Goal: Task Accomplishment & Management: Manage account settings

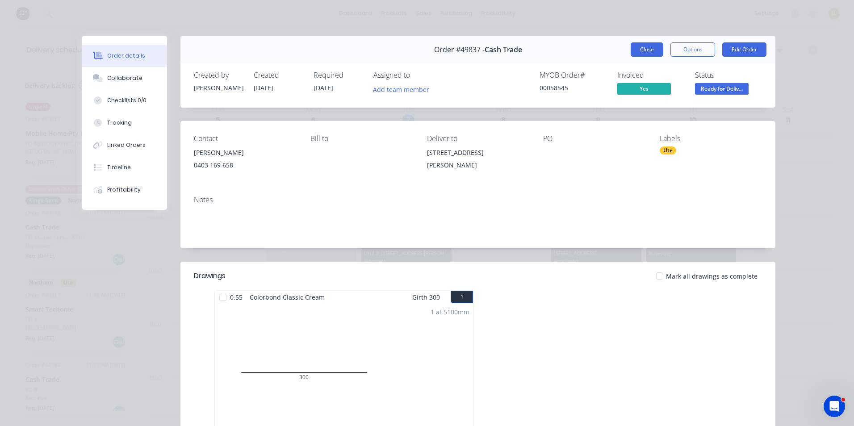
click at [636, 49] on button "Close" at bounding box center [646, 49] width 33 height 14
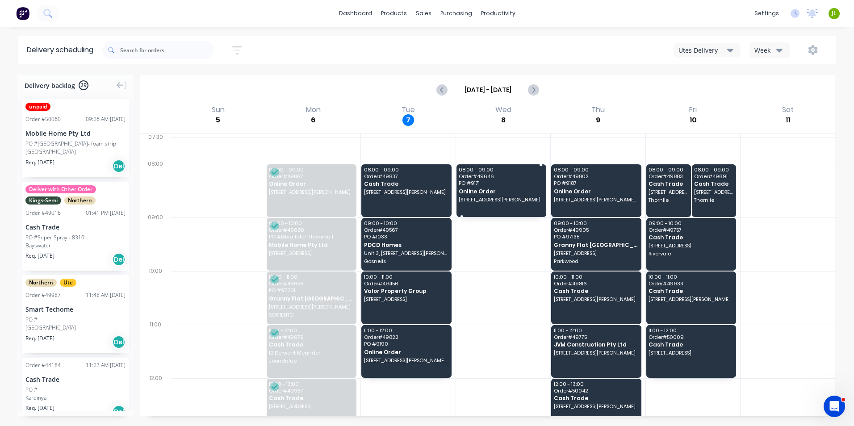
click at [507, 199] on span "23 Biarritz Pass, Port Kennedy WA 6172" at bounding box center [501, 199] width 84 height 5
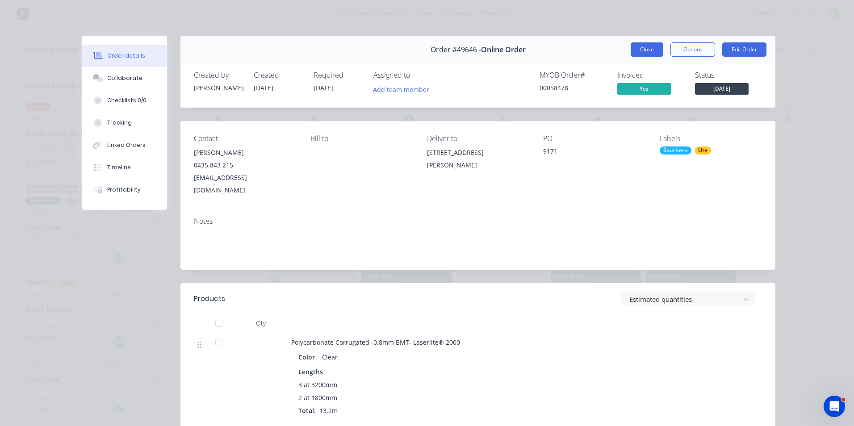
click at [638, 44] on button "Close" at bounding box center [646, 49] width 33 height 14
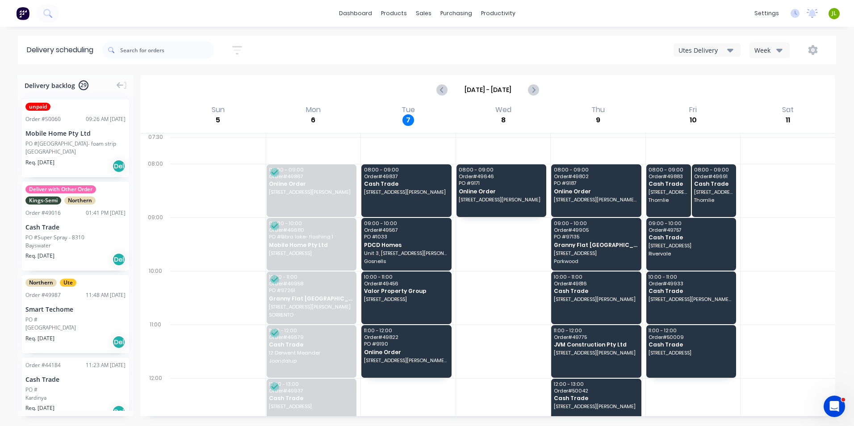
click at [719, 46] on div "Utes Delivery" at bounding box center [702, 50] width 49 height 9
click at [702, 79] on div "Semi-Truck with Hiab" at bounding box center [718, 73] width 88 height 18
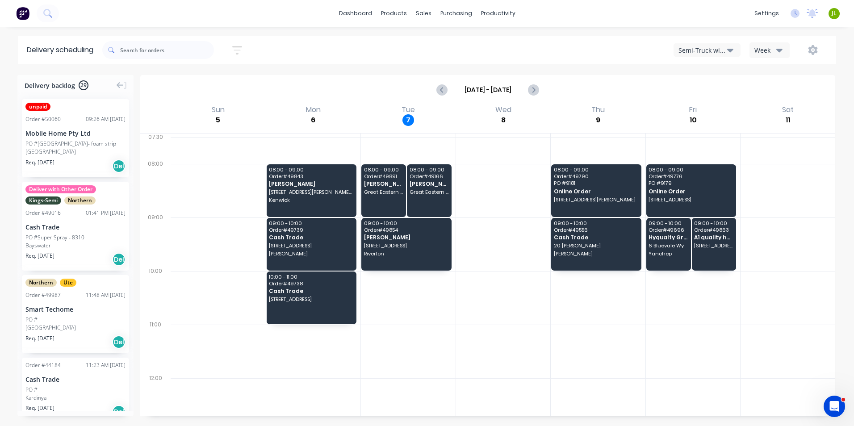
click at [715, 53] on div "Semi-Truck with Hiab" at bounding box center [702, 50] width 49 height 9
click at [715, 93] on div "Steelframing Truck" at bounding box center [718, 91] width 88 height 18
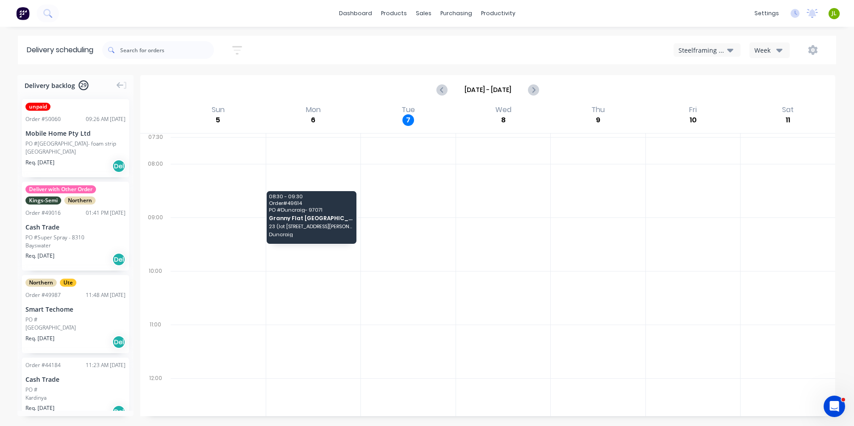
click at [724, 54] on div "Steelframing Truck" at bounding box center [702, 50] width 49 height 9
click at [719, 123] on div "Midland Hiab" at bounding box center [718, 126] width 88 height 18
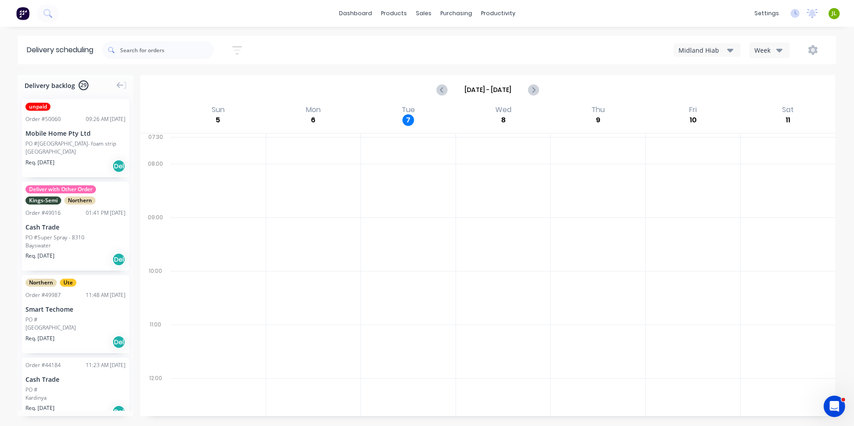
click at [719, 45] on button "Midland Hiab" at bounding box center [706, 49] width 67 height 13
click at [719, 106] on div "Utes Delivery" at bounding box center [718, 109] width 88 height 18
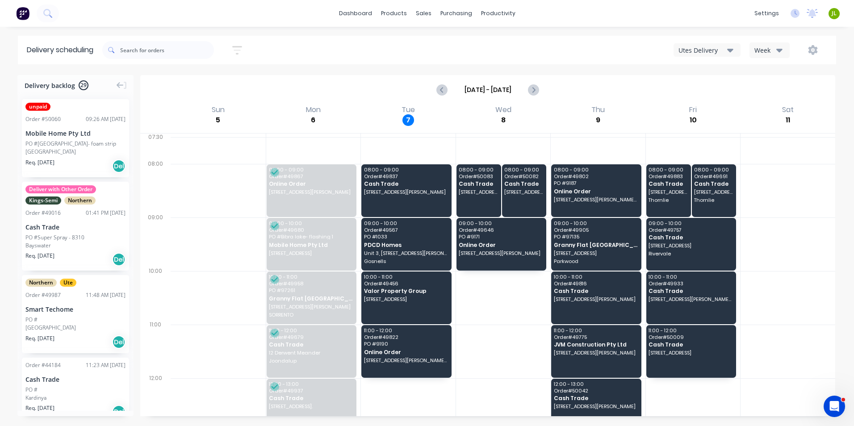
click at [20, 148] on div "unpaid Order # 50060 09:26 AM 07/10/25 Mobile Home Pty Ltd PO #Bibra lake- foam…" at bounding box center [75, 138] width 116 height 78
click at [33, 146] on div "PO #Bibra lake- foam strip" at bounding box center [70, 144] width 91 height 8
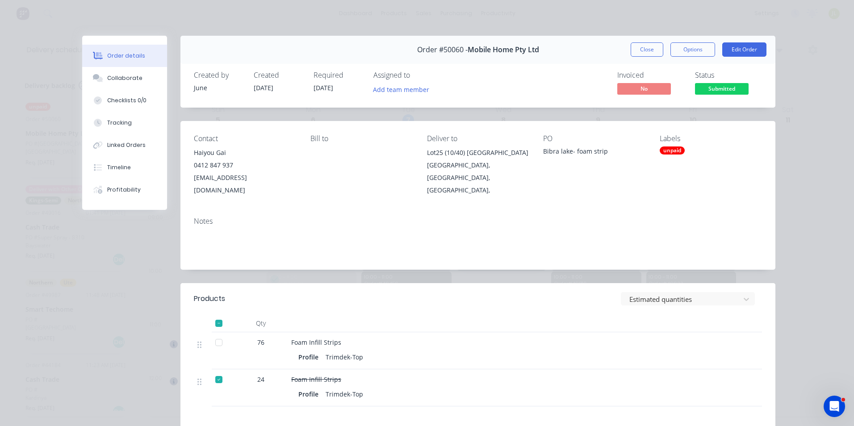
click at [713, 84] on span "Submitted" at bounding box center [722, 88] width 54 height 11
click at [649, 44] on button "Close" at bounding box center [646, 49] width 33 height 14
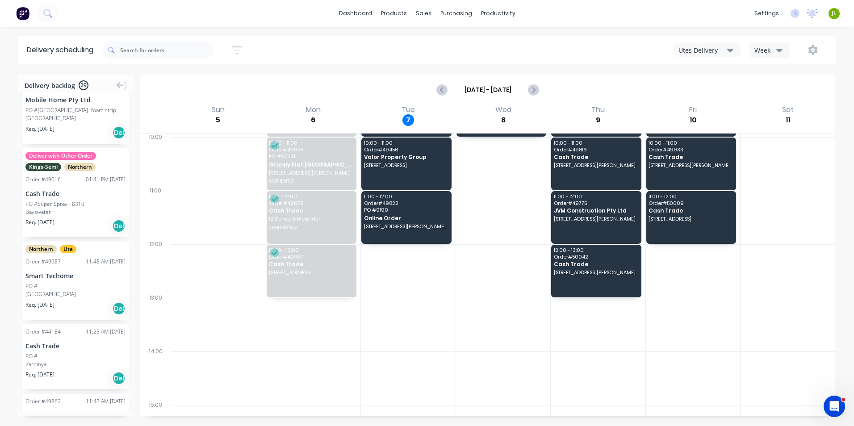
scroll to position [89, 0]
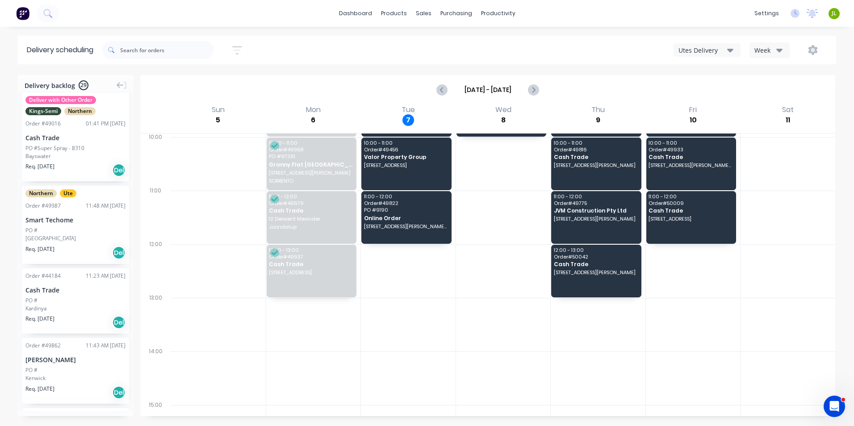
click at [293, 321] on div at bounding box center [313, 325] width 95 height 54
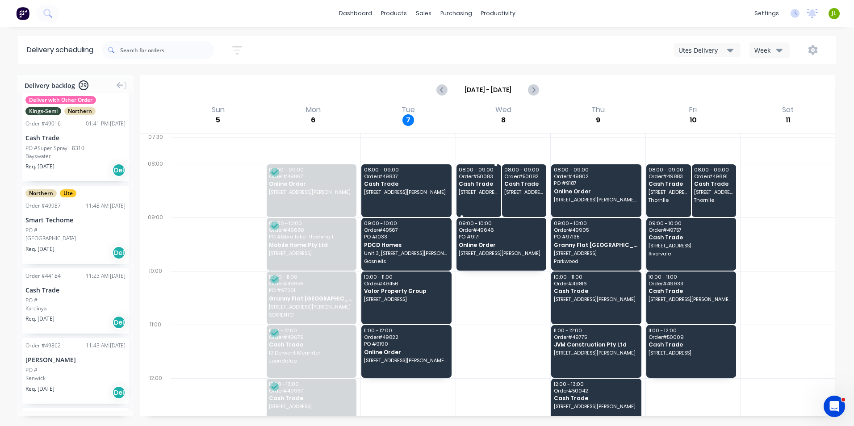
click at [493, 187] on div "08:00 - 09:00 Order # 50083 Cash Trade 2 Exon Ct, Camillo WA 6111" at bounding box center [478, 190] width 45 height 53
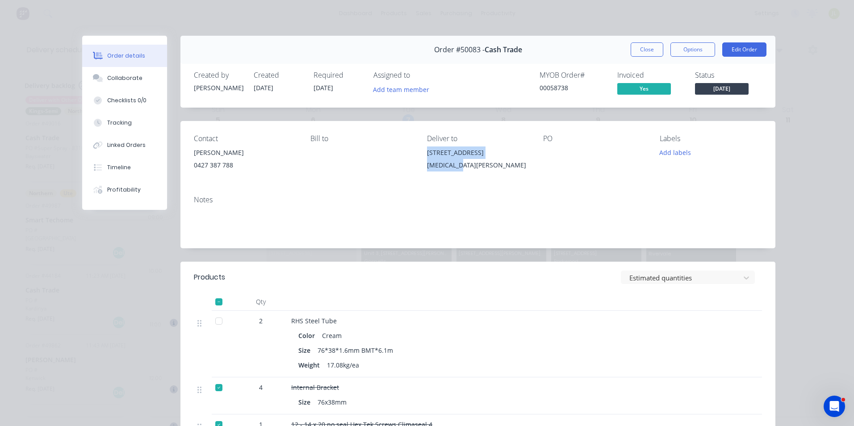
drag, startPoint x: 513, startPoint y: 156, endPoint x: 419, endPoint y: 156, distance: 94.7
click at [419, 156] on div "Contact Tom 0427 387 788 Bill to Deliver to 2 Exon Ct, Camillo WA 6111 PO Label…" at bounding box center [477, 154] width 595 height 67
copy div "2 Exon Ct, Camillo WA 6111"
click at [625, 52] on div "Order #50083 - Cash Trade Close Options Edit Order" at bounding box center [477, 50] width 595 height 28
click at [642, 45] on button "Close" at bounding box center [646, 49] width 33 height 14
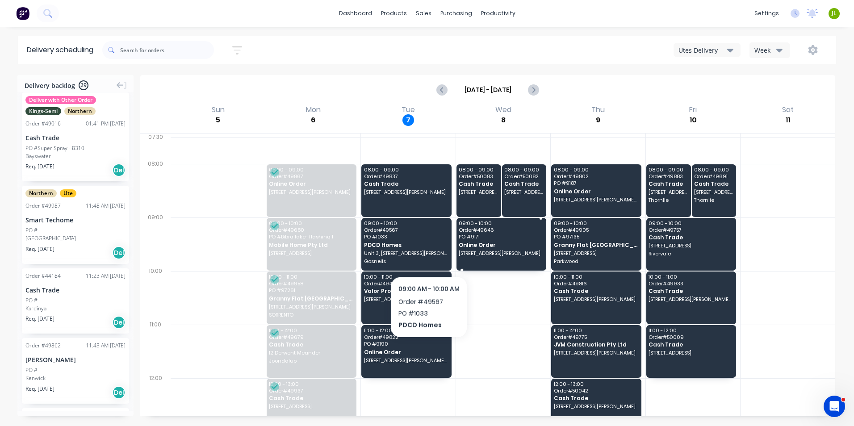
click at [503, 238] on span "PO # 9171" at bounding box center [501, 236] width 84 height 5
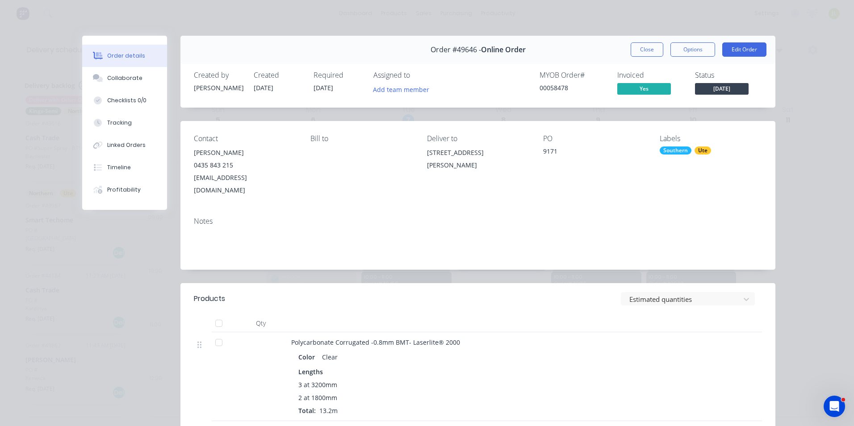
drag, startPoint x: 440, startPoint y: 164, endPoint x: 418, endPoint y: 147, distance: 27.7
click at [418, 147] on div "Contact Peter Williamson 0435 843 215 petewill303@gmail.com Bill to Deliver to …" at bounding box center [477, 165] width 595 height 89
copy div "23 Biarritz Pass, Port Kennedy WA 6172"
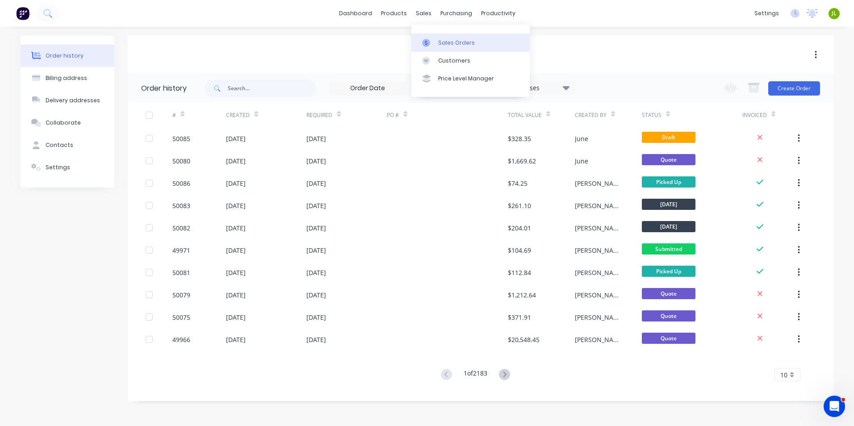
click at [438, 34] on link "Sales Orders" at bounding box center [470, 42] width 118 height 18
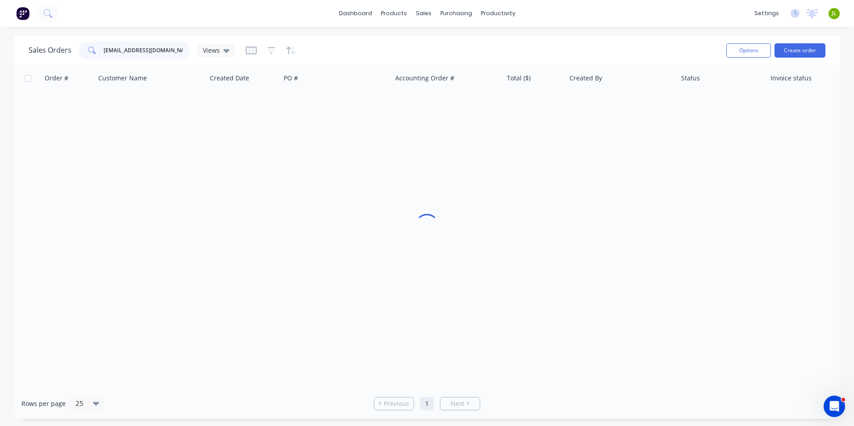
click at [145, 49] on input "[EMAIL_ADDRESS][DOMAIN_NAME]" at bounding box center [147, 51] width 87 height 18
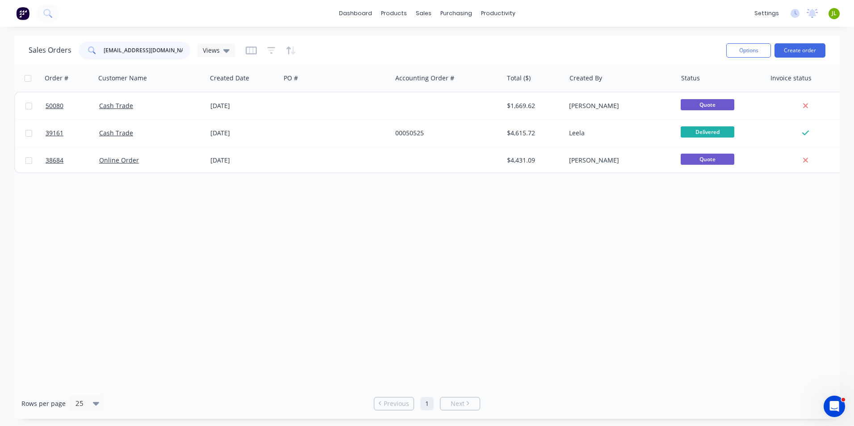
click at [164, 49] on input "[EMAIL_ADDRESS][DOMAIN_NAME]" at bounding box center [147, 51] width 87 height 18
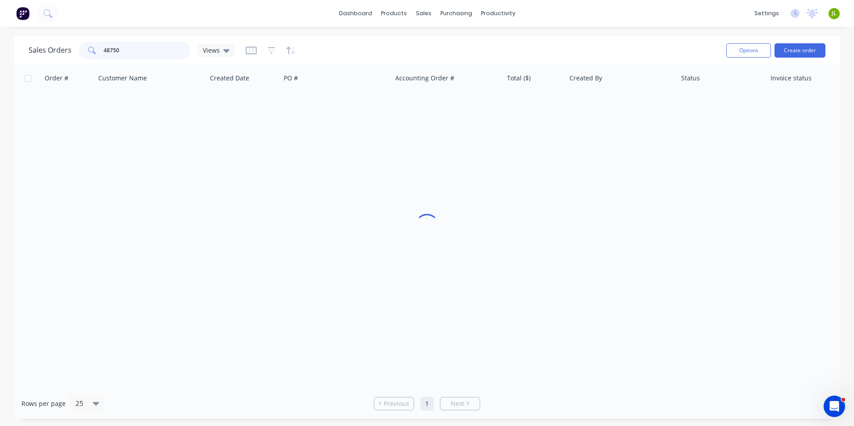
type input "48750"
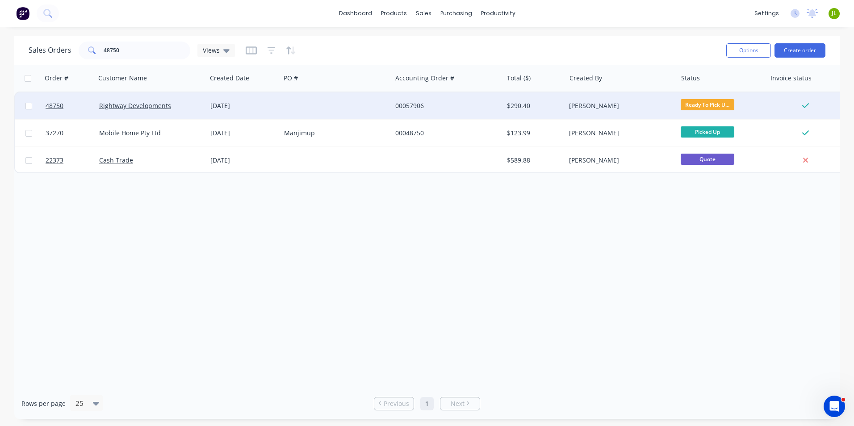
click at [327, 108] on div at bounding box center [335, 105] width 111 height 27
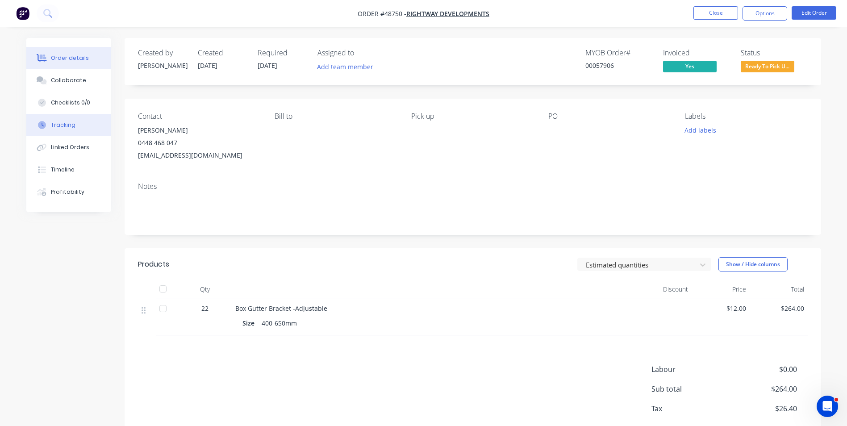
click at [61, 130] on button "Tracking" at bounding box center [68, 125] width 85 height 22
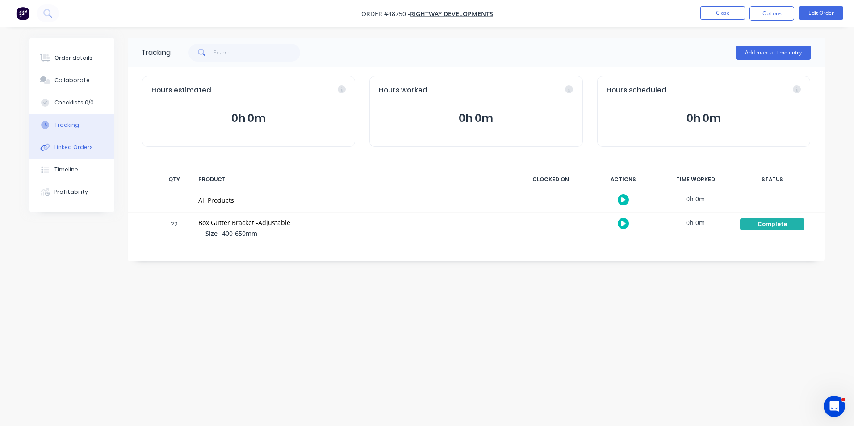
click at [65, 152] on button "Linked Orders" at bounding box center [71, 147] width 85 height 22
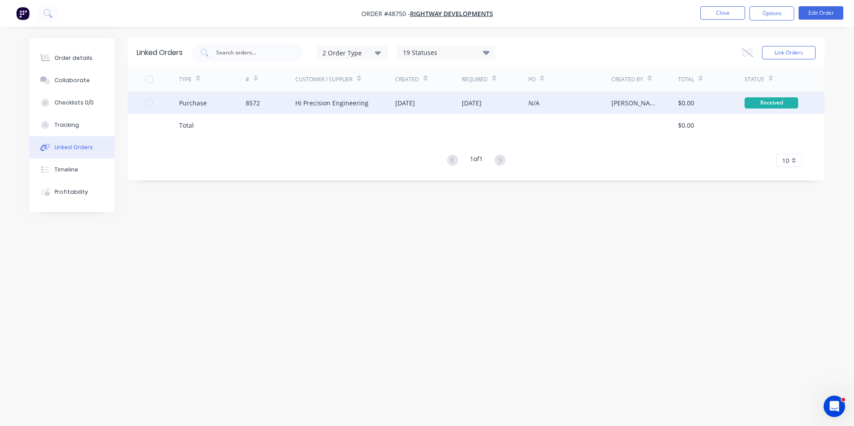
click at [208, 112] on div "Purchase" at bounding box center [212, 103] width 67 height 22
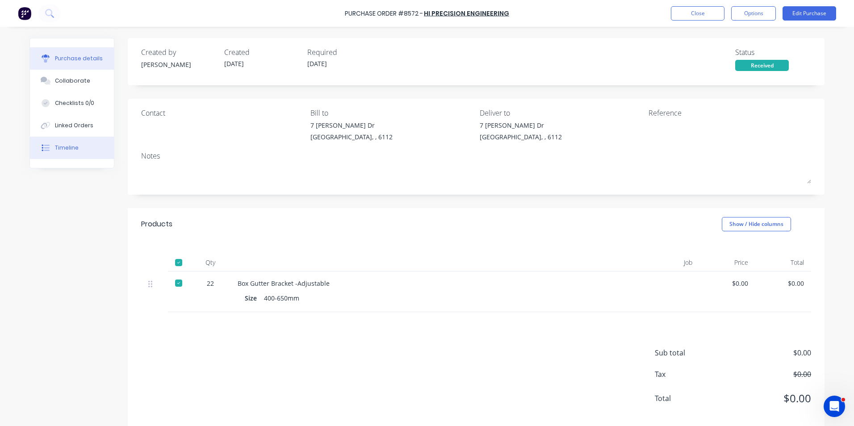
click at [59, 149] on div "Timeline" at bounding box center [67, 148] width 24 height 8
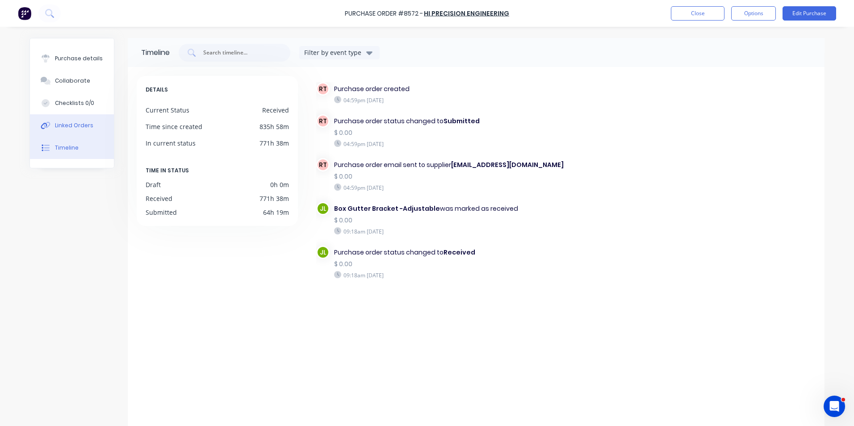
click at [71, 121] on button "Linked Orders" at bounding box center [72, 125] width 84 height 22
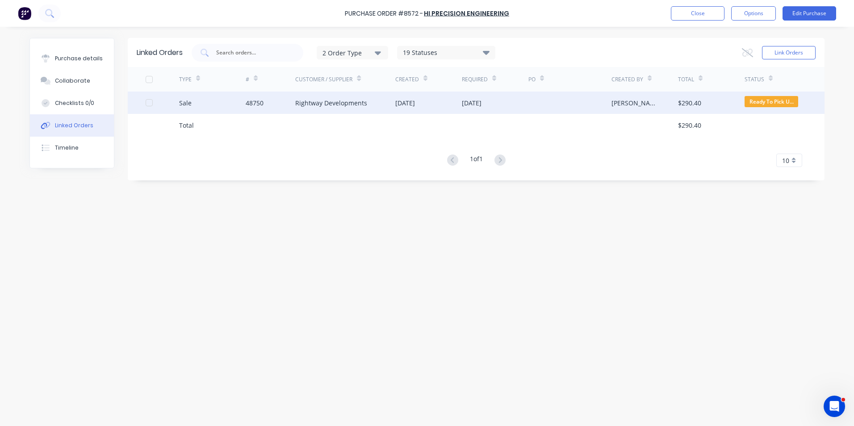
click at [289, 112] on div "48750" at bounding box center [271, 103] width 50 height 22
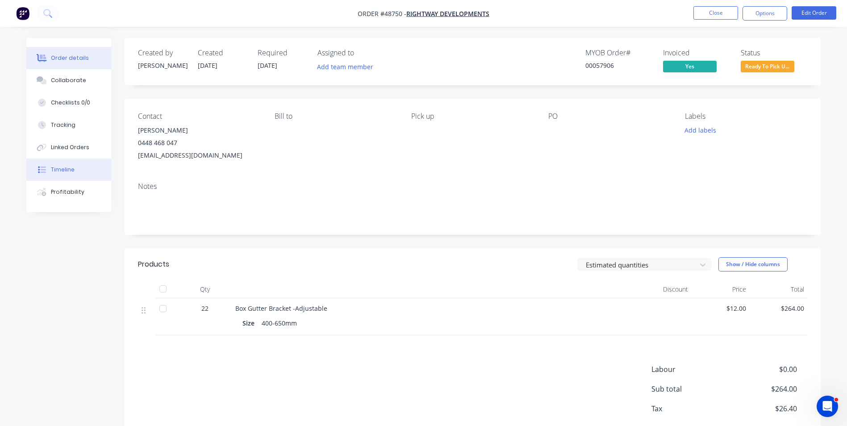
click at [86, 175] on button "Timeline" at bounding box center [68, 170] width 85 height 22
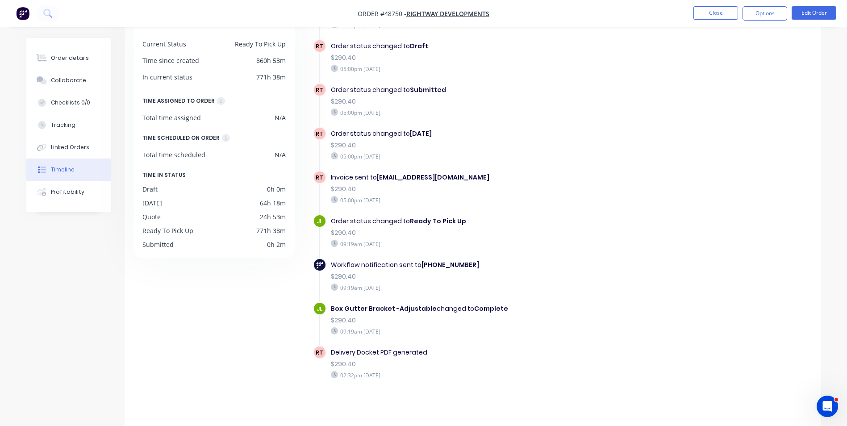
scroll to position [68, 0]
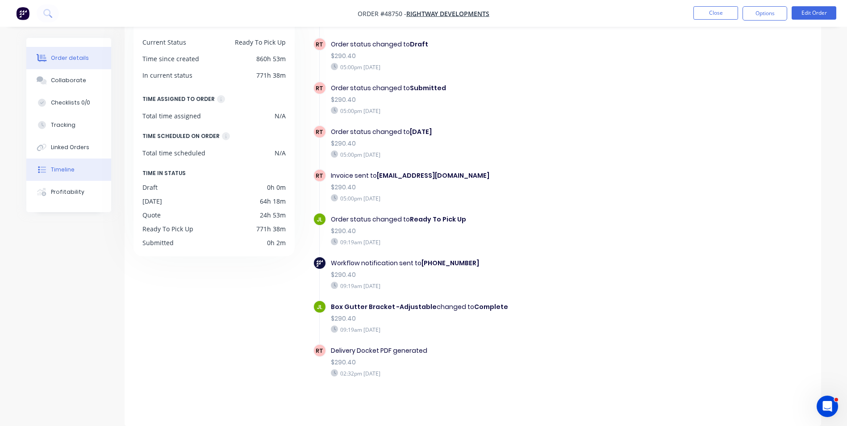
click at [67, 57] on div "Order details" at bounding box center [70, 58] width 38 height 8
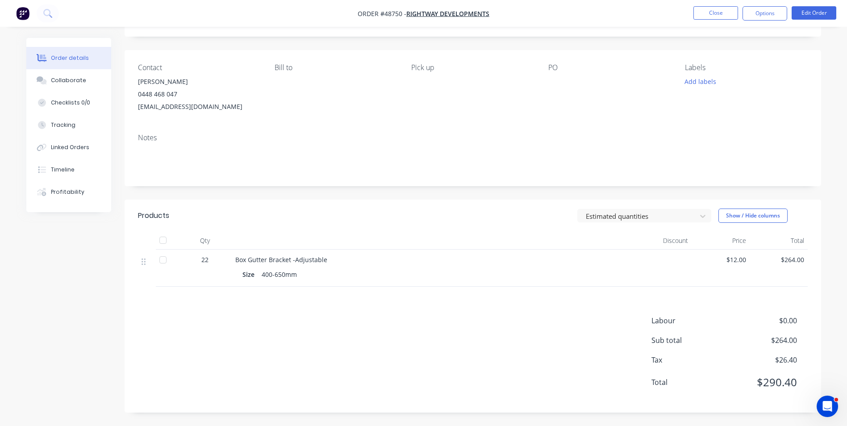
scroll to position [49, 0]
click at [67, 159] on button "Timeline" at bounding box center [68, 170] width 85 height 22
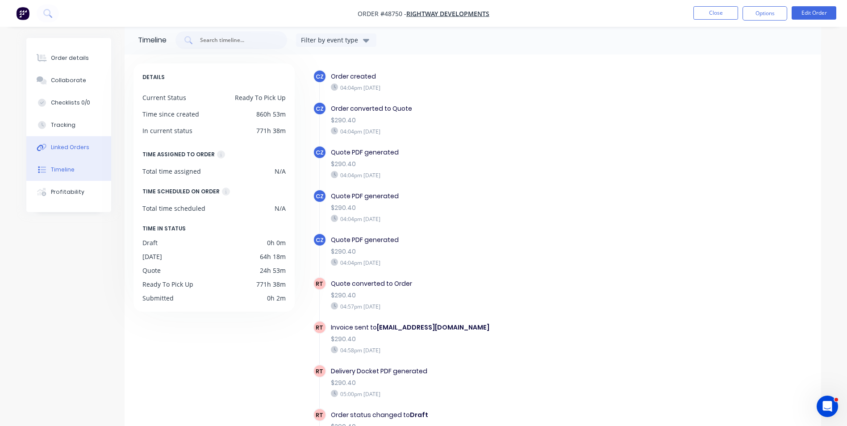
scroll to position [49, 0]
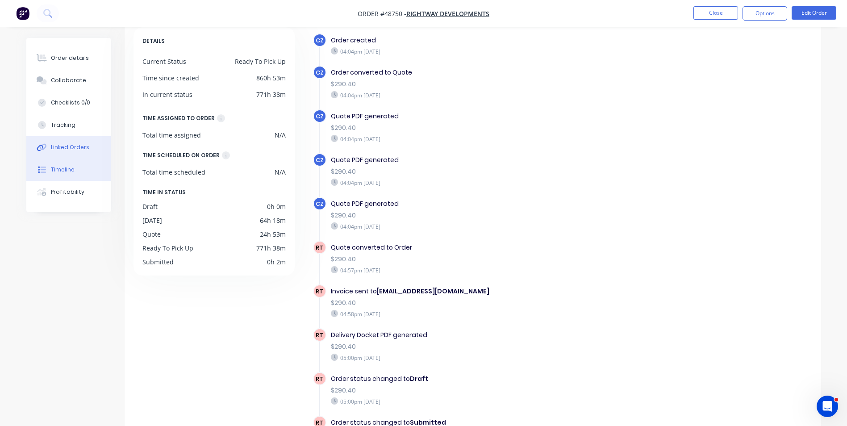
click at [70, 147] on div "Linked Orders" at bounding box center [70, 147] width 38 height 8
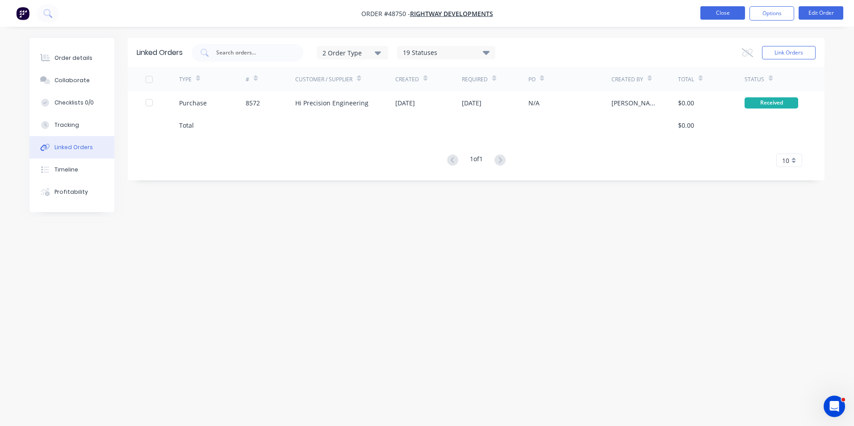
click at [715, 16] on button "Close" at bounding box center [722, 12] width 45 height 13
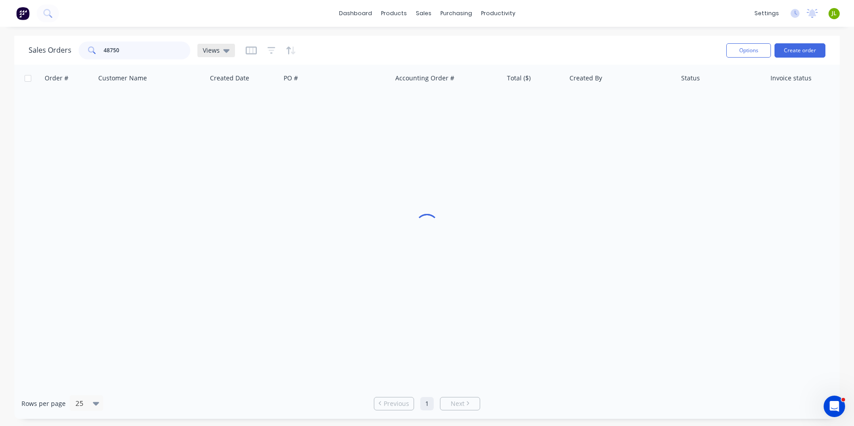
drag, startPoint x: 106, startPoint y: 50, endPoint x: 217, endPoint y: 54, distance: 111.7
click at [217, 54] on div "Sales Orders 48750 Views" at bounding box center [132, 51] width 206 height 18
type input "4"
type input "0450378557"
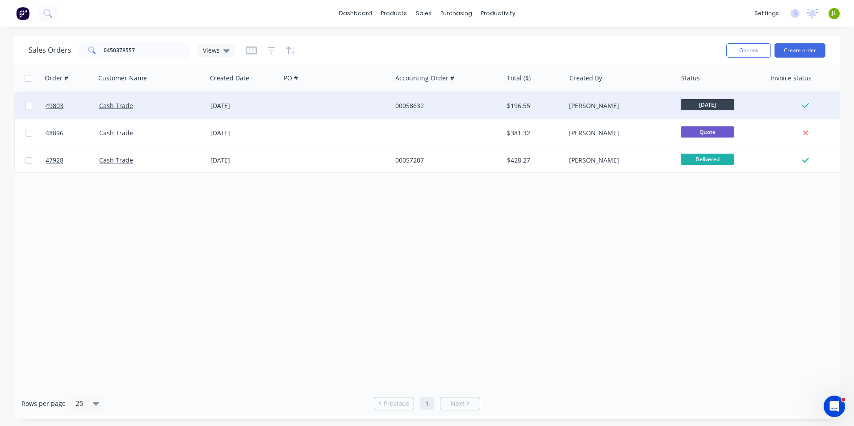
click at [315, 104] on div at bounding box center [335, 105] width 111 height 27
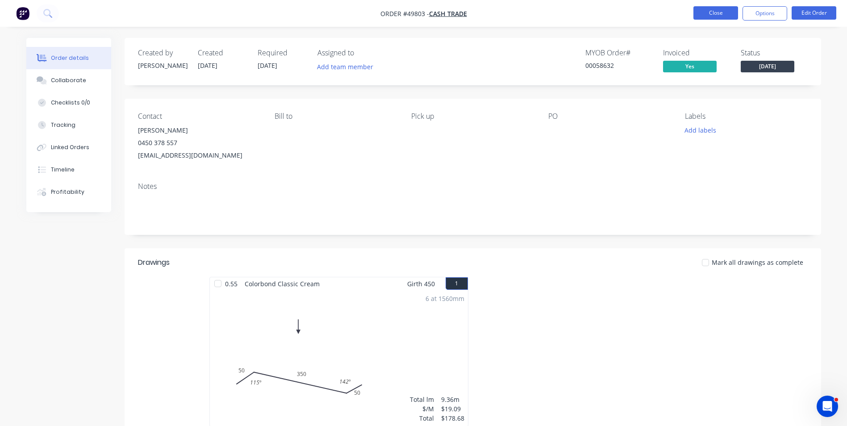
click at [722, 10] on button "Close" at bounding box center [715, 12] width 45 height 13
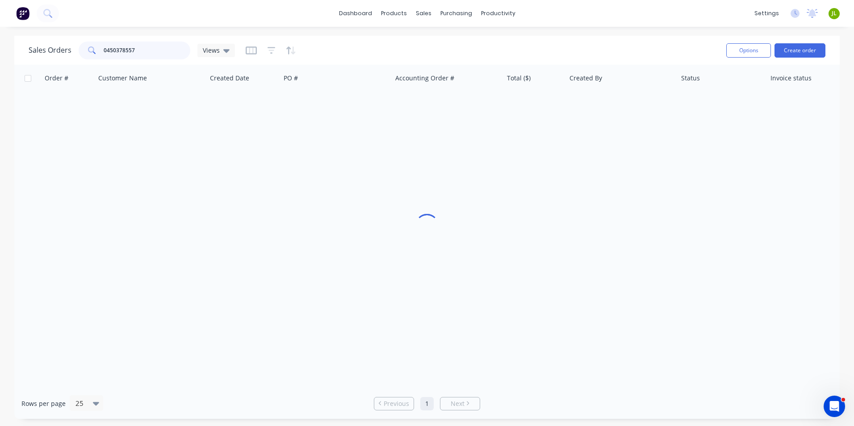
drag, startPoint x: 164, startPoint y: 53, endPoint x: -2, endPoint y: 54, distance: 165.7
click at [0, 54] on html "dashboard products sales purchasing productivity dashboard products Product Cat…" at bounding box center [427, 213] width 854 height 426
type input "0"
type input "46300"
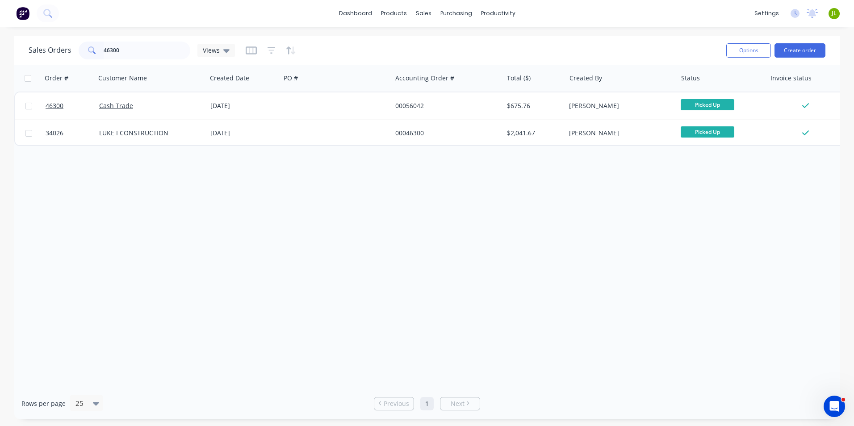
click at [0, 54] on html "dashboard products sales purchasing productivity dashboard products Product Cat…" at bounding box center [427, 213] width 854 height 426
click at [542, 36] on div "Sales Orders 46300 Views Options Create order" at bounding box center [426, 50] width 825 height 29
click at [101, 224] on div "Order # Customer Name Created Date PO # Accounting Order # Total ($) Created By…" at bounding box center [426, 226] width 825 height 323
drag, startPoint x: 130, startPoint y: 46, endPoint x: 109, endPoint y: 55, distance: 23.4
click at [109, 55] on input "46300" at bounding box center [147, 51] width 87 height 18
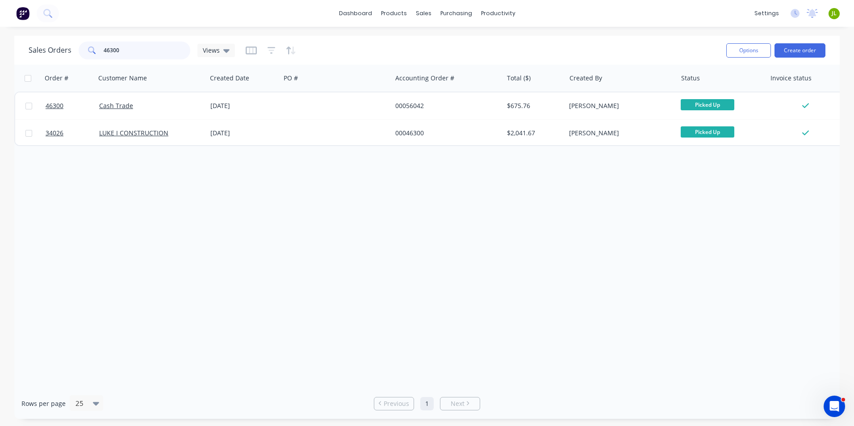
click at [129, 51] on input "46300" at bounding box center [147, 51] width 87 height 18
click at [458, 41] on div at bounding box center [451, 43] width 13 height 8
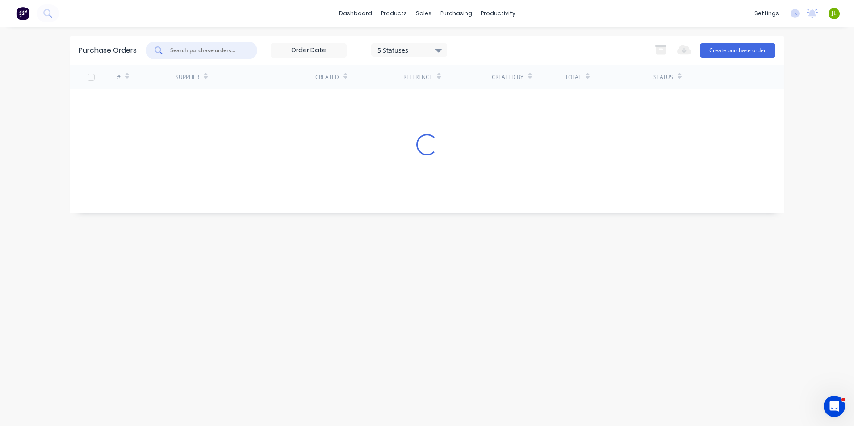
click at [207, 46] on input "text" at bounding box center [206, 50] width 74 height 9
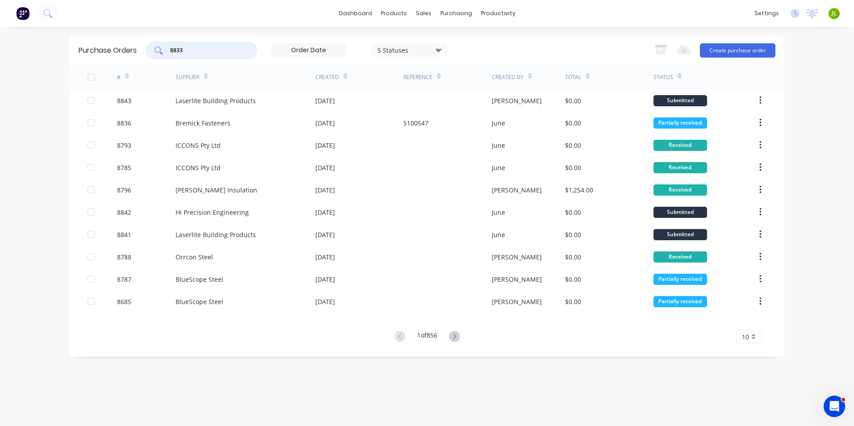
type input "8833"
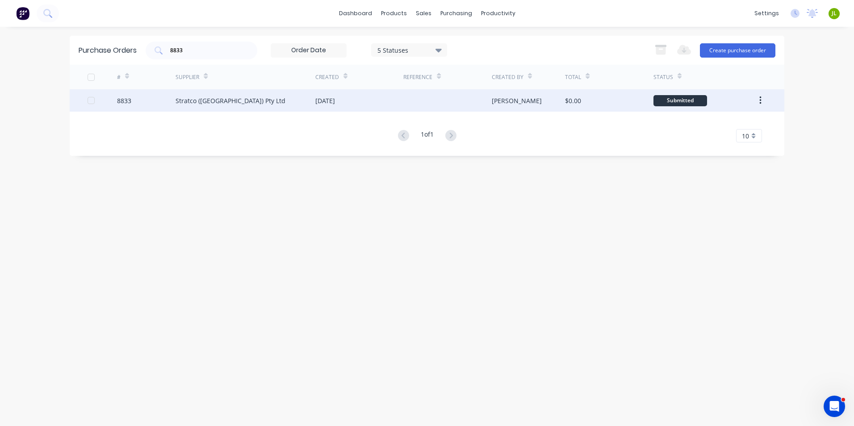
click at [258, 95] on div "Stratco ([GEOGRAPHIC_DATA]) Pty Ltd" at bounding box center [245, 100] width 140 height 22
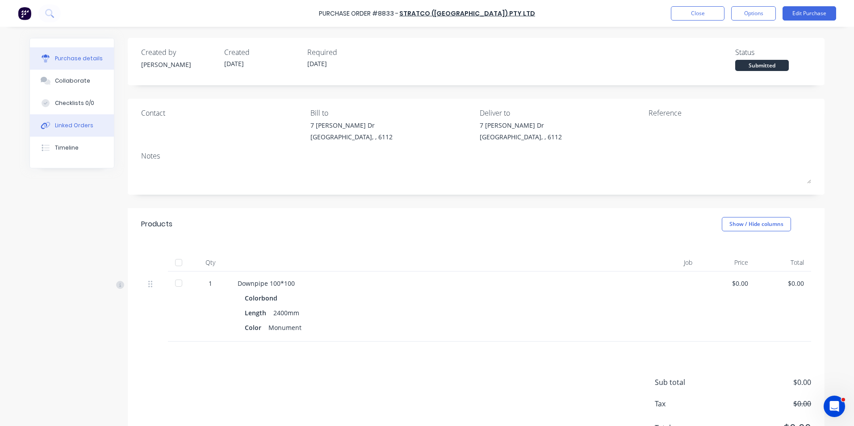
click at [68, 128] on div "Linked Orders" at bounding box center [74, 125] width 38 height 8
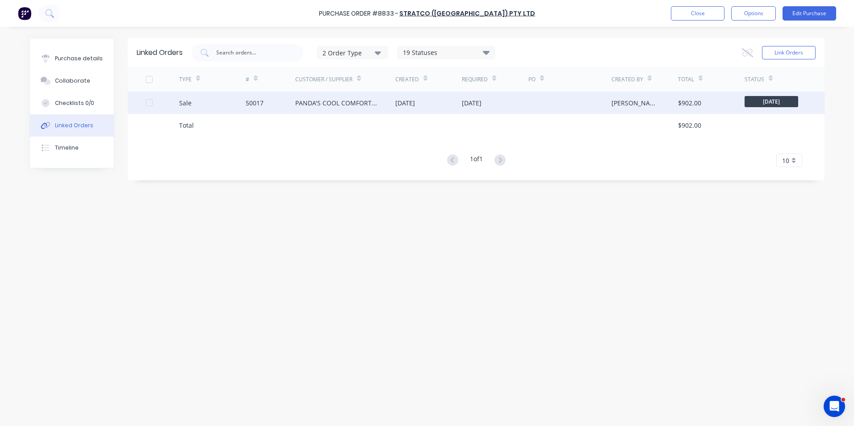
click at [314, 107] on div "PANDA'S COOL COMFORT & ROOF MASTERS PTY LTD" at bounding box center [336, 102] width 82 height 9
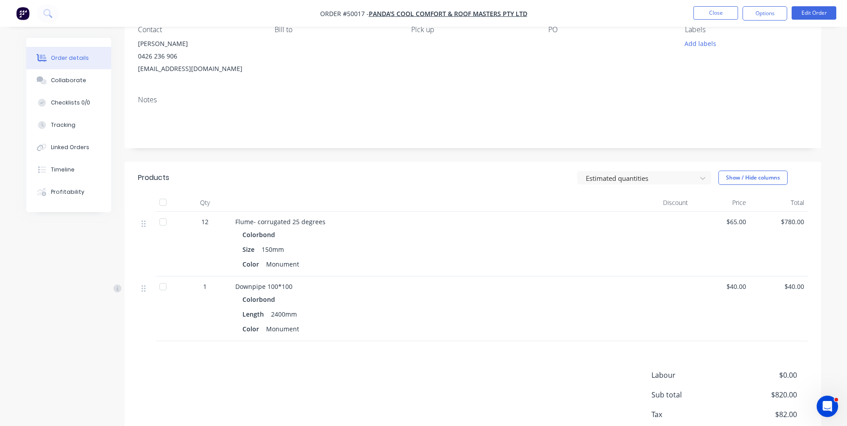
scroll to position [89, 0]
click at [121, 367] on div "Created by [PERSON_NAME] Created [DATE] Required [DATE] Assigned to Add team me…" at bounding box center [423, 213] width 795 height 529
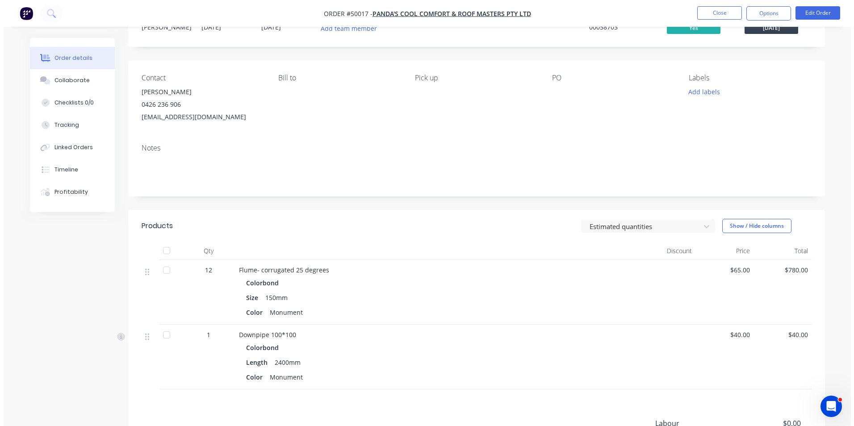
scroll to position [0, 0]
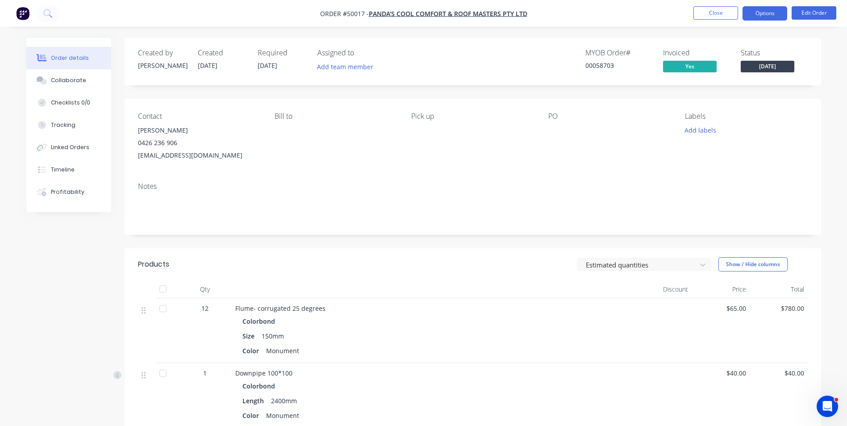
click at [768, 14] on button "Options" at bounding box center [765, 13] width 45 height 14
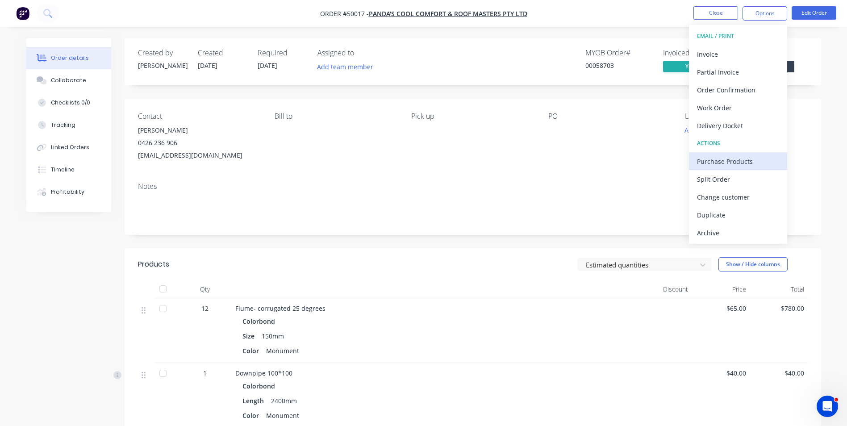
click at [720, 166] on div "Purchase Products" at bounding box center [738, 161] width 82 height 13
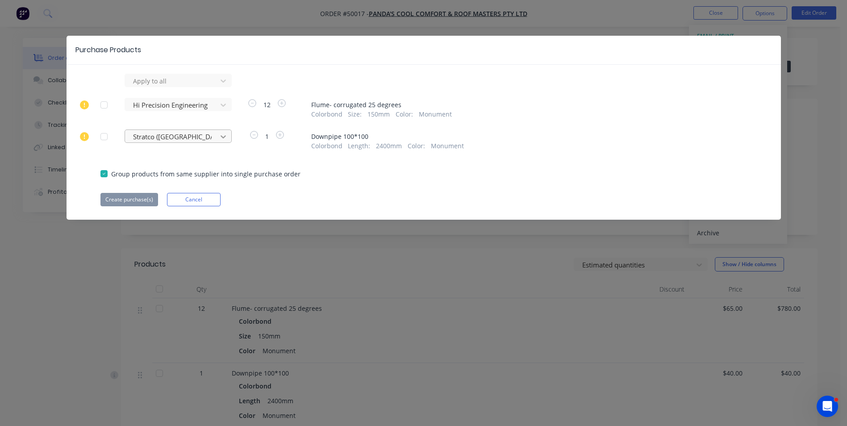
click at [223, 138] on icon at bounding box center [223, 136] width 5 height 3
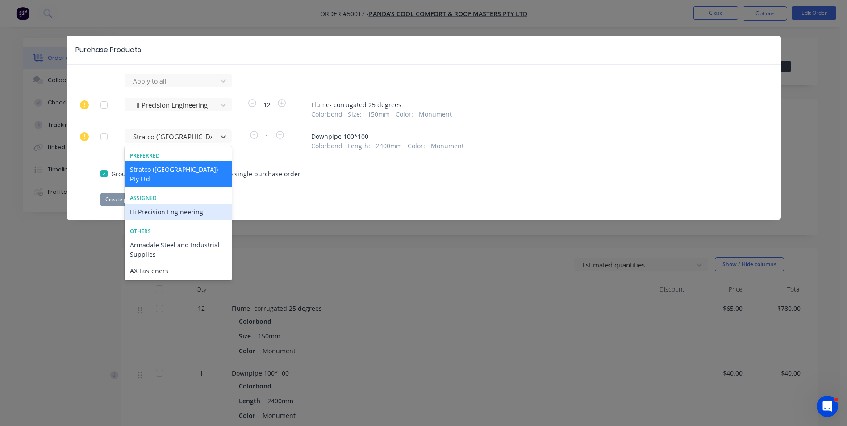
click at [178, 204] on div "Hi Precision Engineering" at bounding box center [178, 212] width 107 height 17
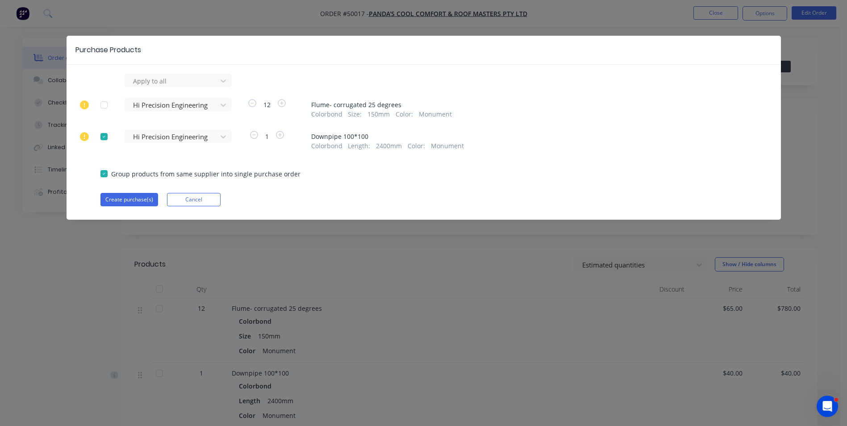
click at [318, 197] on div "Create purchase(s) Cancel" at bounding box center [423, 199] width 647 height 13
click at [126, 203] on button "Create purchase(s)" at bounding box center [129, 199] width 58 height 13
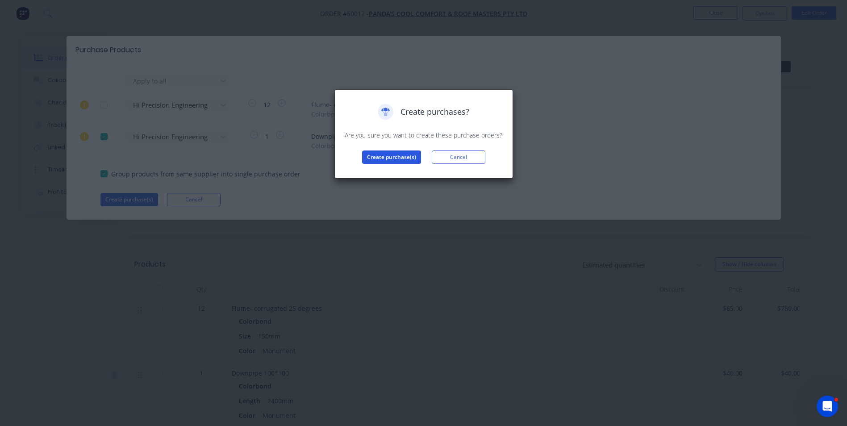
click at [375, 159] on button "Create purchase(s)" at bounding box center [391, 156] width 59 height 13
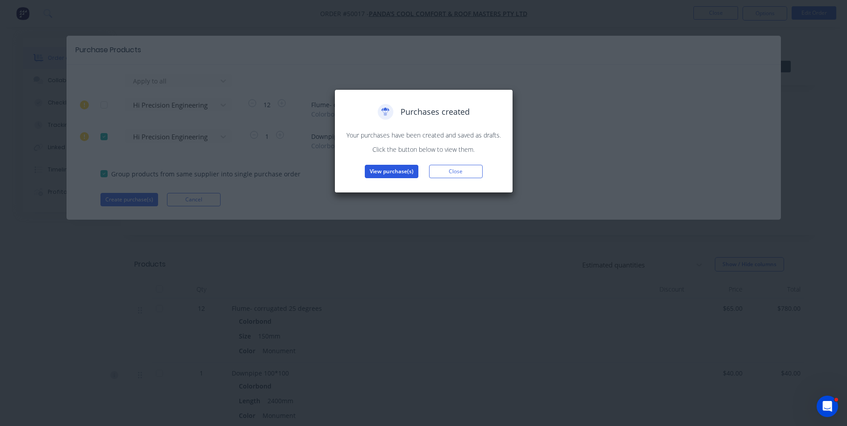
click at [374, 170] on button "View purchase(s)" at bounding box center [392, 171] width 54 height 13
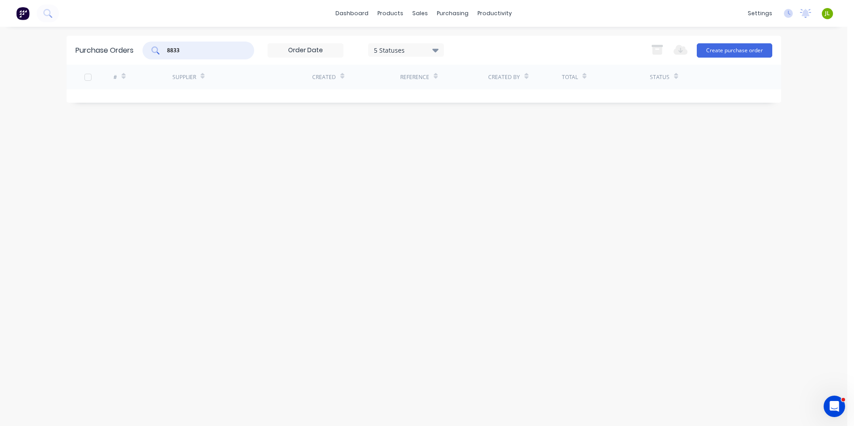
drag, startPoint x: 208, startPoint y: 46, endPoint x: 117, endPoint y: 57, distance: 92.1
click at [117, 57] on div "Purchase Orders 8833 5 Statuses 5 Statuses Export to Excel (XLSX) Create purcha…" at bounding box center [424, 50] width 714 height 29
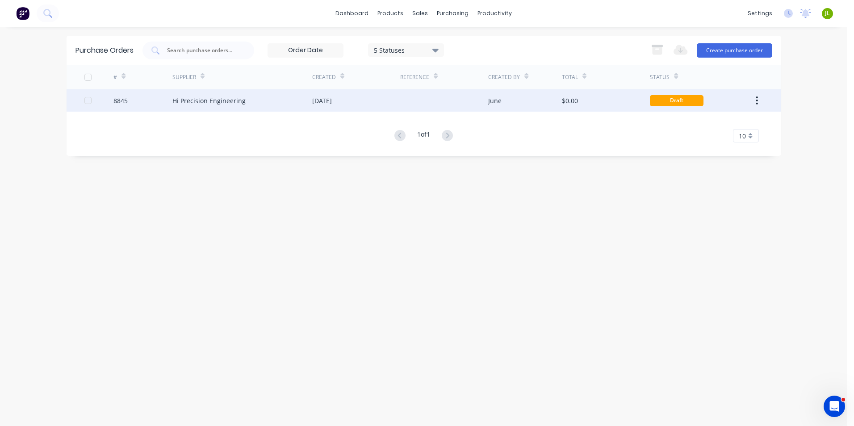
click at [180, 99] on div "Hi Precision Engineering" at bounding box center [208, 100] width 73 height 9
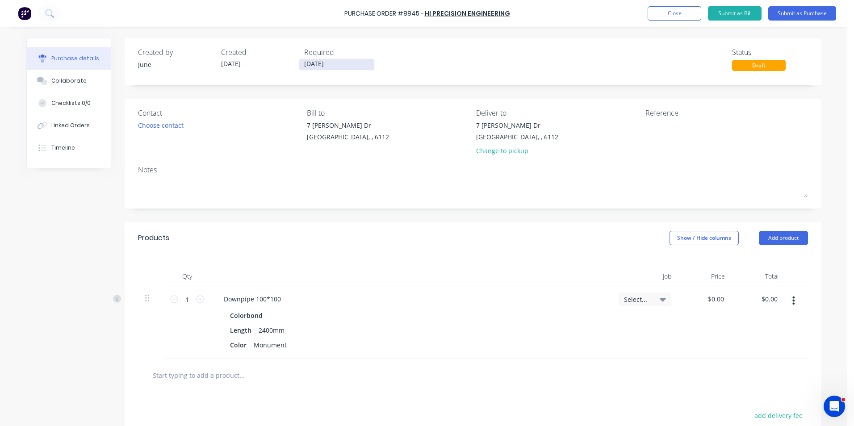
click at [324, 68] on input "[DATE]" at bounding box center [336, 64] width 75 height 11
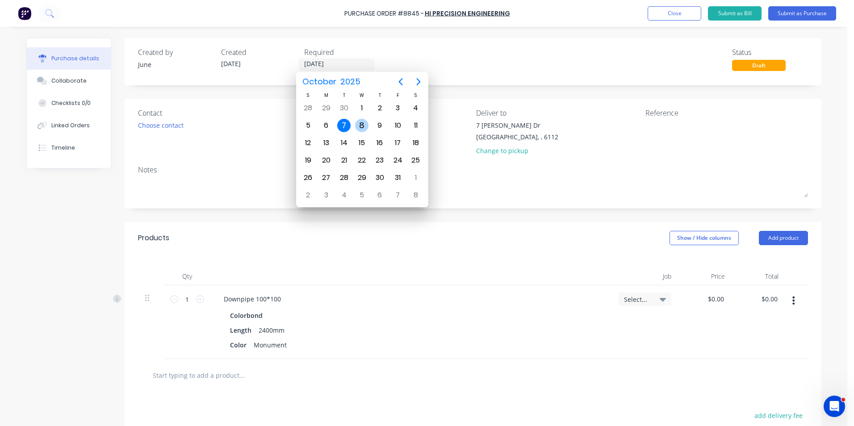
click at [363, 126] on div "8" at bounding box center [361, 125] width 13 height 13
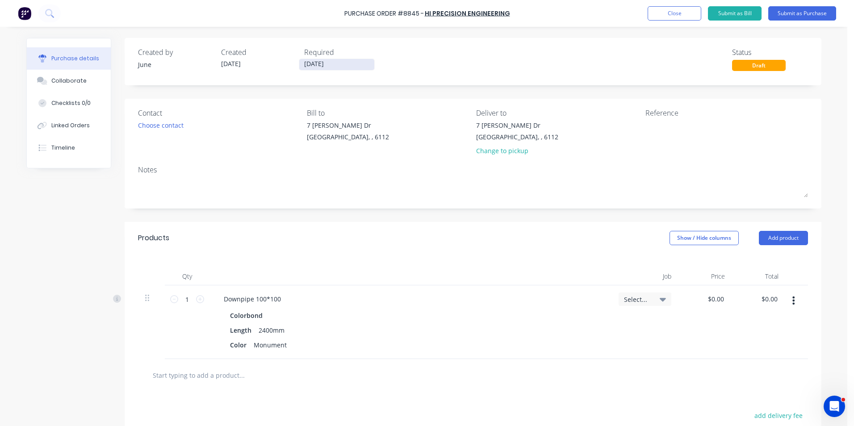
click at [334, 66] on input "[DATE]" at bounding box center [336, 64] width 75 height 11
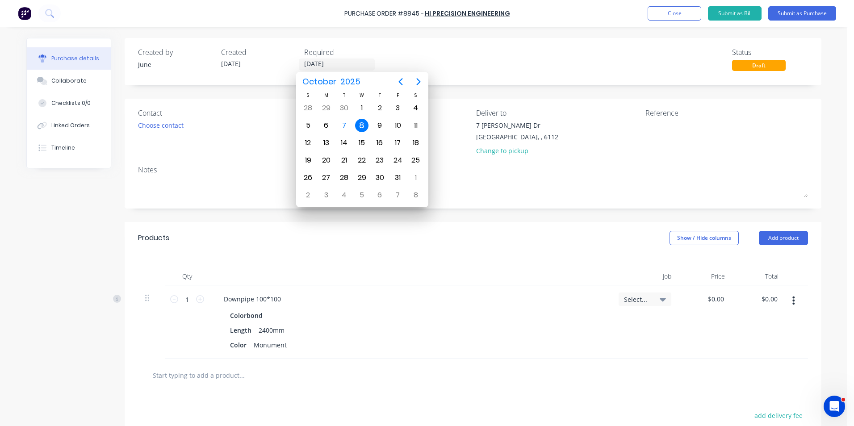
click at [385, 59] on div "Created by June Created [DATE] Required [DATE] Status Draft" at bounding box center [473, 59] width 670 height 24
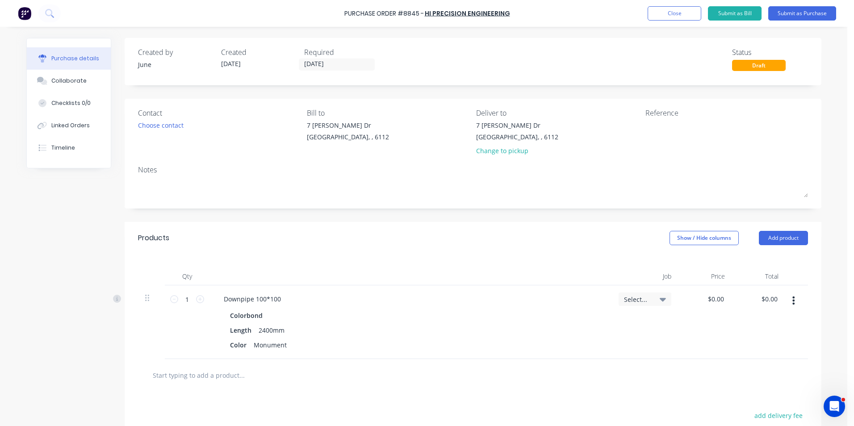
click at [344, 71] on div "Created by June Created [DATE] Required [DATE] Status Draft" at bounding box center [473, 61] width 697 height 47
click at [348, 63] on input "[DATE]" at bounding box center [336, 64] width 75 height 11
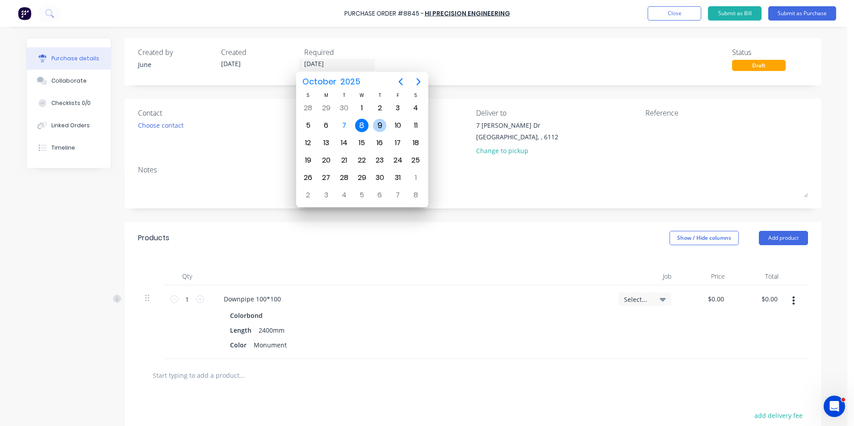
drag, startPoint x: 379, startPoint y: 125, endPoint x: 449, endPoint y: 69, distance: 89.7
click at [379, 124] on div "9" at bounding box center [379, 125] width 13 height 13
type input "[DATE]"
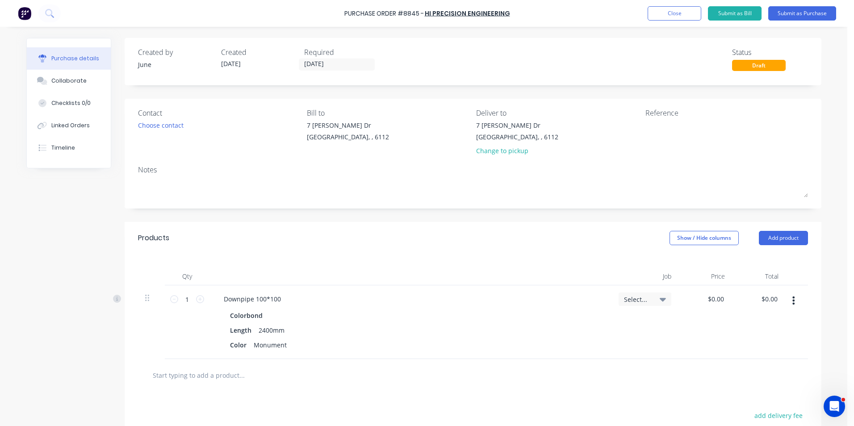
click at [449, 69] on div "Created by June Created [DATE] Required [DATE] Status Draft" at bounding box center [473, 59] width 670 height 24
click at [785, 19] on button "Submit as Purchase" at bounding box center [802, 13] width 68 height 14
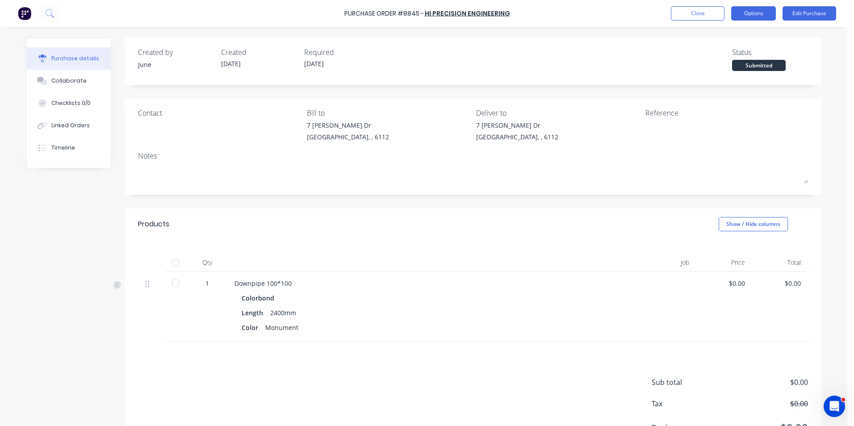
click at [756, 6] on button "Options" at bounding box center [753, 13] width 45 height 14
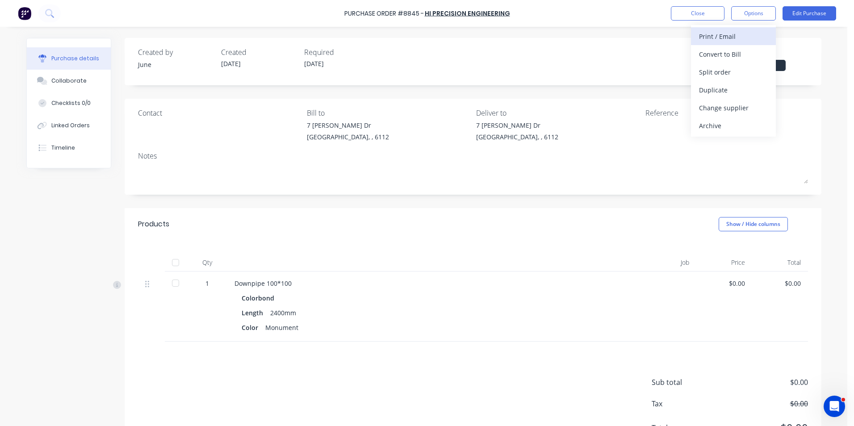
click at [743, 40] on div "Print / Email" at bounding box center [733, 36] width 69 height 13
click at [730, 69] on div "Without pricing" at bounding box center [733, 72] width 69 height 13
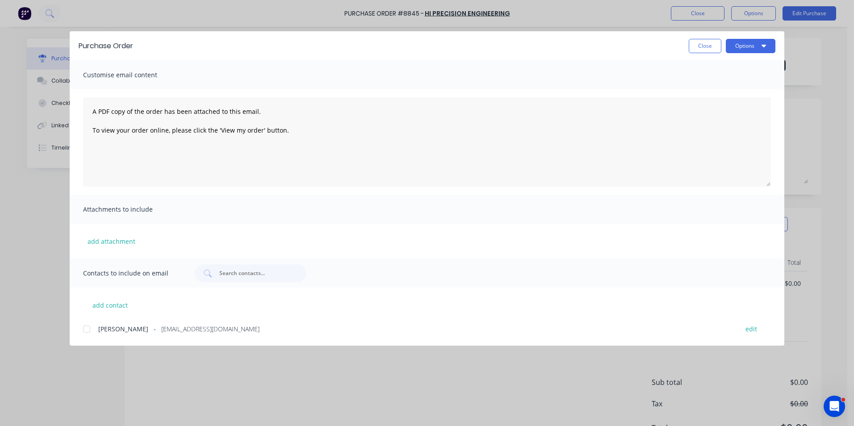
drag, startPoint x: 74, startPoint y: 332, endPoint x: 89, endPoint y: 331, distance: 14.8
click at [78, 331] on div "add contact [PERSON_NAME] - [EMAIL_ADDRESS][DOMAIN_NAME] edit" at bounding box center [427, 311] width 714 height 47
click at [90, 336] on div at bounding box center [87, 329] width 18 height 18
click at [777, 43] on div "Purchase Order Close Options" at bounding box center [427, 45] width 714 height 29
click at [774, 45] on button "Options" at bounding box center [751, 46] width 50 height 14
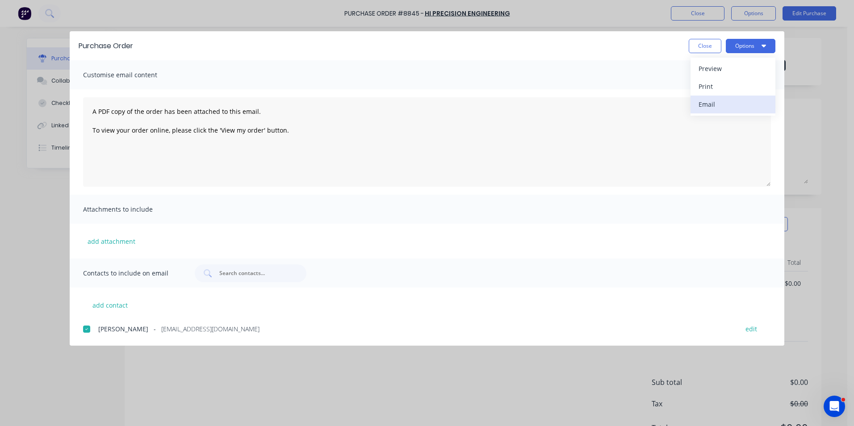
click at [703, 96] on button "Email" at bounding box center [732, 105] width 85 height 18
click at [20, 188] on div "Purchase Order Close Options Customise email content A PDF copy of the order ha…" at bounding box center [427, 213] width 854 height 426
click at [50, 118] on div "Purchase Order Close Options Customise email content A PDF copy of the order ha…" at bounding box center [427, 213] width 854 height 426
click at [50, 125] on div "Purchase Order Close Options Customise email content A PDF copy of the order ha…" at bounding box center [427, 213] width 854 height 426
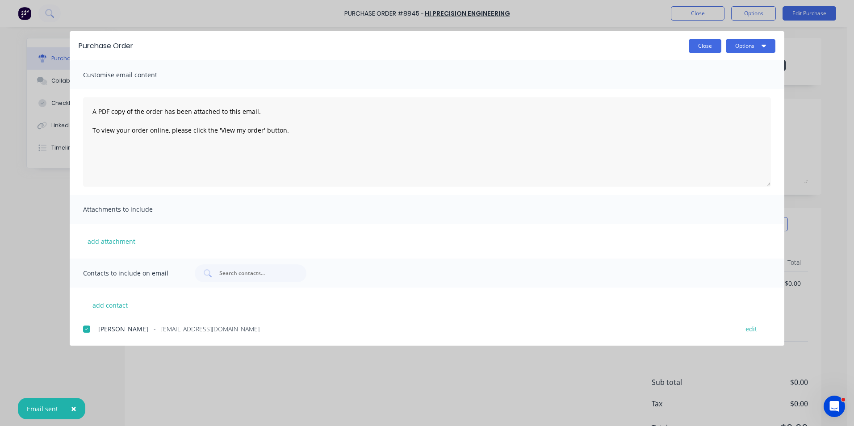
click at [709, 45] on button "Close" at bounding box center [705, 46] width 33 height 14
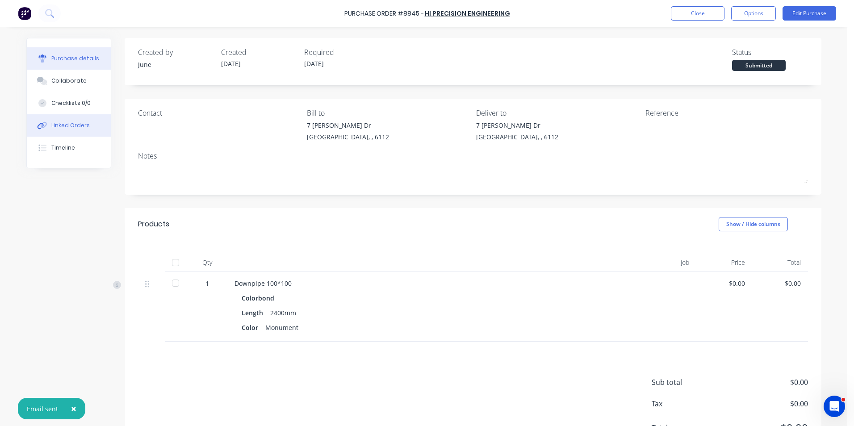
click at [55, 132] on button "Linked Orders" at bounding box center [69, 125] width 84 height 22
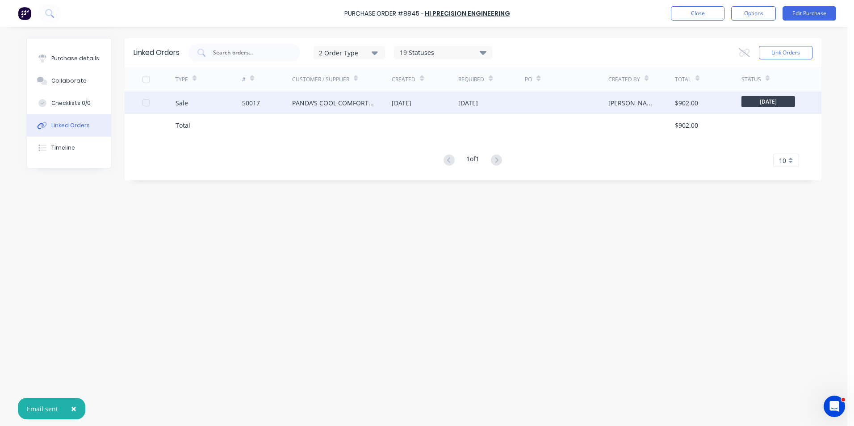
click at [215, 103] on div "Sale" at bounding box center [208, 103] width 67 height 22
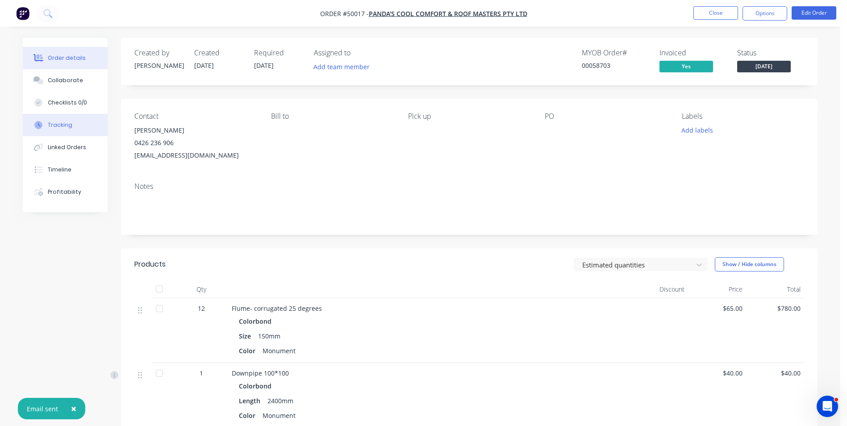
click at [60, 126] on div "Tracking" at bounding box center [60, 125] width 25 height 8
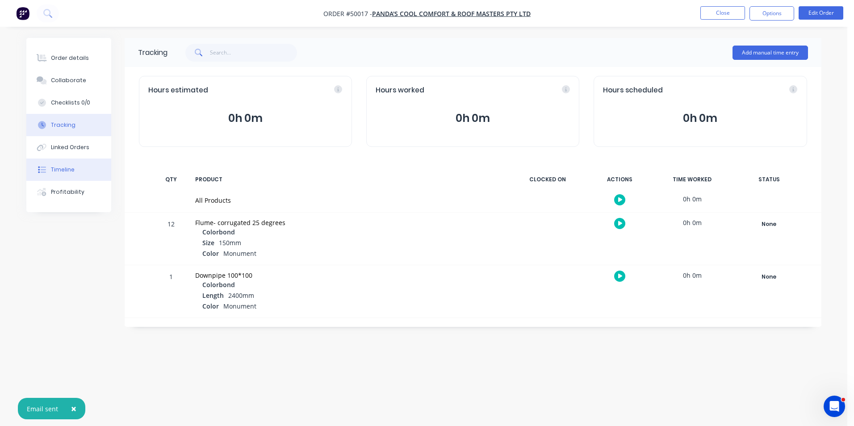
click at [59, 164] on button "Timeline" at bounding box center [68, 170] width 85 height 22
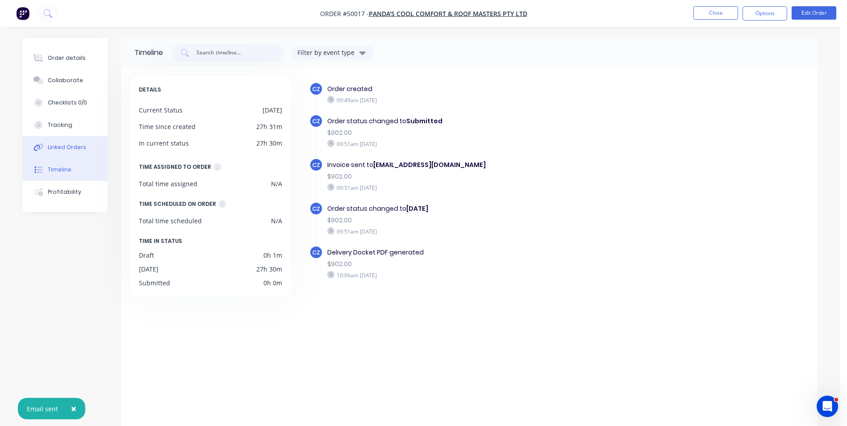
click at [56, 151] on div "Linked Orders" at bounding box center [67, 147] width 38 height 8
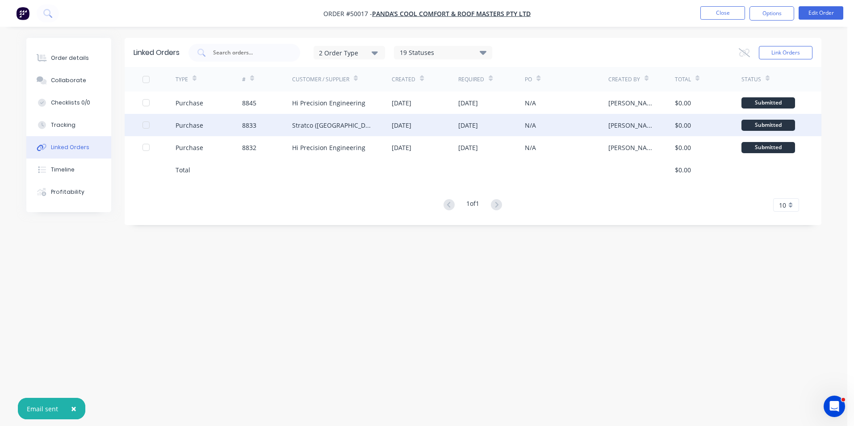
click at [442, 132] on div "[DATE]" at bounding box center [425, 125] width 67 height 22
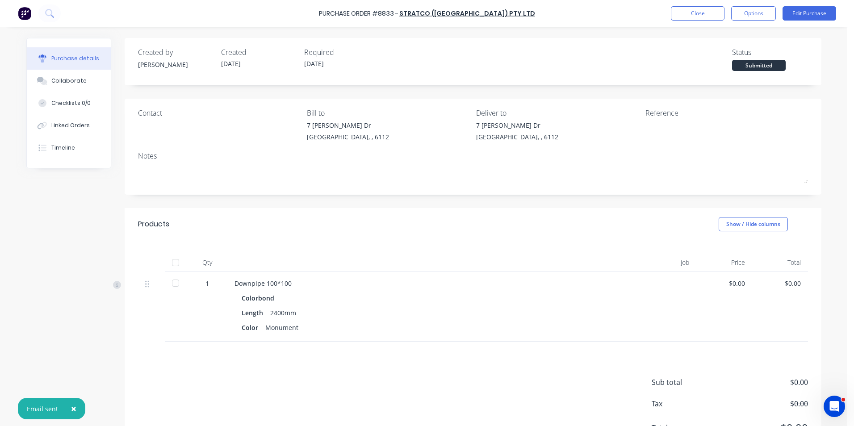
click at [776, 68] on div "Submitted" at bounding box center [759, 65] width 54 height 11
click at [751, 76] on div "Created by [PERSON_NAME] Created [DATE] Required [DATE] Status Submitted" at bounding box center [473, 61] width 697 height 47
click at [751, 71] on div "Submitted" at bounding box center [759, 65] width 54 height 11
click at [751, 67] on div "Submitted" at bounding box center [759, 65] width 54 height 11
click at [752, 67] on div "Submitted" at bounding box center [759, 65] width 54 height 11
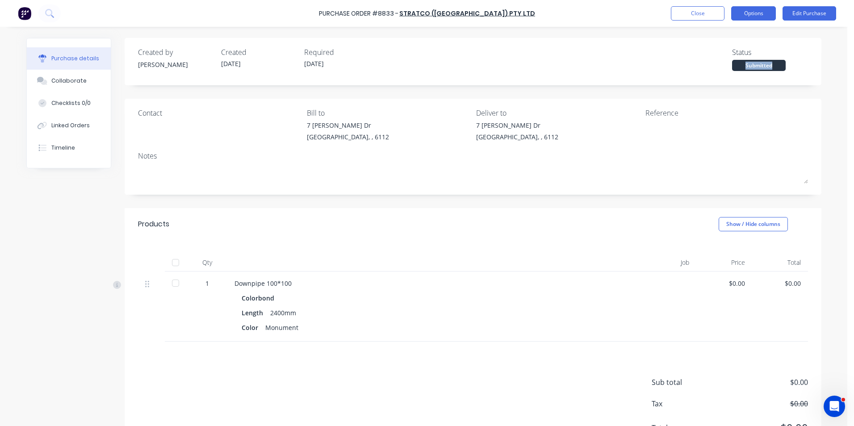
click at [749, 9] on button "Options" at bounding box center [753, 13] width 45 height 14
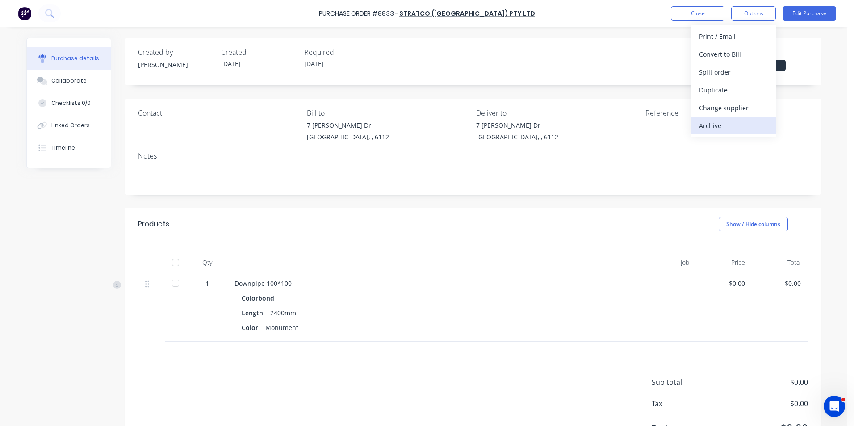
click at [743, 129] on div "Archive" at bounding box center [733, 125] width 69 height 13
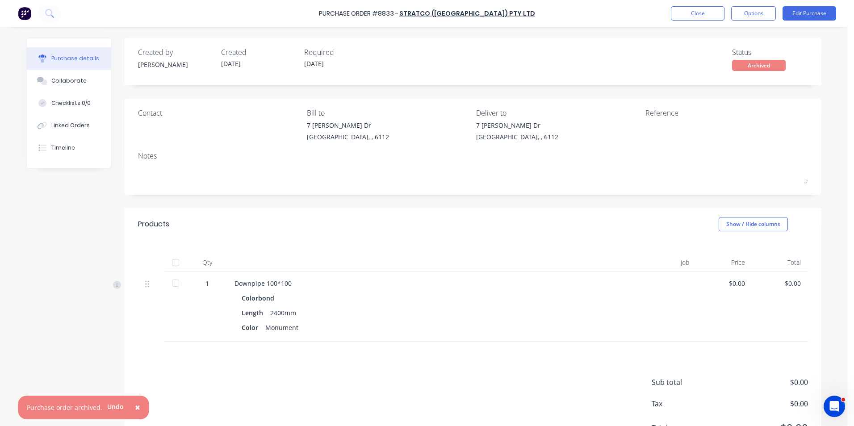
click at [425, 334] on div "Downpipe 100*100 Colorbond Length 2400mm Color Monument" at bounding box center [428, 306] width 402 height 70
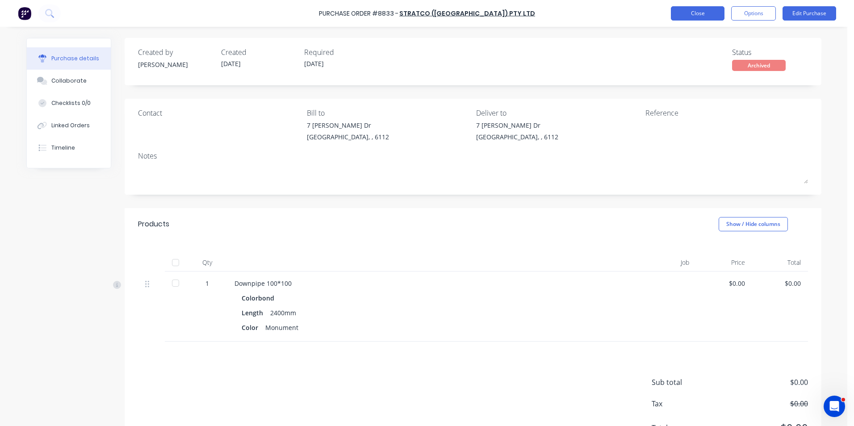
click at [715, 12] on button "Close" at bounding box center [698, 13] width 54 height 14
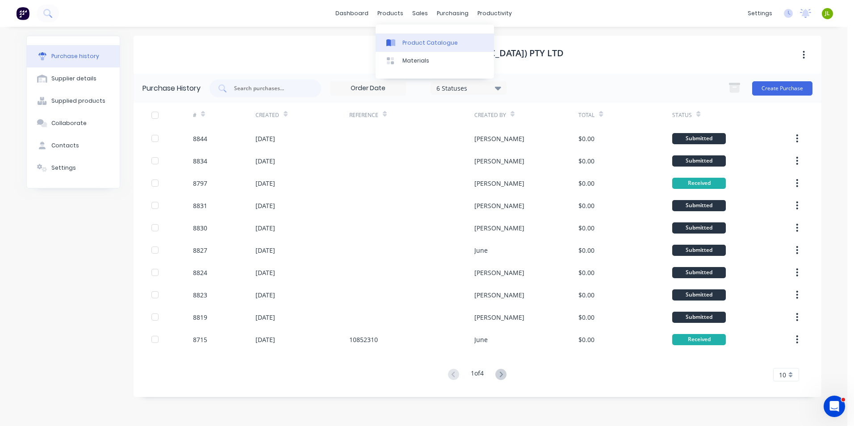
click at [397, 42] on div at bounding box center [392, 43] width 13 height 8
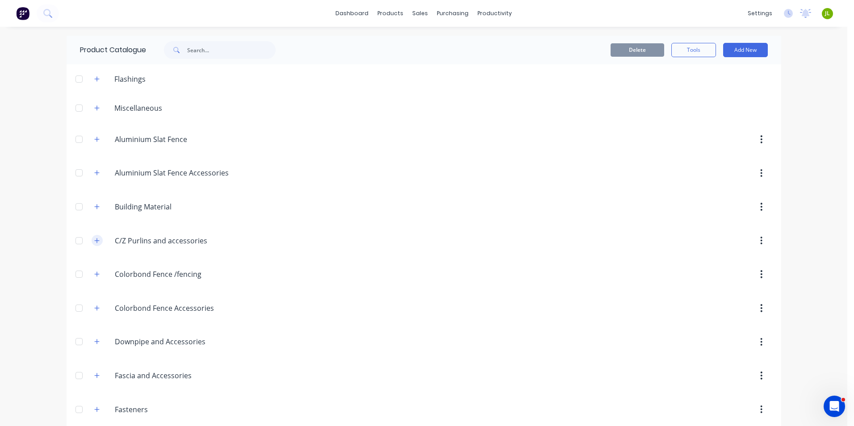
click at [94, 243] on icon "button" at bounding box center [96, 241] width 5 height 6
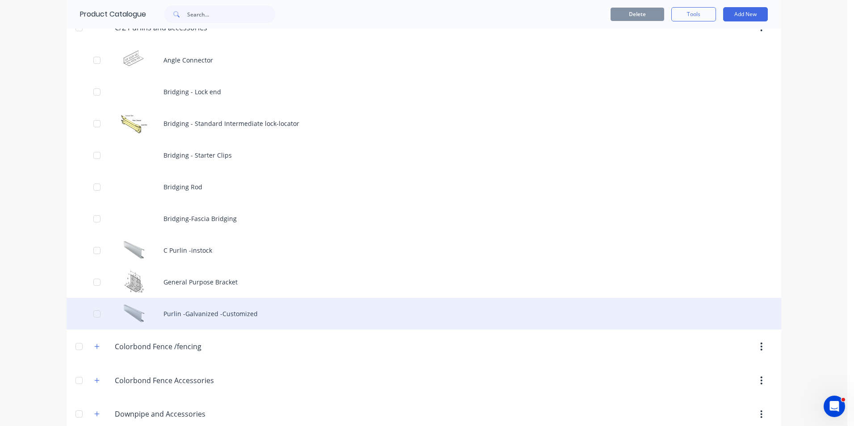
scroll to position [223, 0]
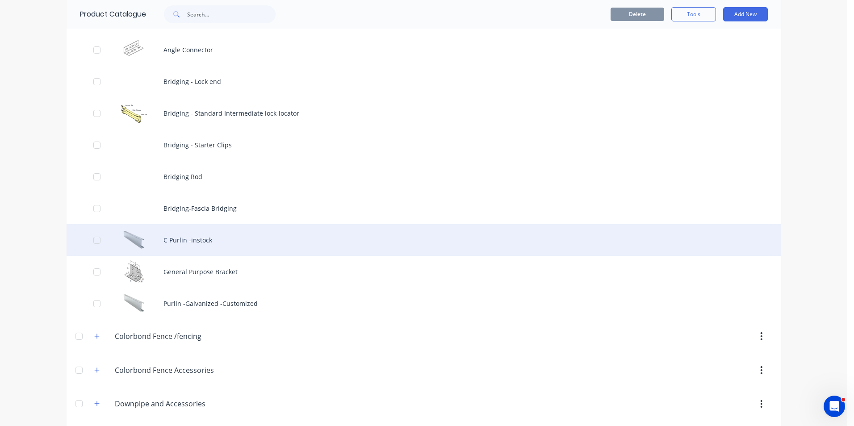
click at [167, 246] on div "C Purlin -instock" at bounding box center [424, 240] width 714 height 32
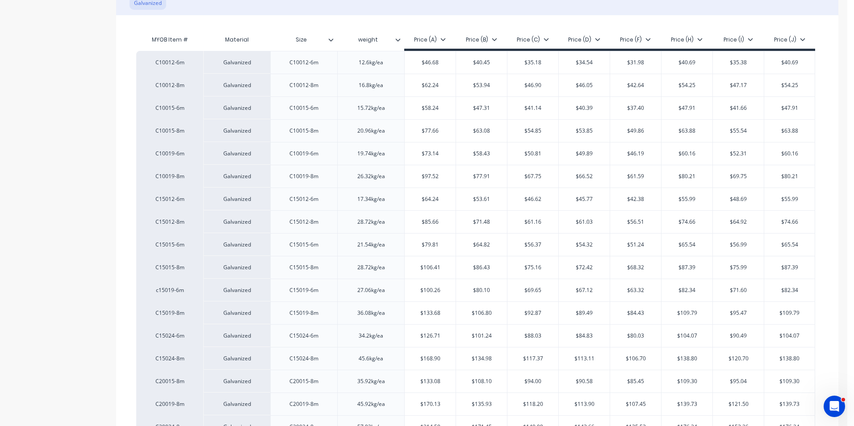
type textarea "x"
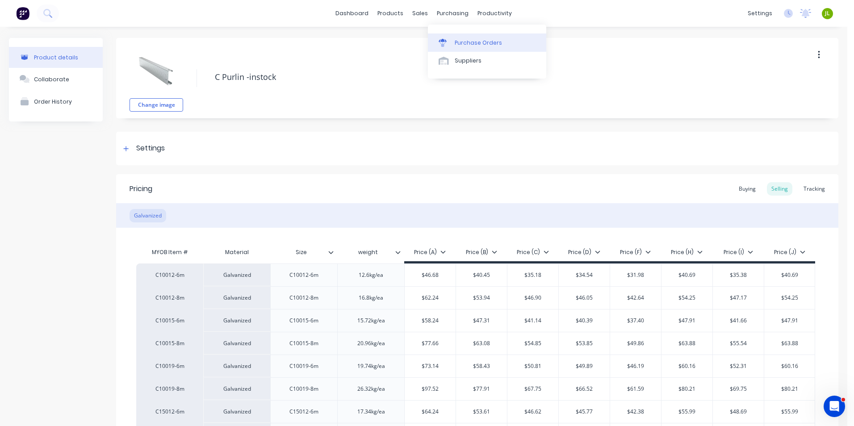
click at [458, 35] on link "Purchase Orders" at bounding box center [487, 42] width 118 height 18
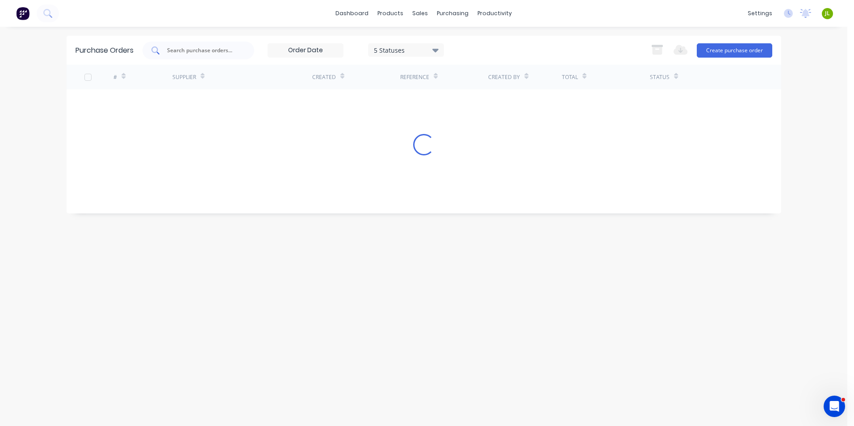
click at [198, 46] on input "text" at bounding box center [203, 50] width 74 height 9
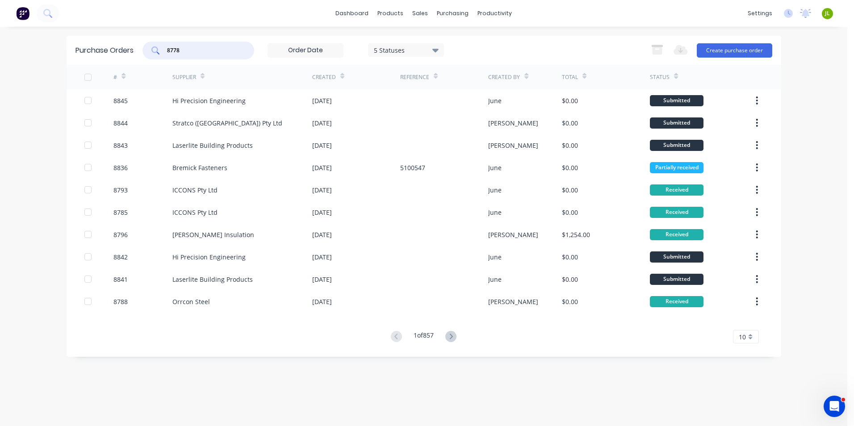
type input "8778"
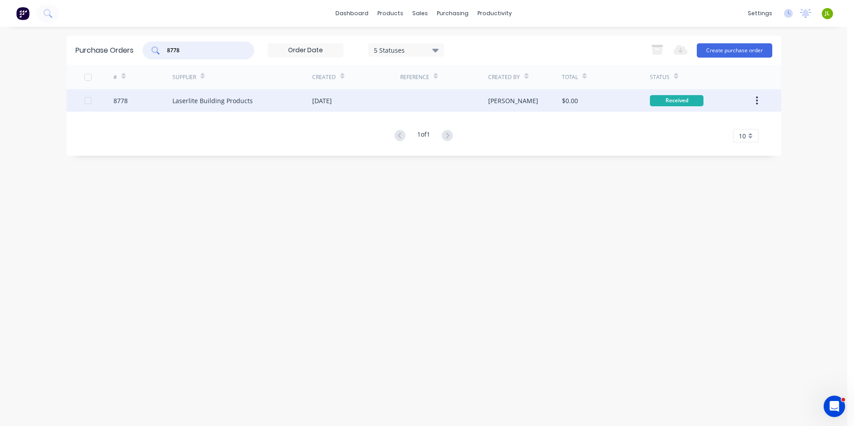
click at [206, 103] on div "Laserlite Building Products" at bounding box center [212, 100] width 80 height 9
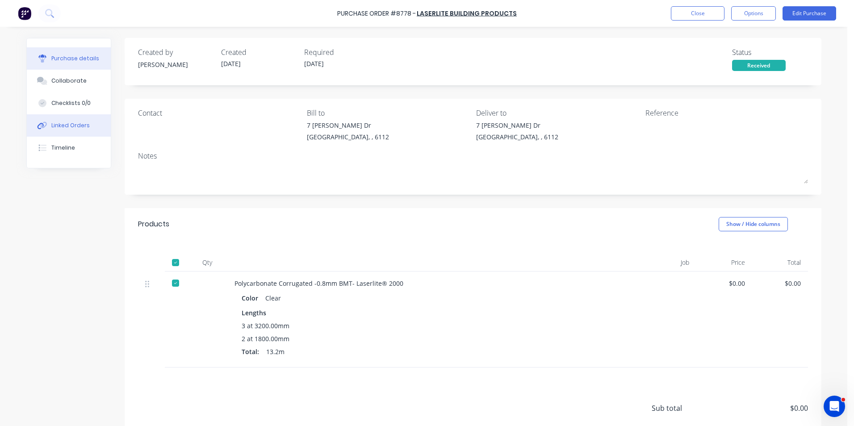
click at [57, 127] on div "Linked Orders" at bounding box center [70, 125] width 38 height 8
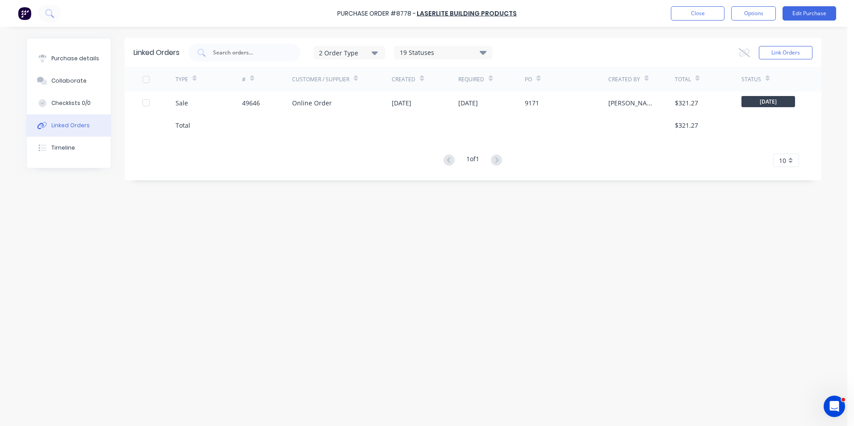
click at [232, 271] on div "Linked Orders 2 Order Type 19 Statuses Sales Order Status All Archived Draft Qu…" at bounding box center [423, 224] width 795 height 372
click at [699, 15] on button "Close" at bounding box center [698, 13] width 54 height 14
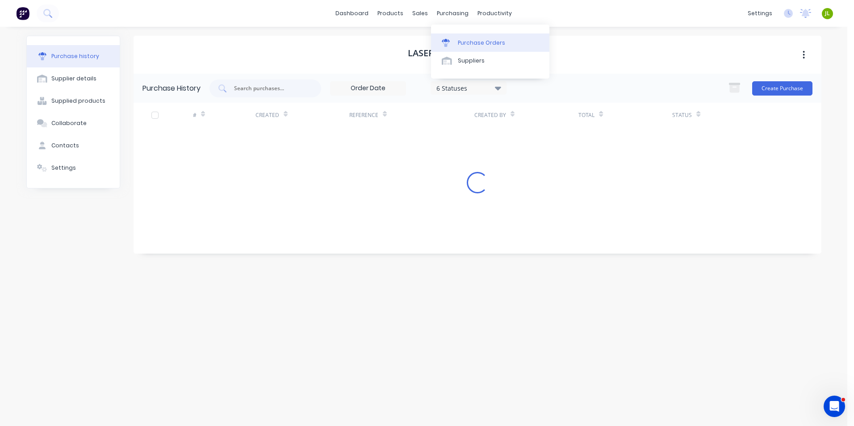
click at [456, 35] on link "Purchase Orders" at bounding box center [490, 42] width 118 height 18
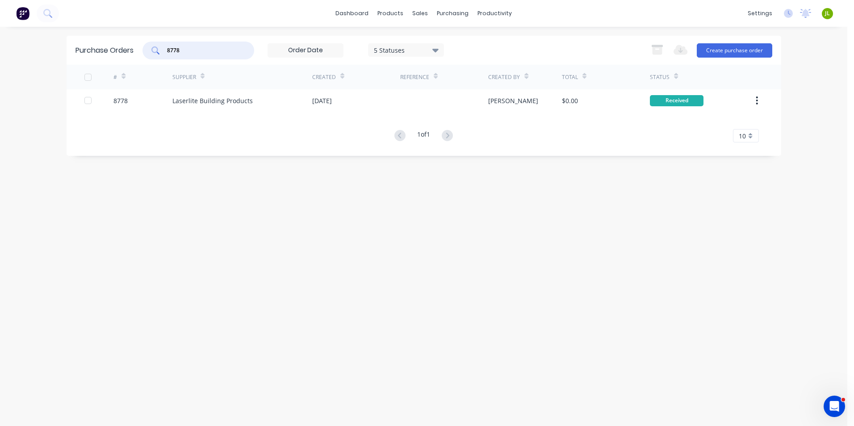
drag, startPoint x: 178, startPoint y: 49, endPoint x: 130, endPoint y: 51, distance: 47.4
click at [130, 51] on div "Purchase Orders 8778 5 Statuses 5 Statuses Export to Excel (XLSX) Create purcha…" at bounding box center [424, 50] width 714 height 29
click at [200, 50] on input "8778" at bounding box center [203, 50] width 74 height 9
drag, startPoint x: 201, startPoint y: 49, endPoint x: 115, endPoint y: 42, distance: 86.5
click at [115, 42] on div "Purchase Orders 8778 5 Statuses 5 Statuses Export to Excel (XLSX) Create purcha…" at bounding box center [424, 50] width 714 height 29
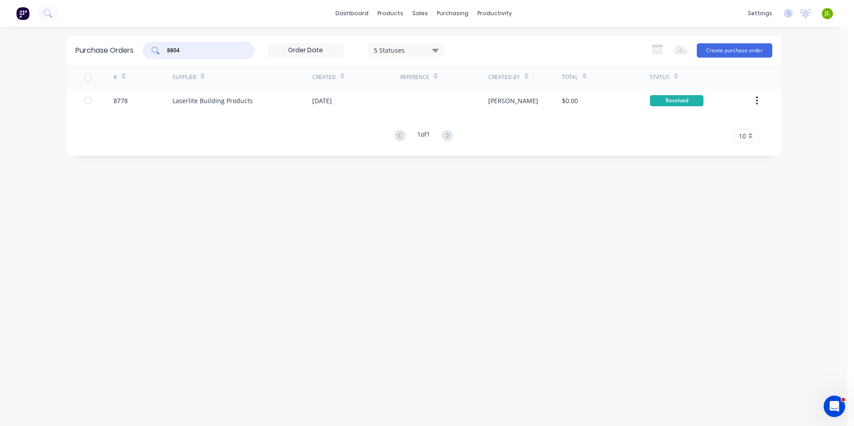
type input "8804"
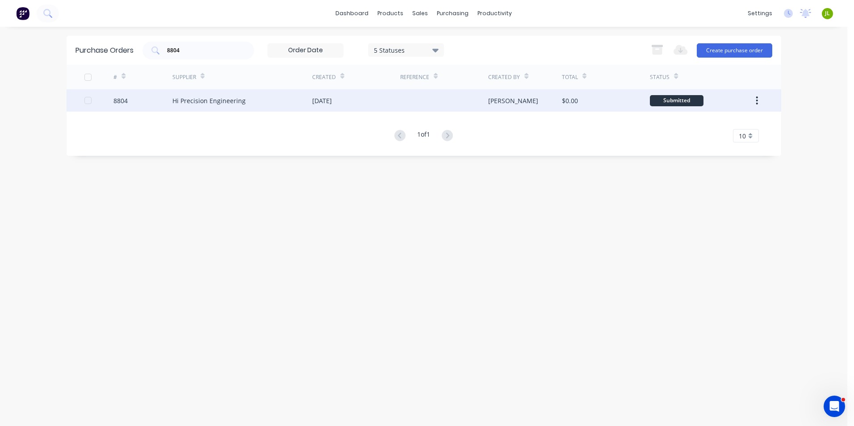
click at [192, 106] on div "Hi Precision Engineering" at bounding box center [242, 100] width 140 height 22
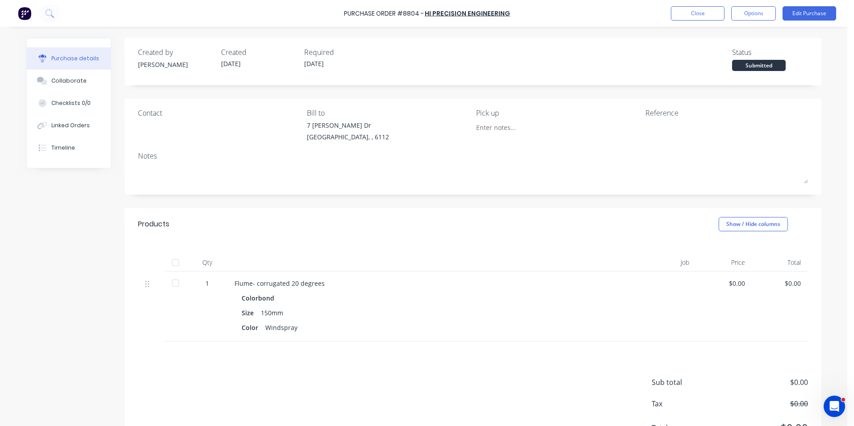
click at [180, 263] on div at bounding box center [176, 263] width 18 height 18
click at [79, 123] on div "Linked Orders" at bounding box center [70, 125] width 38 height 8
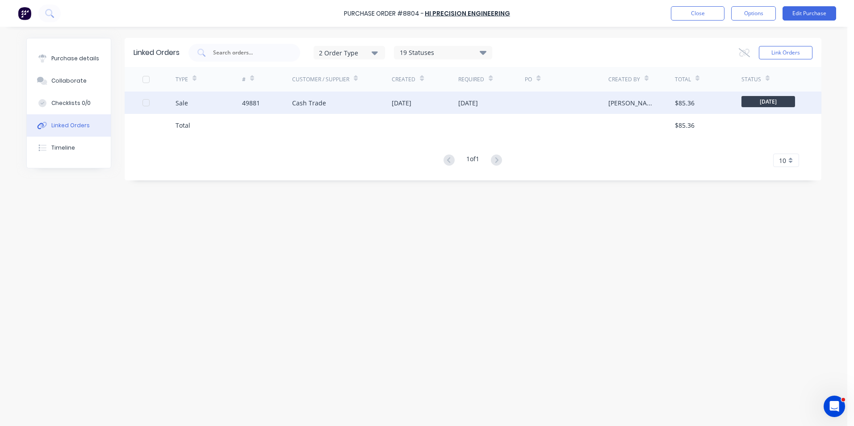
click at [261, 104] on div "49881" at bounding box center [267, 103] width 50 height 22
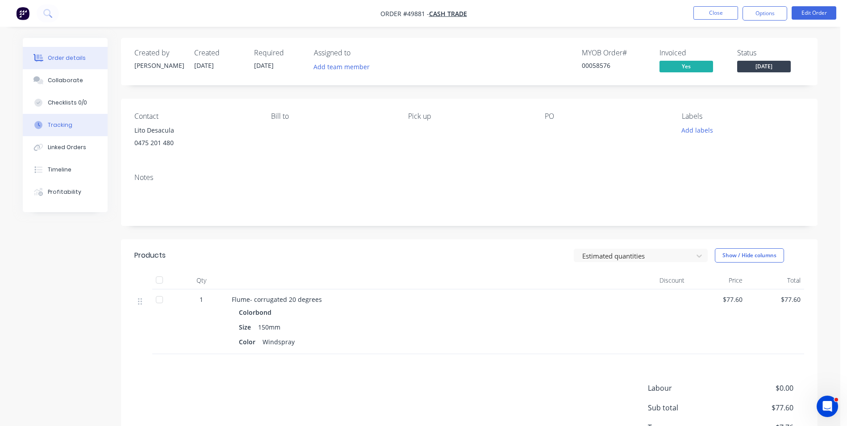
click at [69, 134] on button "Tracking" at bounding box center [65, 125] width 85 height 22
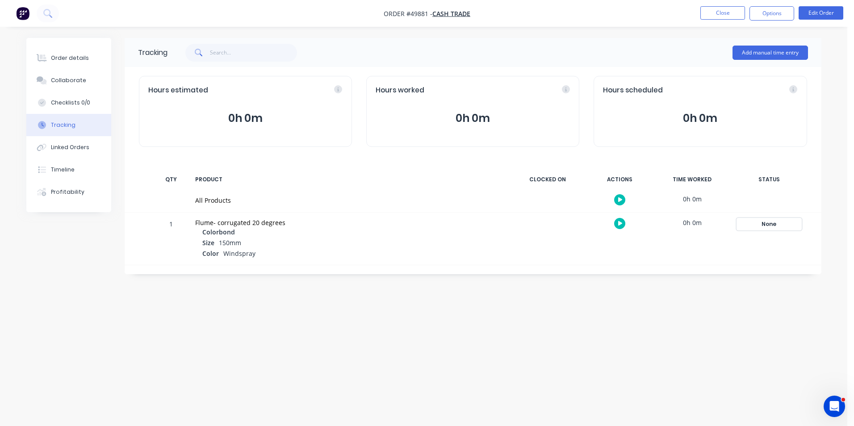
click at [750, 221] on div "None" at bounding box center [769, 224] width 64 height 12
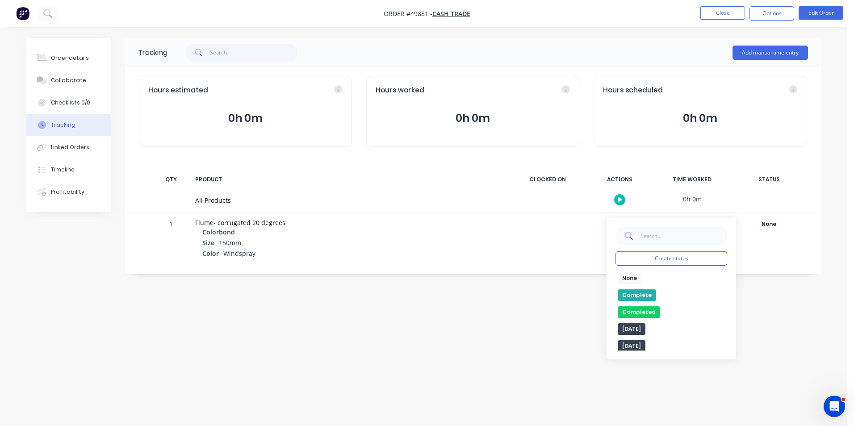
click at [651, 291] on button "Complete" at bounding box center [637, 295] width 38 height 12
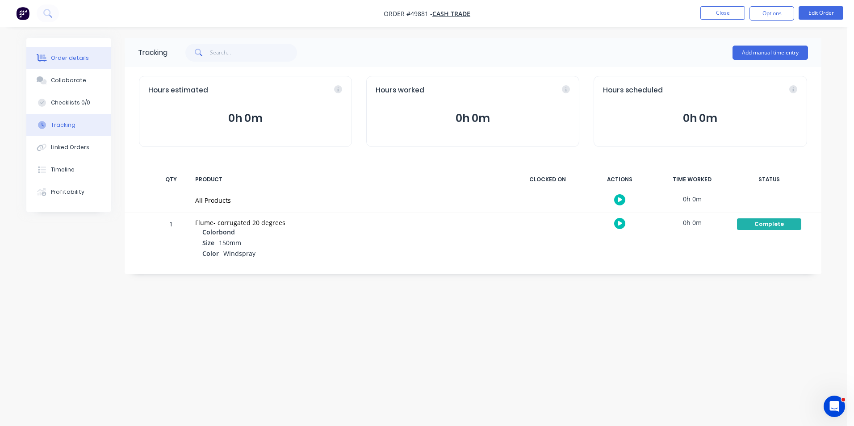
click at [86, 52] on button "Order details" at bounding box center [68, 58] width 85 height 22
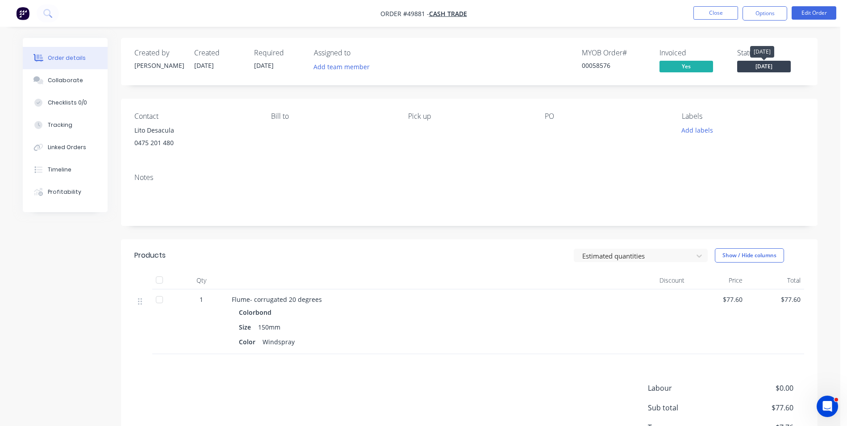
click at [761, 66] on span "[DATE]" at bounding box center [764, 66] width 54 height 11
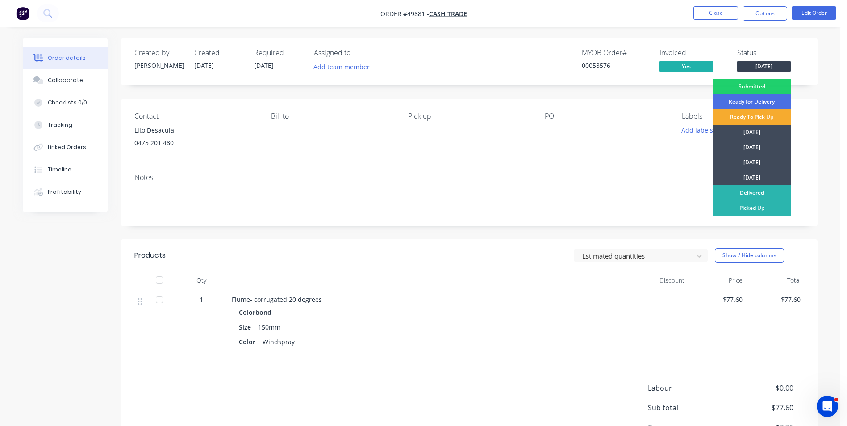
click at [725, 113] on div "Ready To Pick Up" at bounding box center [752, 116] width 78 height 15
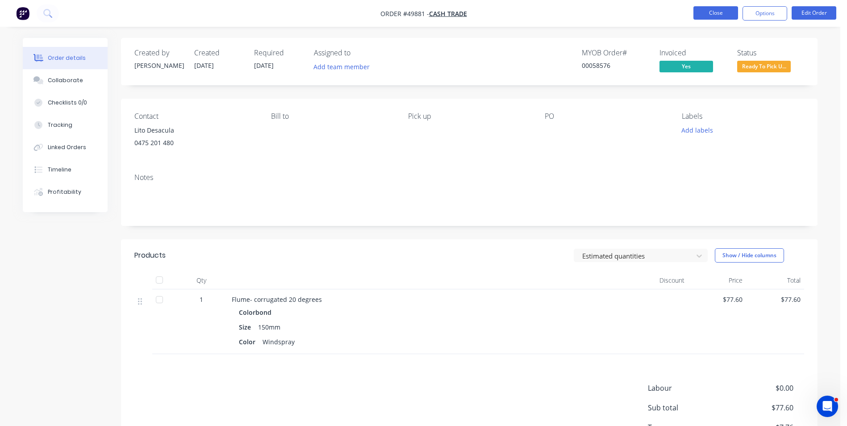
click at [704, 9] on button "Close" at bounding box center [715, 12] width 45 height 13
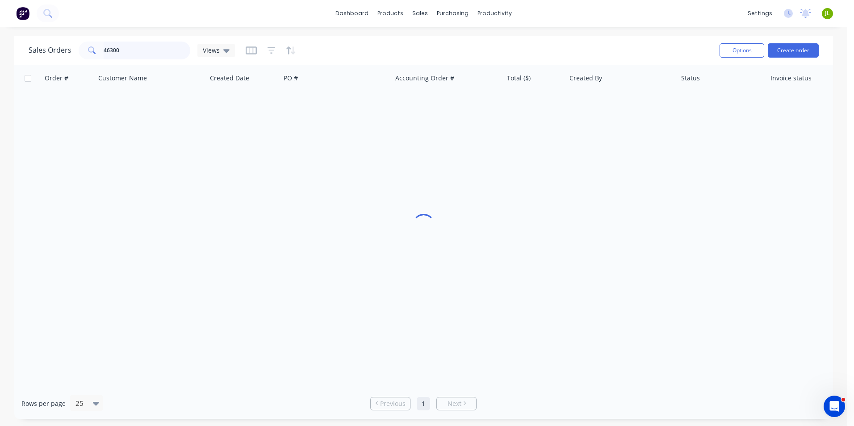
drag, startPoint x: 88, startPoint y: 51, endPoint x: 83, endPoint y: 51, distance: 4.9
click at [83, 51] on div "46300" at bounding box center [135, 51] width 112 height 18
click at [460, 42] on div "Purchase Orders" at bounding box center [481, 43] width 47 height 8
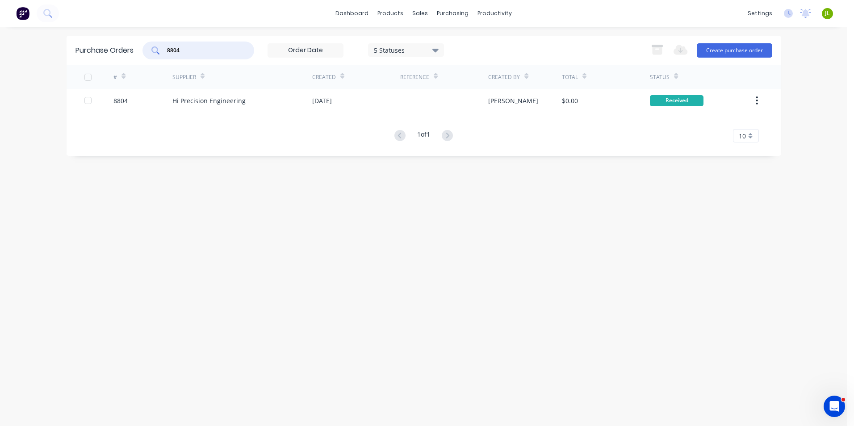
drag, startPoint x: 215, startPoint y: 53, endPoint x: 149, endPoint y: 51, distance: 66.1
click at [149, 51] on div "8804" at bounding box center [198, 51] width 112 height 18
type input "8807"
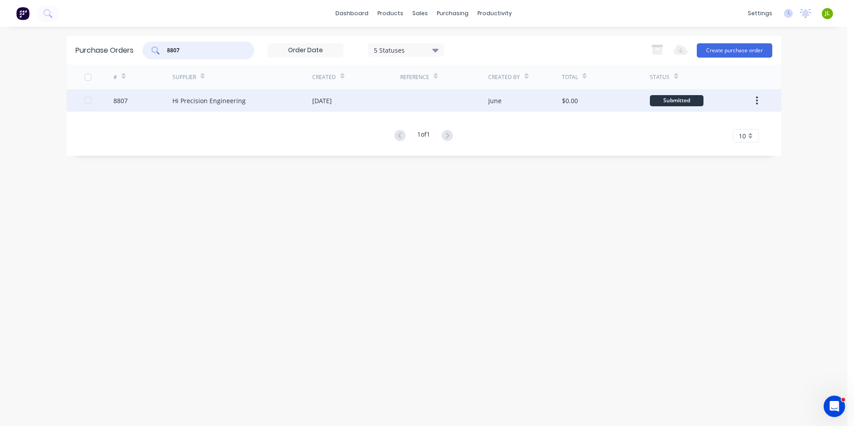
click at [250, 96] on div "Hi Precision Engineering" at bounding box center [242, 100] width 140 height 22
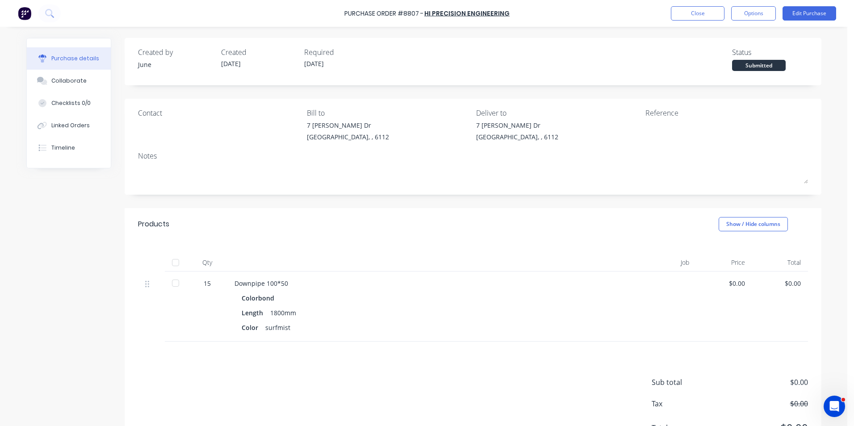
click at [171, 259] on div at bounding box center [176, 263] width 18 height 18
click at [47, 126] on button "Linked Orders" at bounding box center [69, 125] width 84 height 22
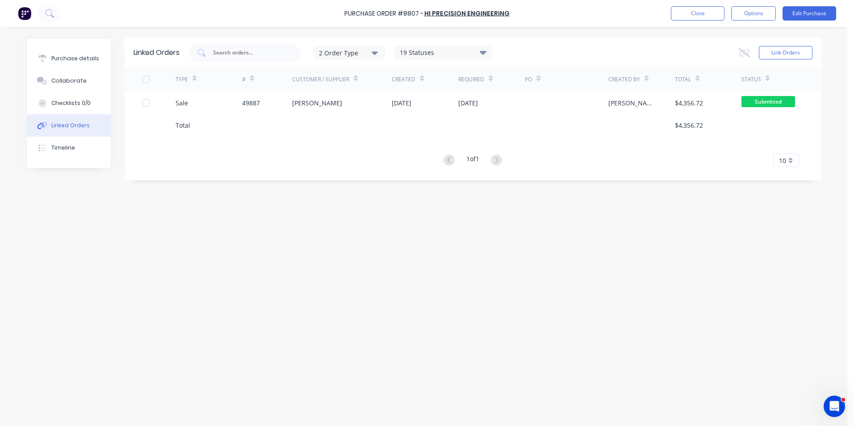
click at [314, 117] on div at bounding box center [342, 125] width 100 height 22
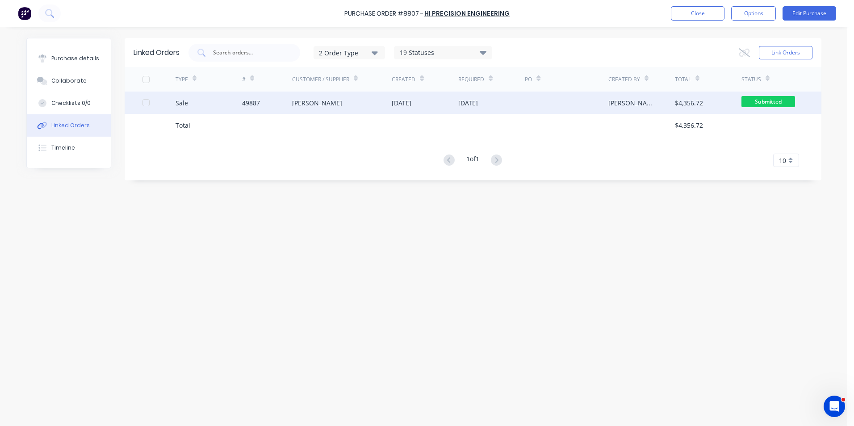
click at [316, 109] on div "[PERSON_NAME]" at bounding box center [342, 103] width 100 height 22
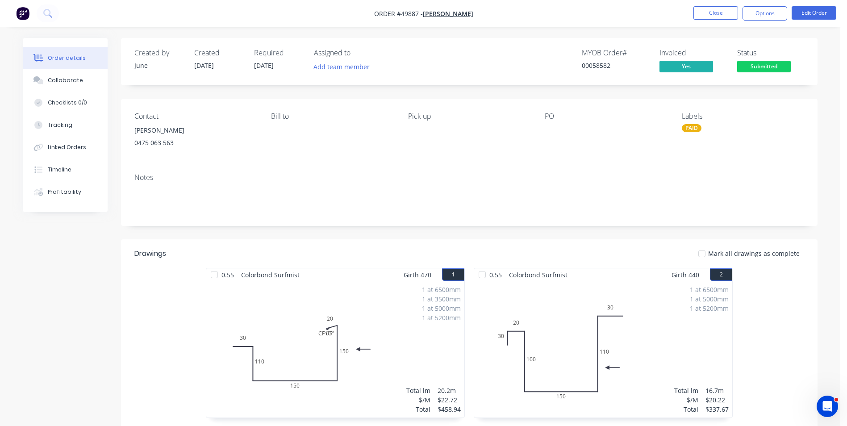
click at [65, 128] on div "Tracking" at bounding box center [60, 125] width 25 height 8
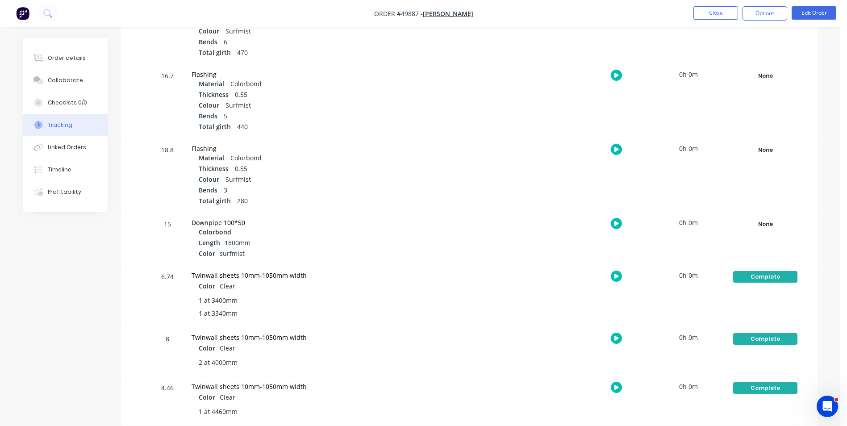
scroll to position [206, 0]
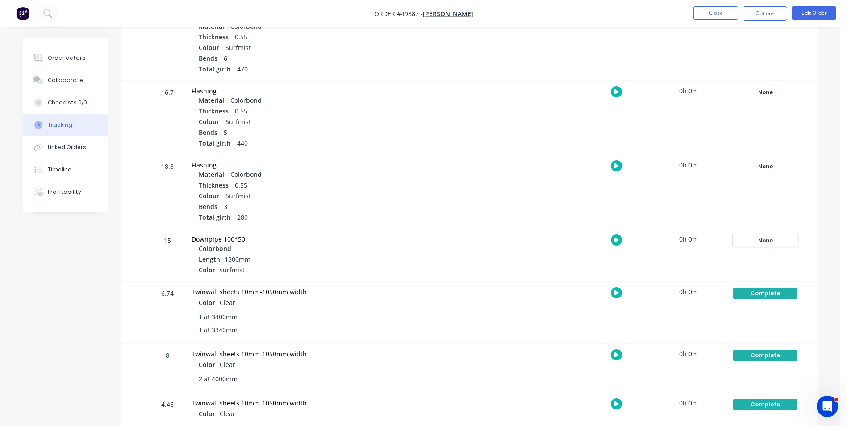
click at [748, 236] on div "None" at bounding box center [765, 241] width 64 height 12
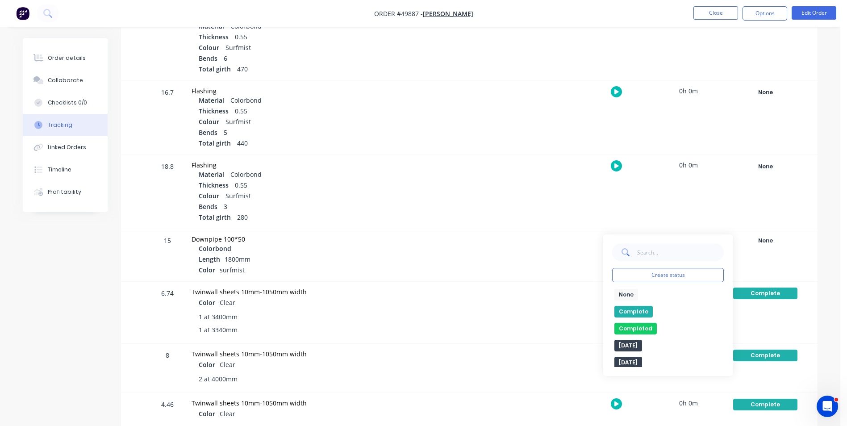
click at [632, 312] on button "Complete" at bounding box center [633, 312] width 38 height 12
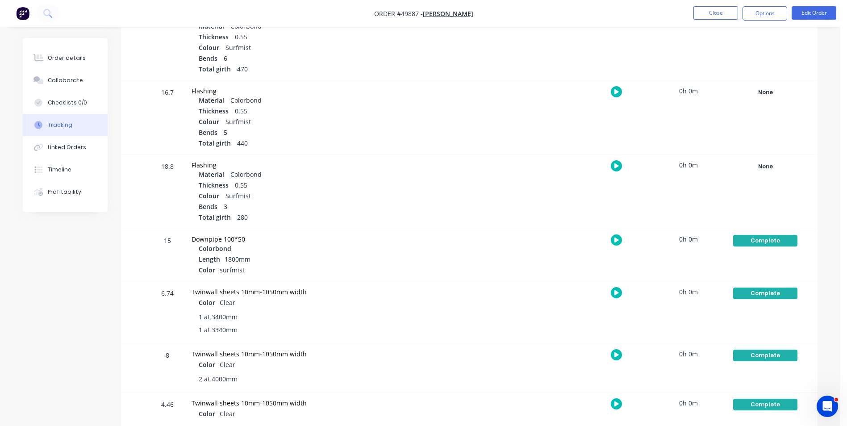
click at [484, 260] on div "Length 1800mm" at bounding box center [349, 260] width 301 height 11
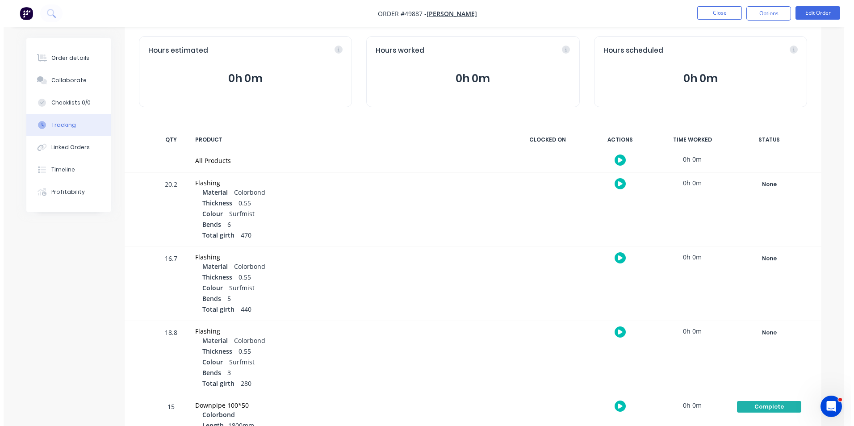
scroll to position [0, 0]
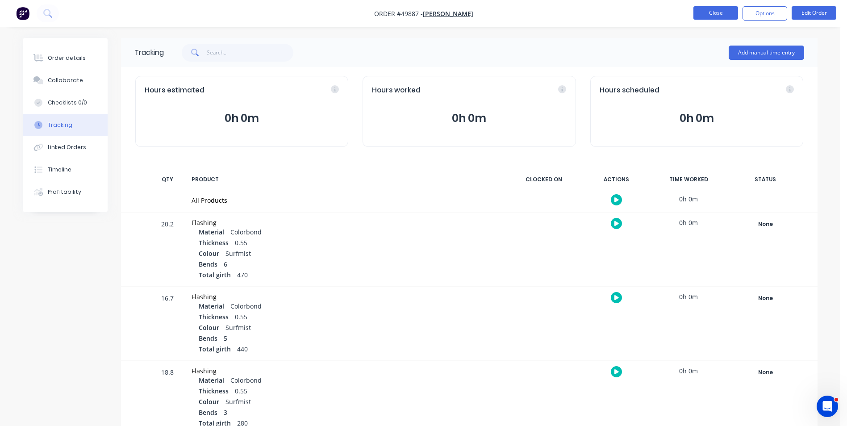
click at [714, 10] on button "Close" at bounding box center [715, 12] width 45 height 13
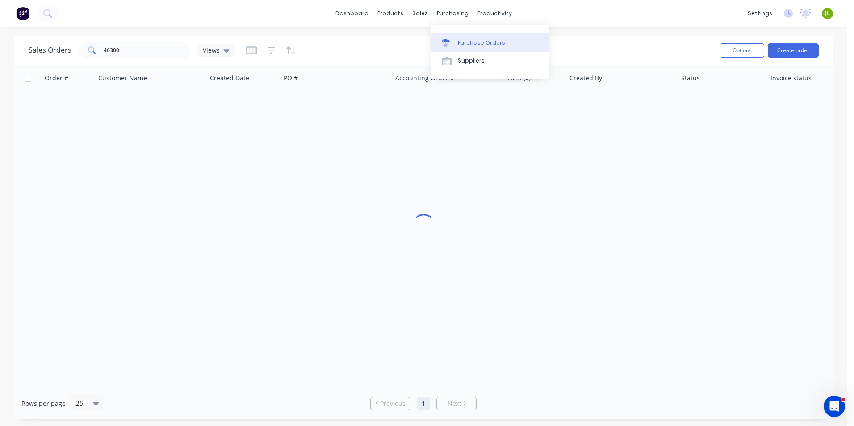
click at [459, 42] on div "Purchase Orders" at bounding box center [481, 43] width 47 height 8
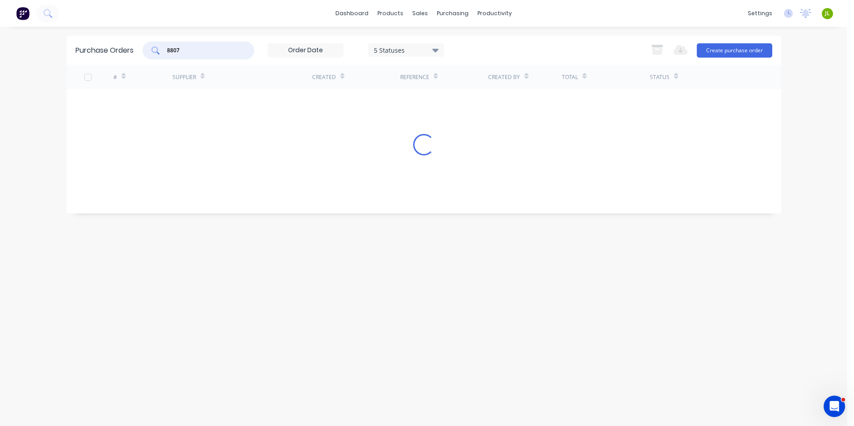
drag, startPoint x: 227, startPoint y: 49, endPoint x: 107, endPoint y: 48, distance: 120.6
click at [107, 48] on div "Purchase Orders 8807 5 Statuses 5 Statuses Export to Excel (XLSX) Create purcha…" at bounding box center [424, 50] width 714 height 29
type input "8815"
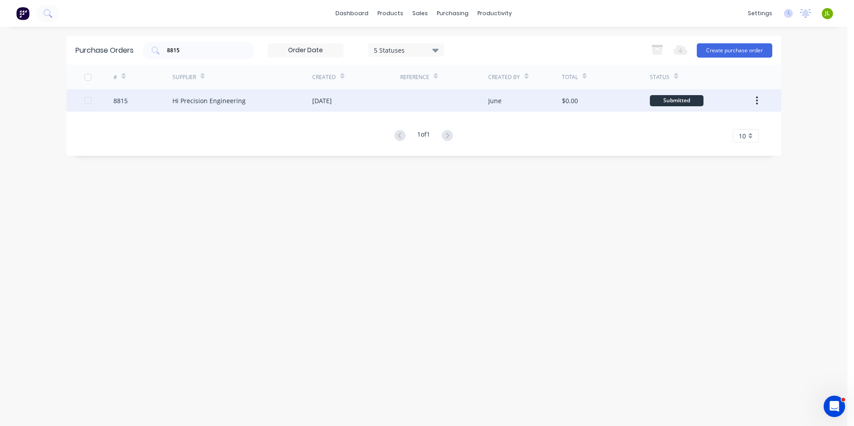
click at [332, 102] on div "[DATE]" at bounding box center [322, 100] width 20 height 9
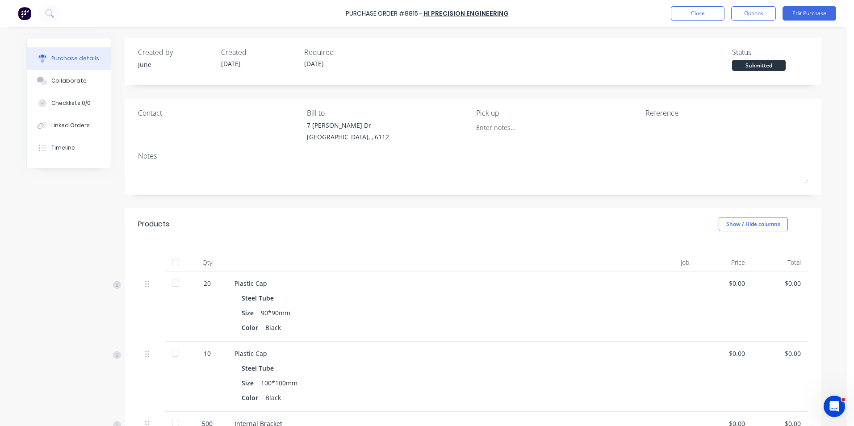
click at [172, 265] on div at bounding box center [176, 263] width 18 height 18
click at [734, 16] on button "Options" at bounding box center [753, 13] width 45 height 14
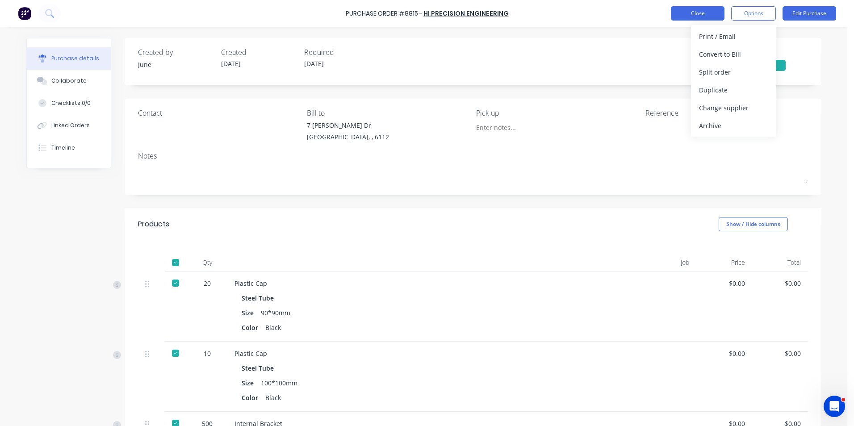
click at [706, 15] on button "Close" at bounding box center [698, 13] width 54 height 14
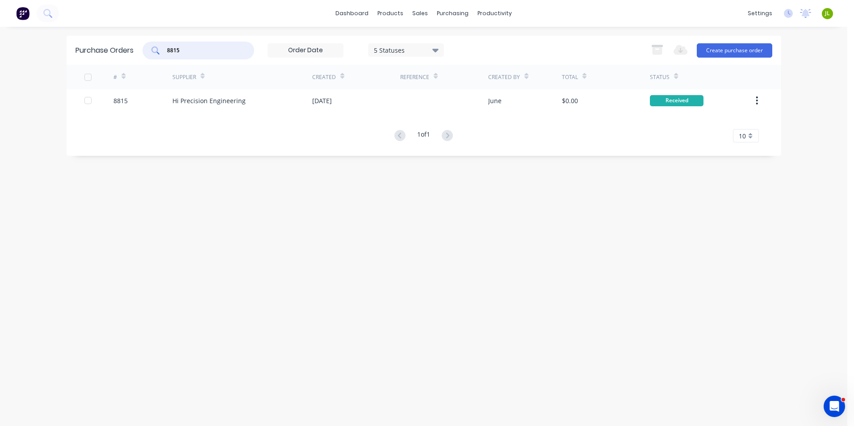
drag, startPoint x: 152, startPoint y: 53, endPoint x: 107, endPoint y: 53, distance: 45.1
click at [107, 53] on div "Purchase Orders 8815 5 Statuses 5 Statuses Export to Excel (XLSX) Create purcha…" at bounding box center [424, 50] width 714 height 29
type input "8816"
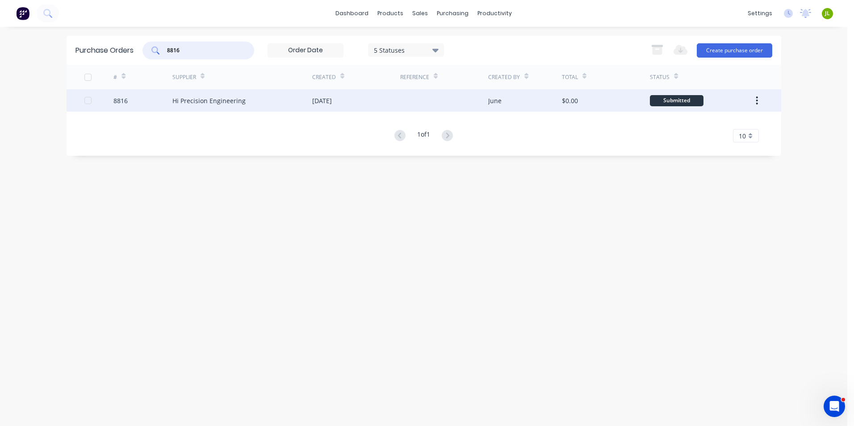
click at [332, 101] on div "[DATE]" at bounding box center [322, 100] width 20 height 9
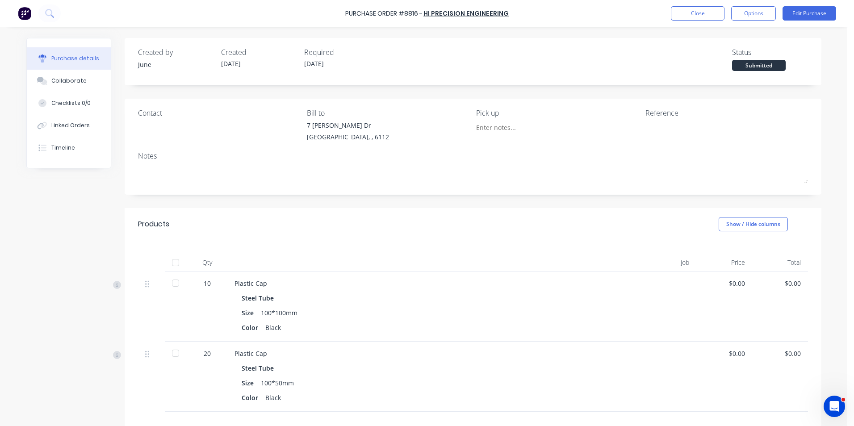
click at [167, 262] on div at bounding box center [176, 263] width 18 height 18
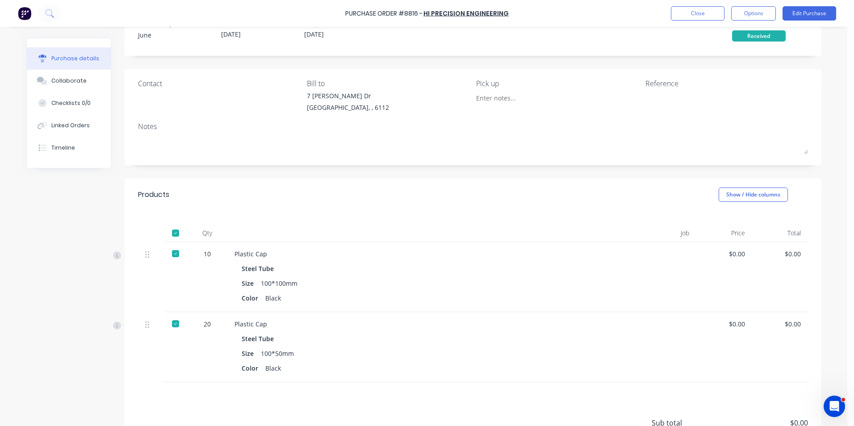
scroll to position [24, 0]
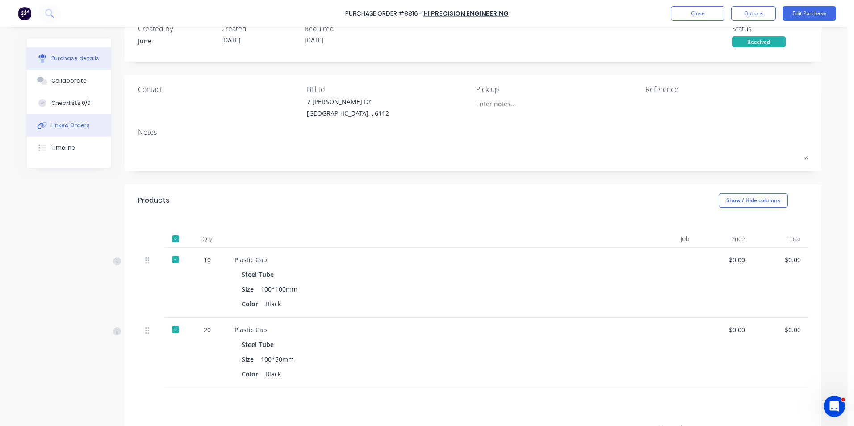
click at [87, 122] on button "Linked Orders" at bounding box center [69, 125] width 84 height 22
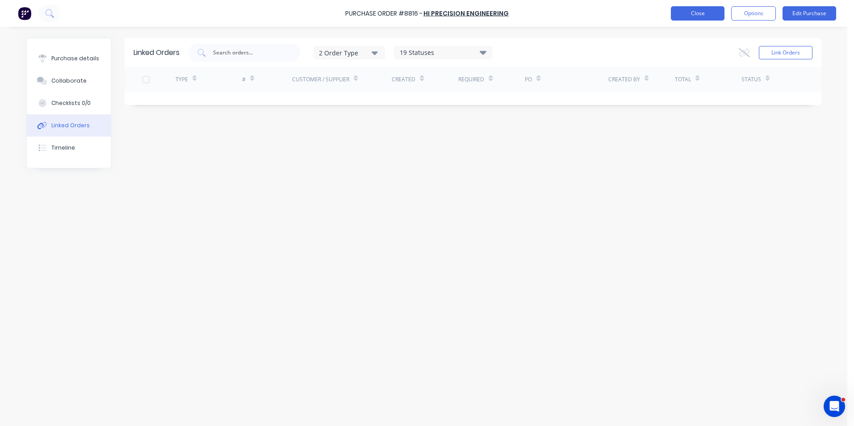
click at [677, 7] on button "Close" at bounding box center [698, 13] width 54 height 14
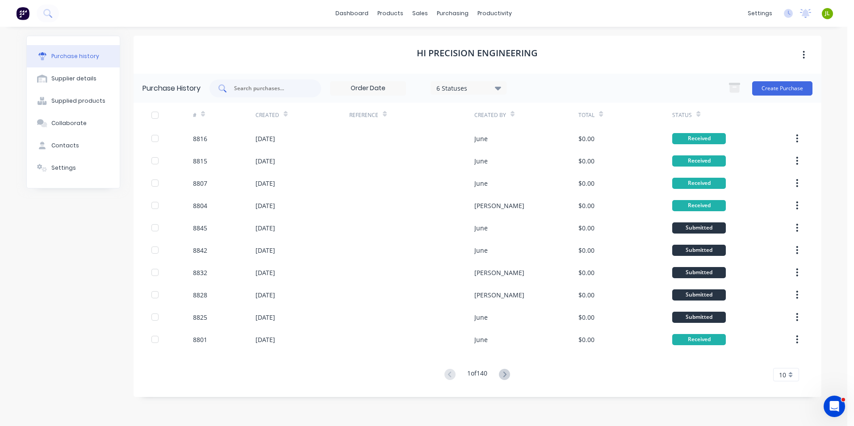
click at [293, 87] on input "text" at bounding box center [270, 88] width 74 height 9
type input "8828"
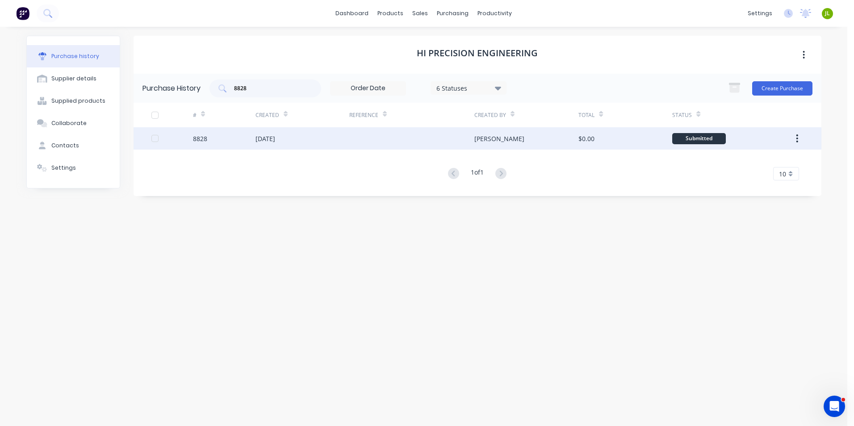
click at [204, 141] on div "8828" at bounding box center [200, 138] width 14 height 9
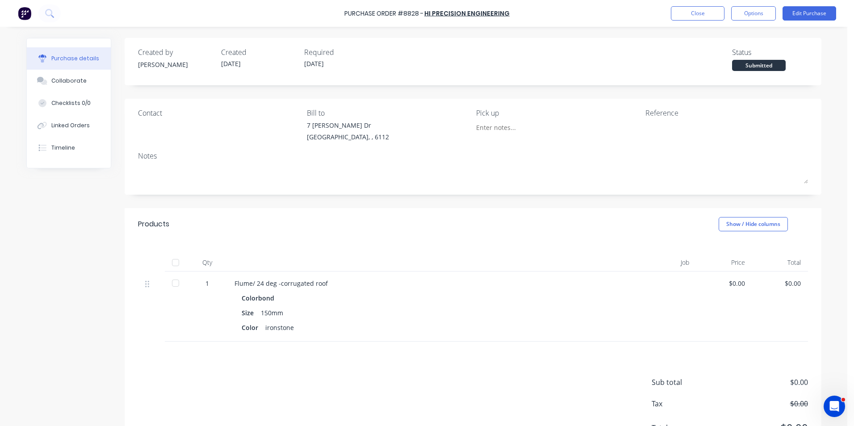
click at [168, 255] on div at bounding box center [176, 263] width 18 height 18
click at [82, 125] on div "Linked Orders" at bounding box center [70, 125] width 38 height 8
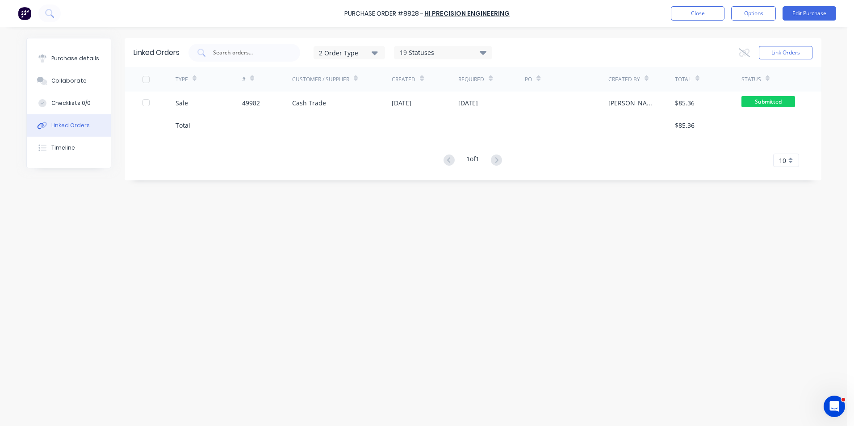
click at [301, 103] on div "Cash Trade" at bounding box center [309, 102] width 34 height 9
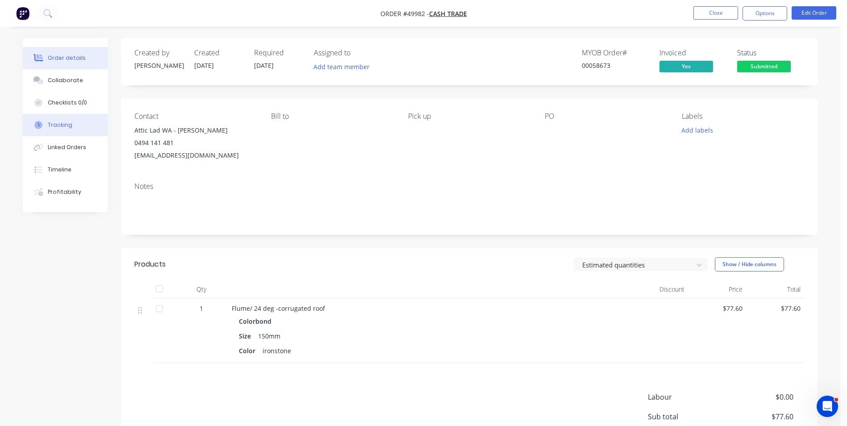
click at [52, 120] on button "Tracking" at bounding box center [65, 125] width 85 height 22
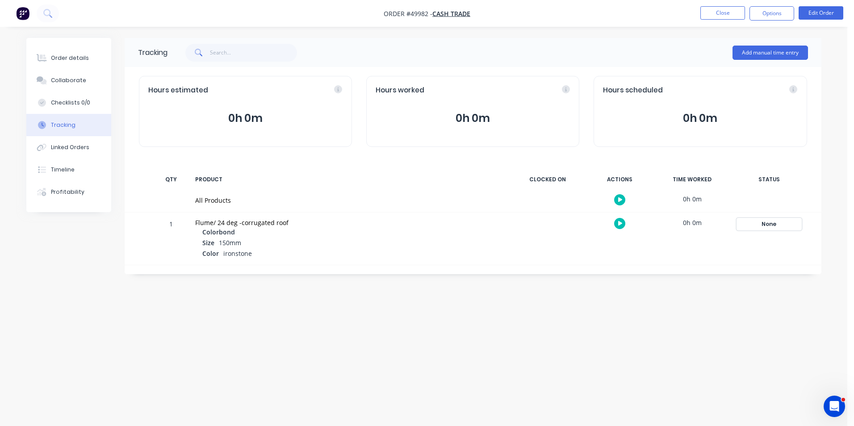
click at [753, 222] on div "None" at bounding box center [769, 224] width 64 height 12
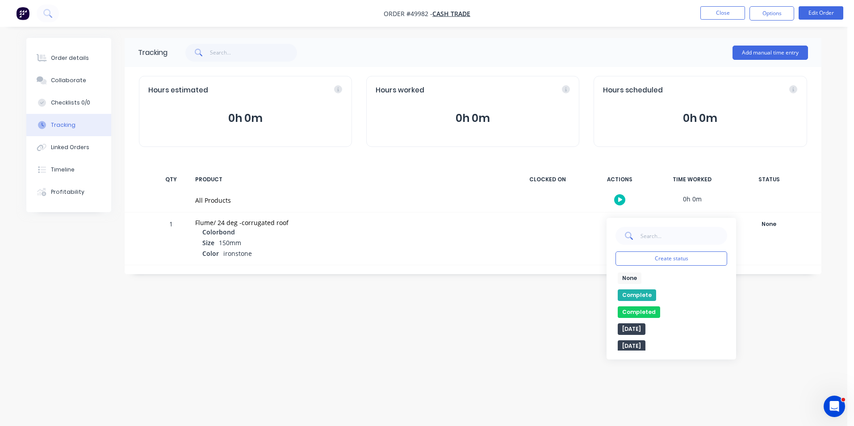
click at [640, 285] on div "None edit Complete Completed edit [DATE] [DATE] Ready for Delivery Ready To Pic…" at bounding box center [671, 311] width 112 height 78
click at [643, 293] on button "Complete" at bounding box center [637, 295] width 38 height 12
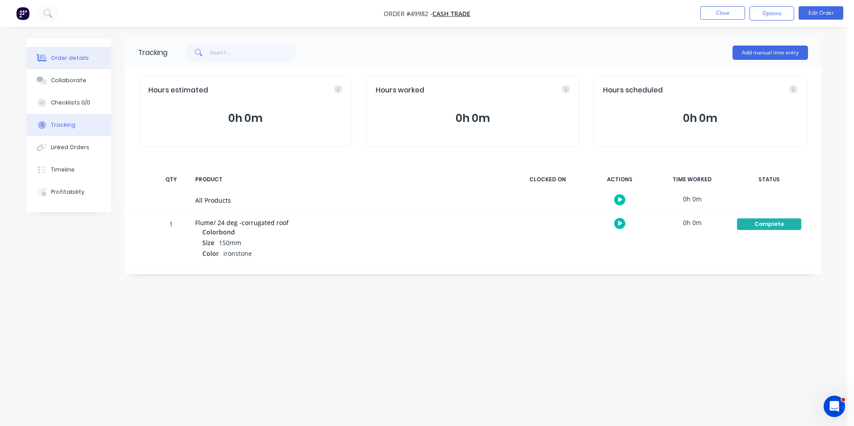
drag, startPoint x: 81, startPoint y: 50, endPoint x: 71, endPoint y: 50, distance: 9.8
click at [81, 50] on button "Order details" at bounding box center [68, 58] width 85 height 22
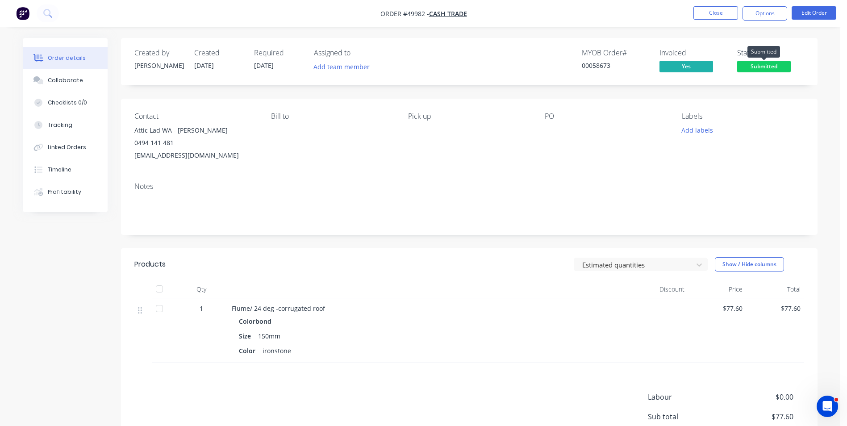
click at [757, 63] on span "Submitted" at bounding box center [764, 66] width 54 height 11
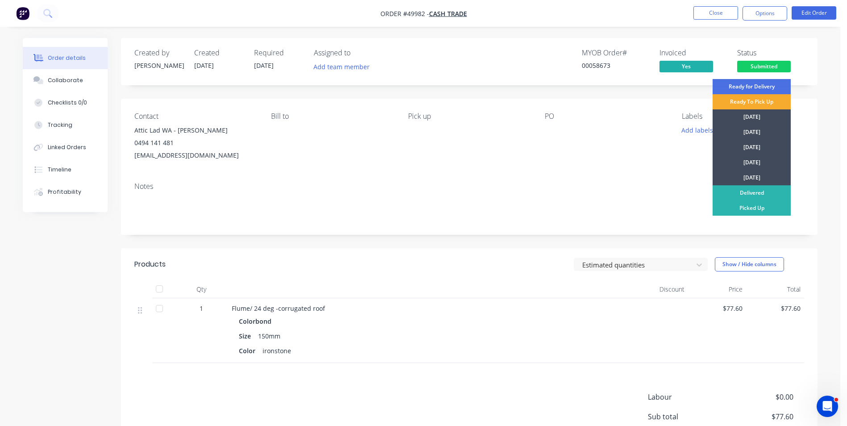
click at [750, 104] on div "Ready To Pick Up" at bounding box center [752, 101] width 78 height 15
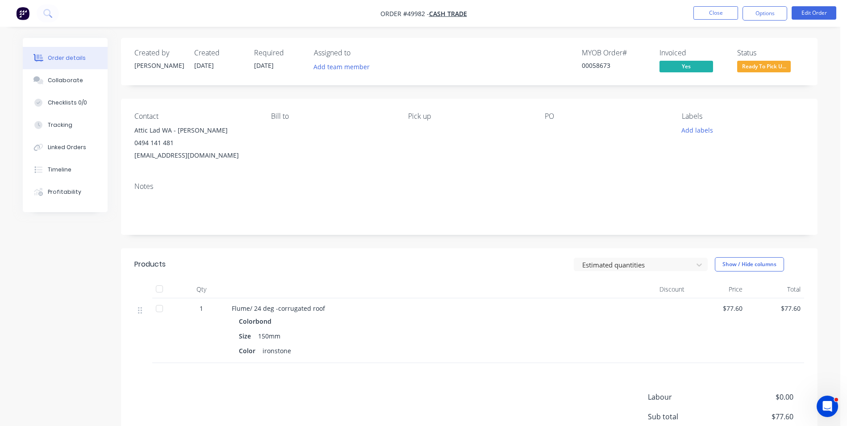
click at [709, 4] on nav "Order #49982 - Cash Trade Close Options Edit Order" at bounding box center [423, 13] width 847 height 27
click at [710, 15] on button "Close" at bounding box center [715, 12] width 45 height 13
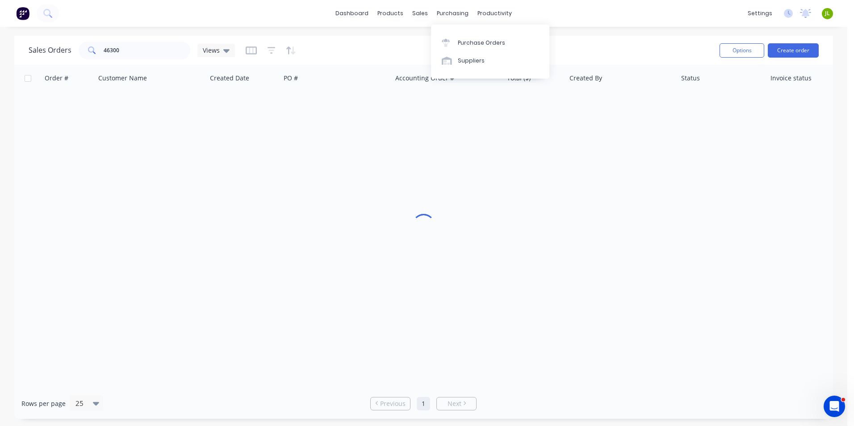
click at [456, 33] on div "Purchase Orders Suppliers" at bounding box center [490, 52] width 118 height 54
click at [456, 37] on link "Purchase Orders" at bounding box center [490, 42] width 118 height 18
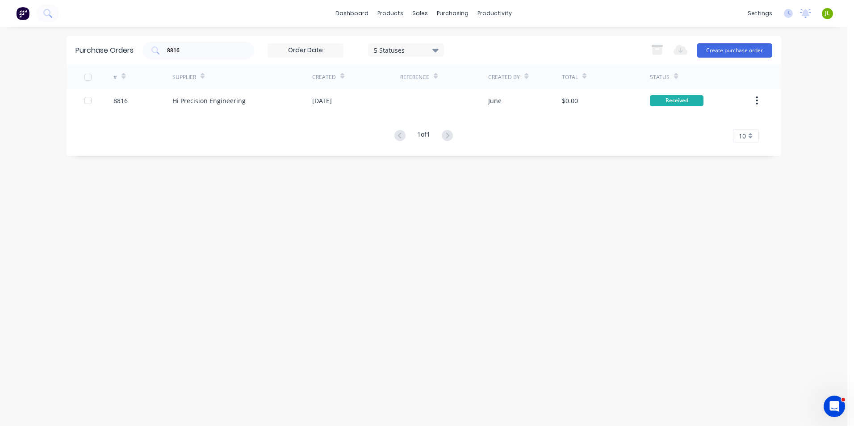
click at [142, 50] on div "Purchase Orders 8816 5 Statuses 5 Statuses Export to Excel (XLSX) Create purcha…" at bounding box center [424, 50] width 714 height 29
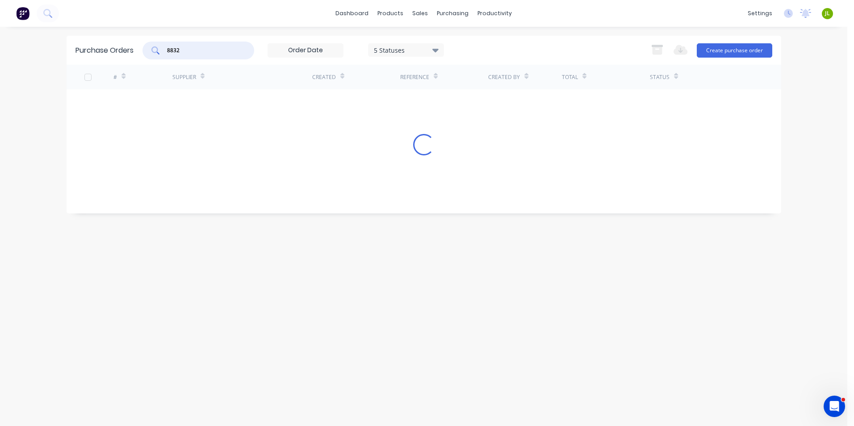
type input "8832"
click at [226, 112] on div "# Supplier Created Reference Created By Total Status 8832 Hi Precision Engineer…" at bounding box center [424, 104] width 714 height 78
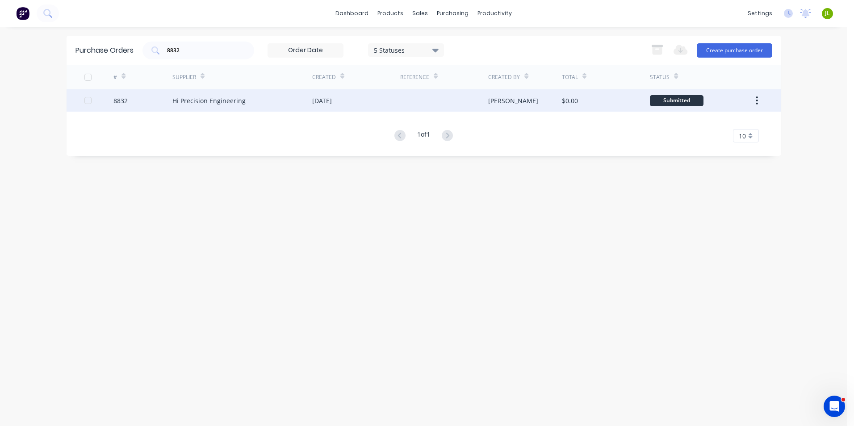
click at [225, 110] on div "Hi Precision Engineering" at bounding box center [242, 100] width 140 height 22
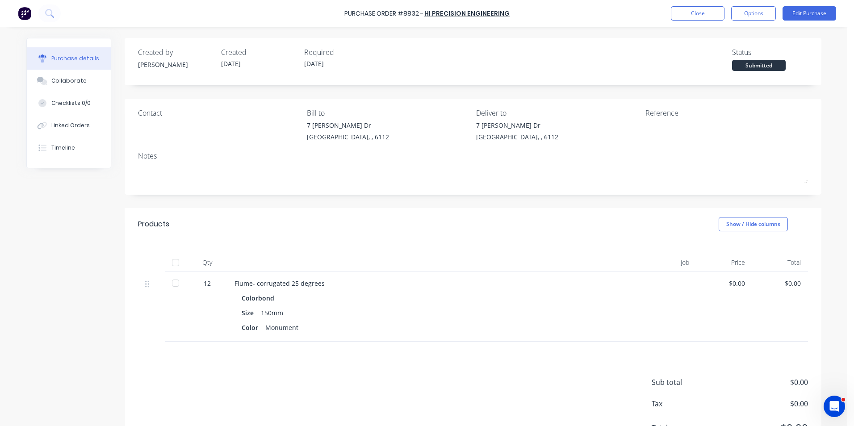
click at [174, 261] on div at bounding box center [176, 263] width 18 height 18
click at [63, 119] on button "Linked Orders" at bounding box center [69, 125] width 84 height 22
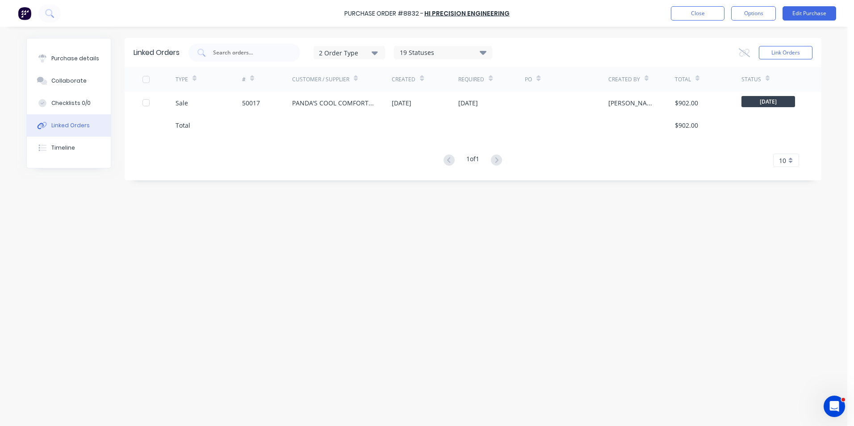
click at [217, 93] on div "Sale" at bounding box center [208, 103] width 67 height 22
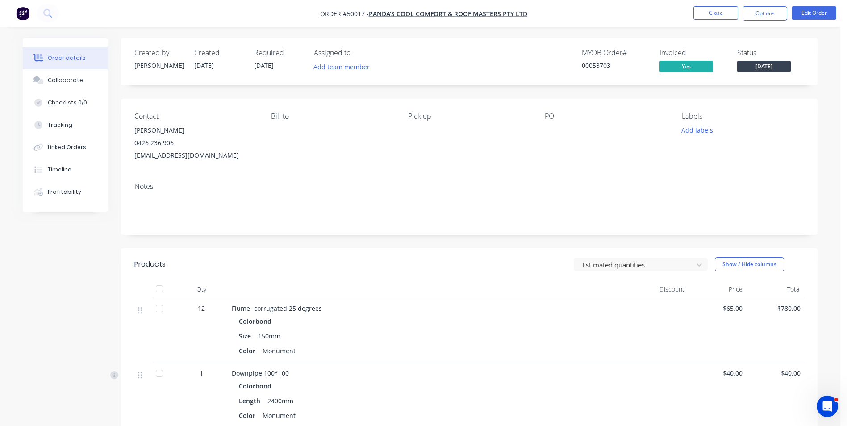
click at [41, 129] on button "Tracking" at bounding box center [65, 125] width 85 height 22
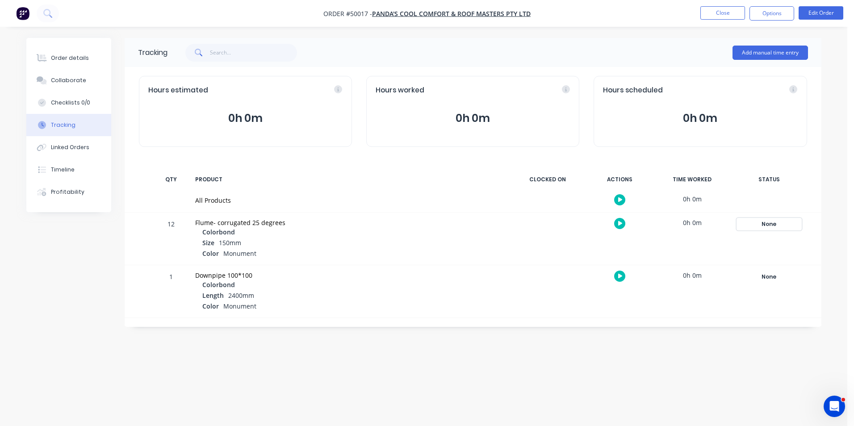
click at [768, 227] on div "None" at bounding box center [769, 224] width 64 height 12
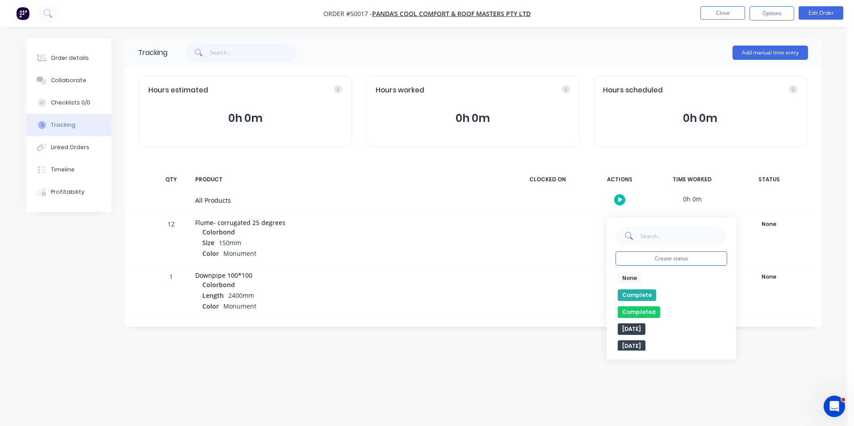
click at [630, 293] on button "Complete" at bounding box center [637, 295] width 38 height 12
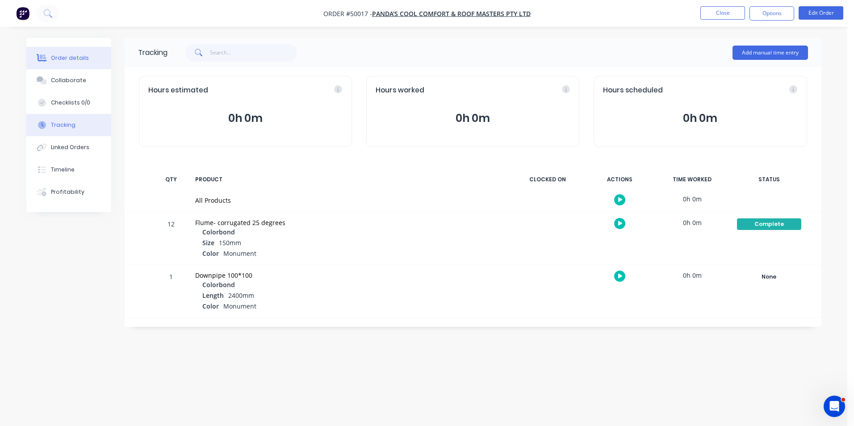
click at [88, 62] on button "Order details" at bounding box center [68, 58] width 85 height 22
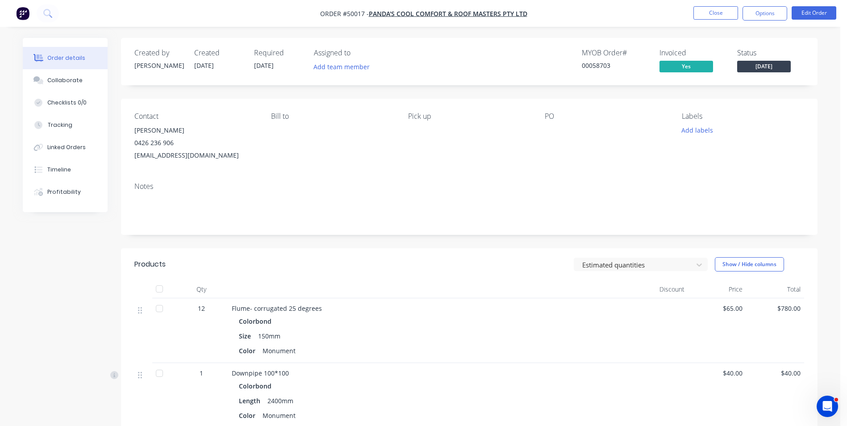
click at [334, 169] on div "Contact [PERSON_NAME] [PHONE_NUMBER] [EMAIL_ADDRESS][DOMAIN_NAME] [PERSON_NAME]…" at bounding box center [469, 137] width 697 height 76
click at [697, 19] on button "Close" at bounding box center [715, 12] width 45 height 13
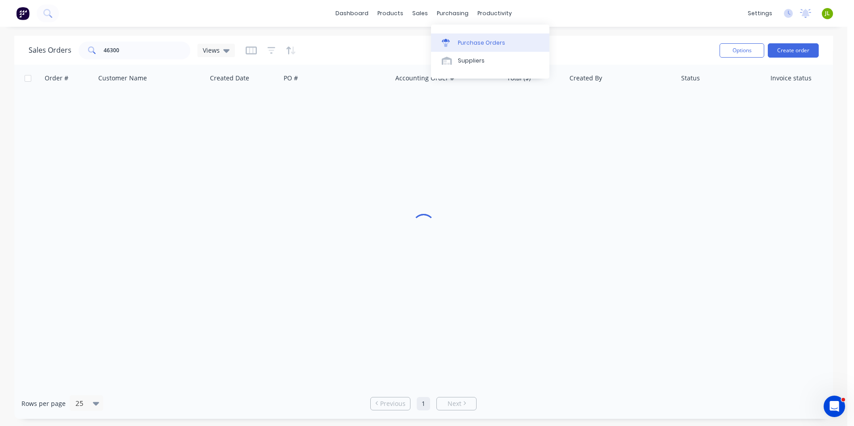
click at [456, 47] on link "Purchase Orders" at bounding box center [490, 42] width 118 height 18
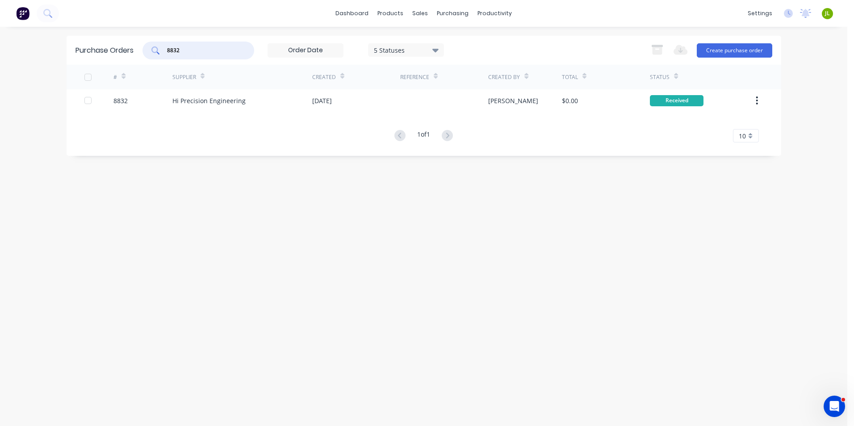
drag, startPoint x: 196, startPoint y: 49, endPoint x: 180, endPoint y: 50, distance: 16.1
click at [180, 50] on input "8832" at bounding box center [203, 50] width 74 height 9
type input "8820"
click at [297, 96] on div "Hi Precision Engineering" at bounding box center [242, 100] width 140 height 22
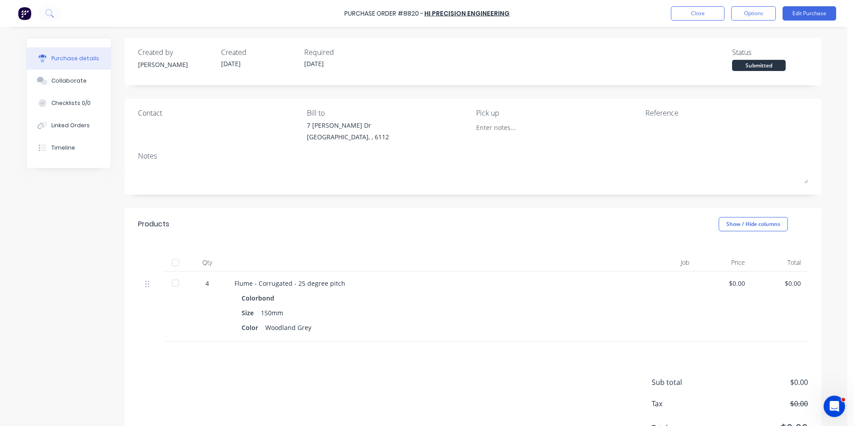
click at [169, 261] on div at bounding box center [176, 263] width 18 height 18
click at [64, 125] on div "Linked Orders" at bounding box center [70, 125] width 38 height 8
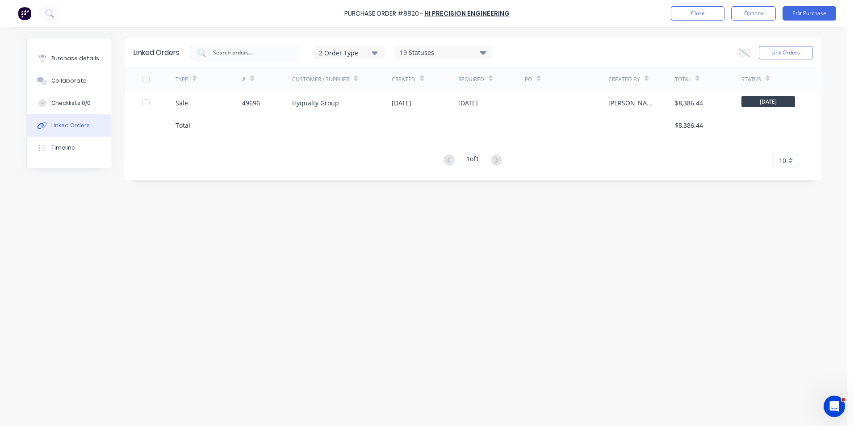
click at [203, 106] on div "Sale" at bounding box center [208, 103] width 67 height 22
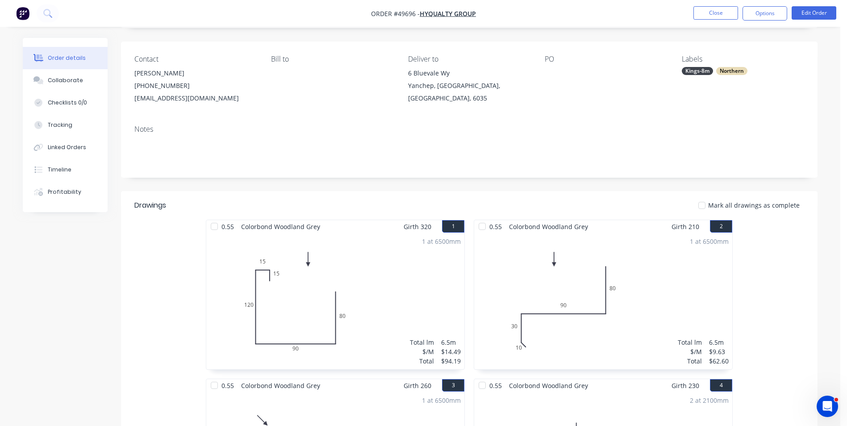
scroll to position [89, 0]
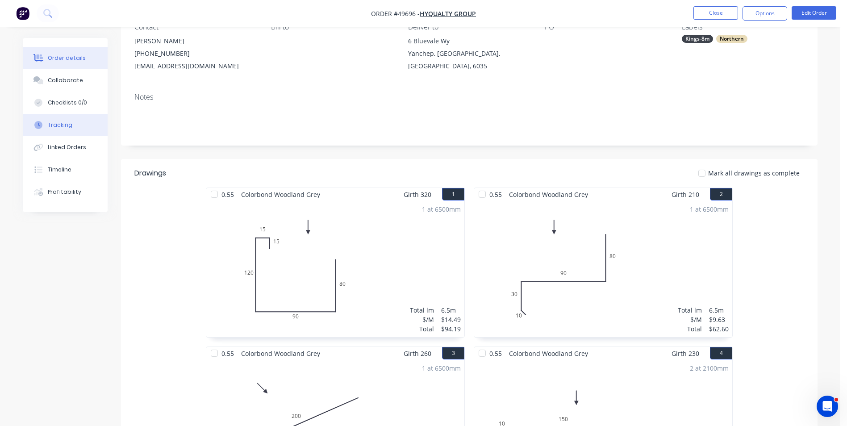
click at [52, 120] on button "Tracking" at bounding box center [65, 125] width 85 height 22
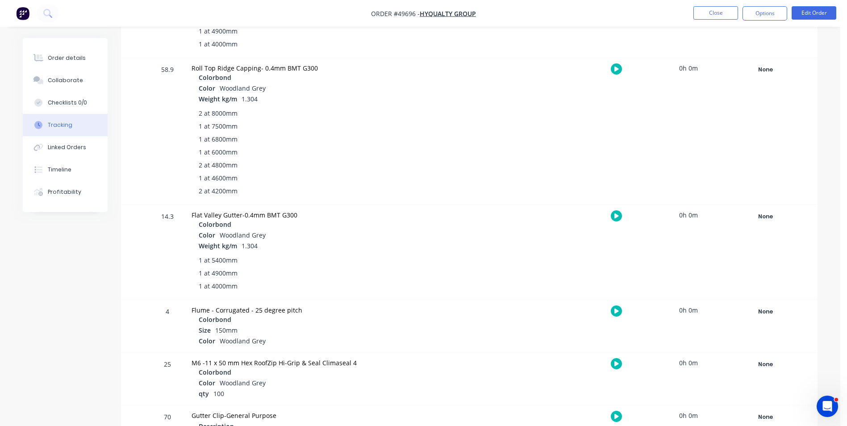
scroll to position [893, 0]
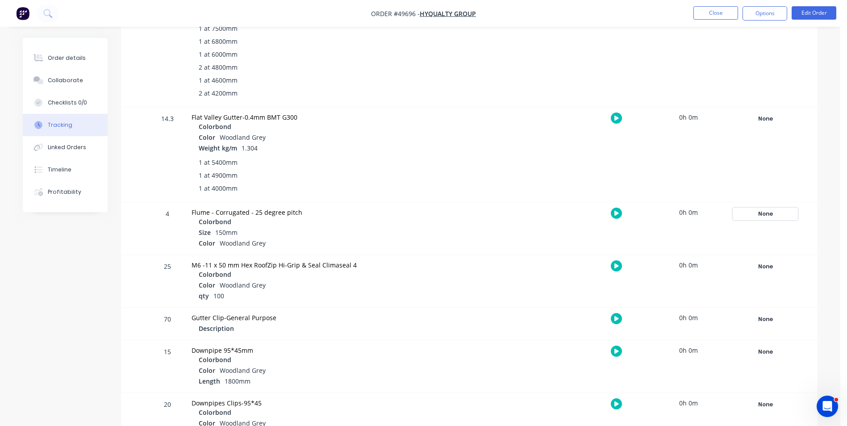
click at [752, 218] on div "None" at bounding box center [765, 214] width 64 height 12
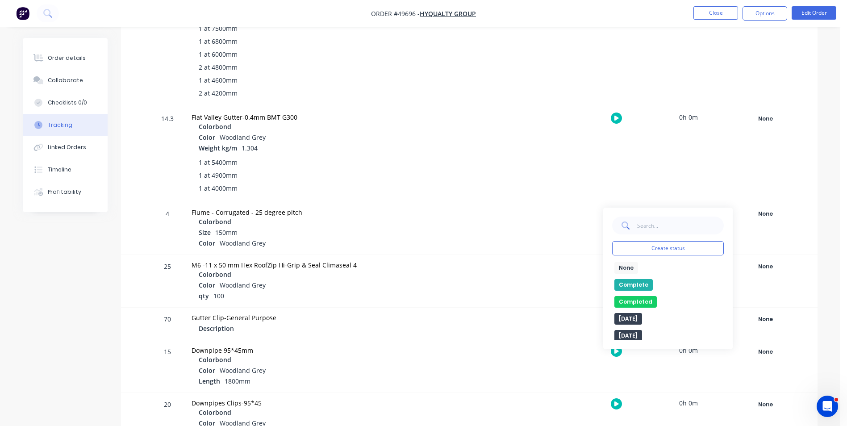
click at [614, 283] on div "Complete" at bounding box center [668, 285] width 112 height 12
click at [618, 279] on button "Complete" at bounding box center [633, 285] width 38 height 12
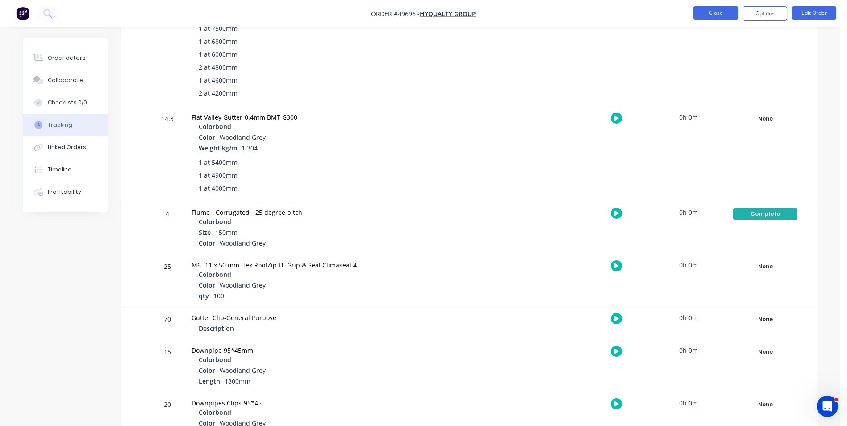
click at [722, 14] on button "Close" at bounding box center [715, 12] width 45 height 13
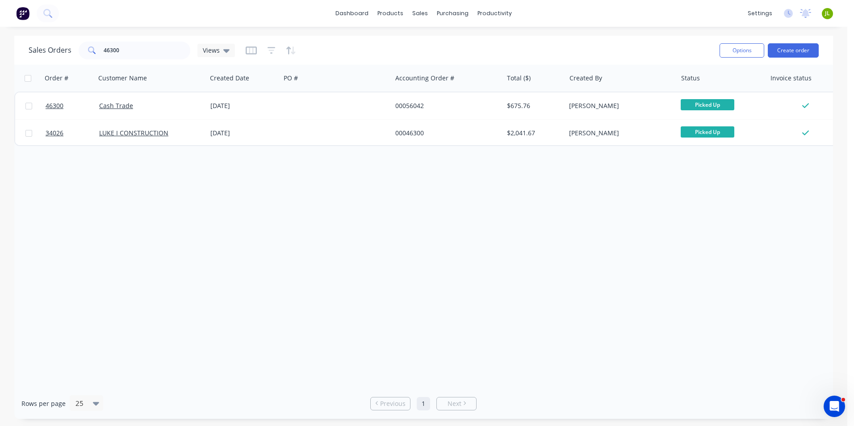
click at [182, 300] on div "Order # Customer Name Created Date PO # Accounting Order # Total ($) Created By…" at bounding box center [423, 226] width 818 height 323
click at [337, 335] on div "Order # Customer Name Created Date PO # Accounting Order # Total ($) Created By…" at bounding box center [423, 226] width 818 height 323
click at [337, 326] on div "Order # Customer Name Created Date PO # Accounting Order # Total ($) Created By…" at bounding box center [423, 226] width 818 height 323
click at [459, 60] on div "Suppliers" at bounding box center [471, 61] width 27 height 8
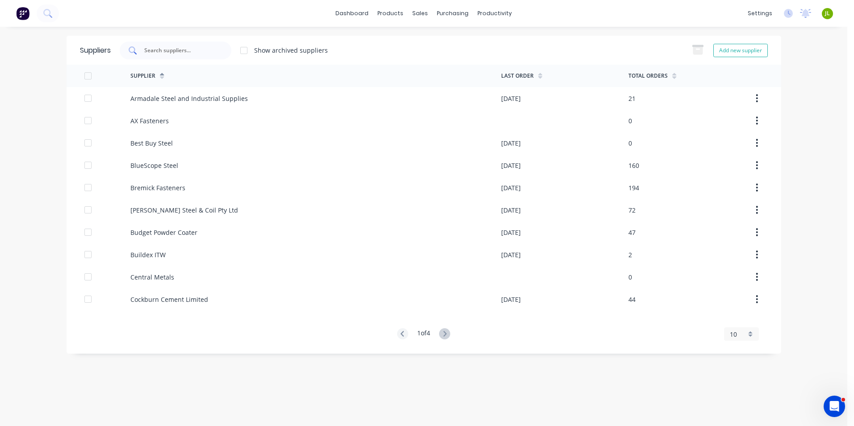
click at [193, 50] on input "text" at bounding box center [180, 50] width 74 height 9
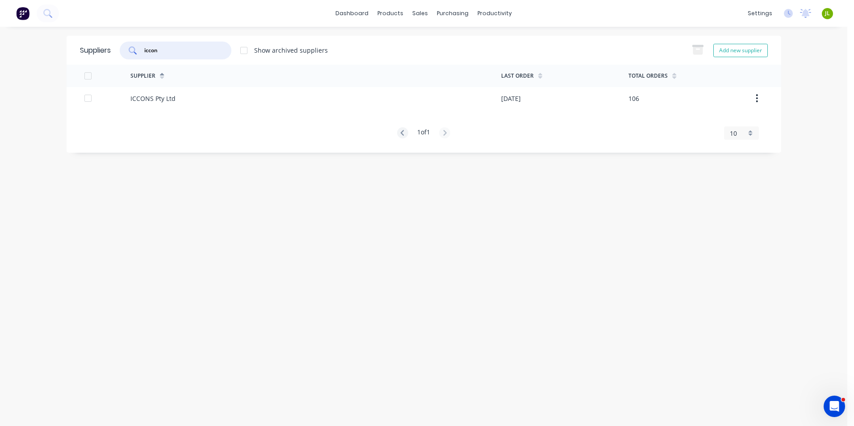
type input "iccon"
click at [180, 101] on div "ICCONS Pty Ltd" at bounding box center [315, 98] width 371 height 22
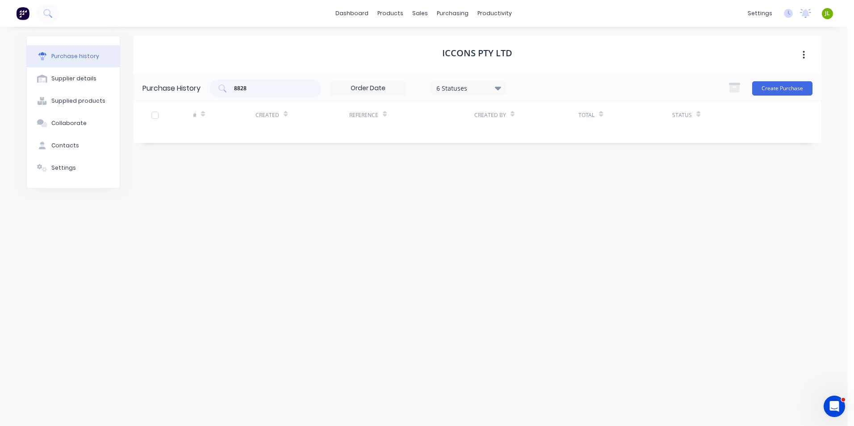
click at [384, 184] on div "ICCONS Pty Ltd Purchase History 8828 6 Statuses 6 Statuses Create Purchase # Cr…" at bounding box center [478, 222] width 688 height 372
drag, startPoint x: 288, startPoint y: 94, endPoint x: 200, endPoint y: 86, distance: 87.4
click at [200, 86] on div "Purchase History 8828 6 Statuses 6 Statuses Create Purchase" at bounding box center [478, 88] width 688 height 29
click at [260, 88] on input "8828" at bounding box center [270, 88] width 74 height 9
drag, startPoint x: 260, startPoint y: 88, endPoint x: 237, endPoint y: 95, distance: 24.5
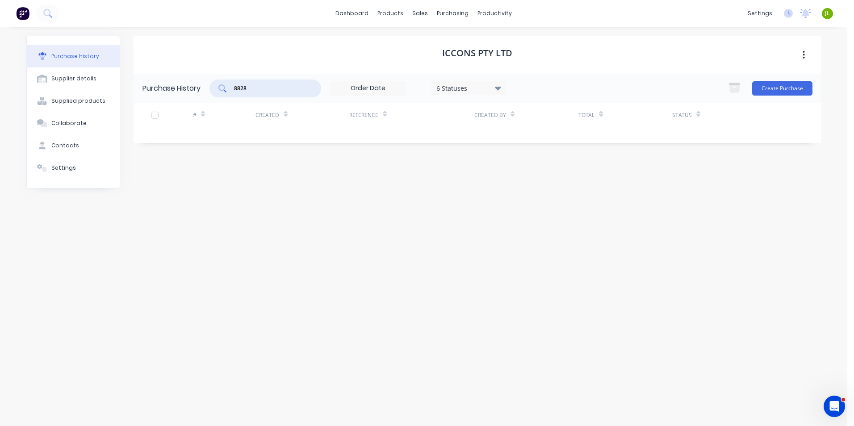
click at [237, 95] on div "8828" at bounding box center [265, 88] width 112 height 18
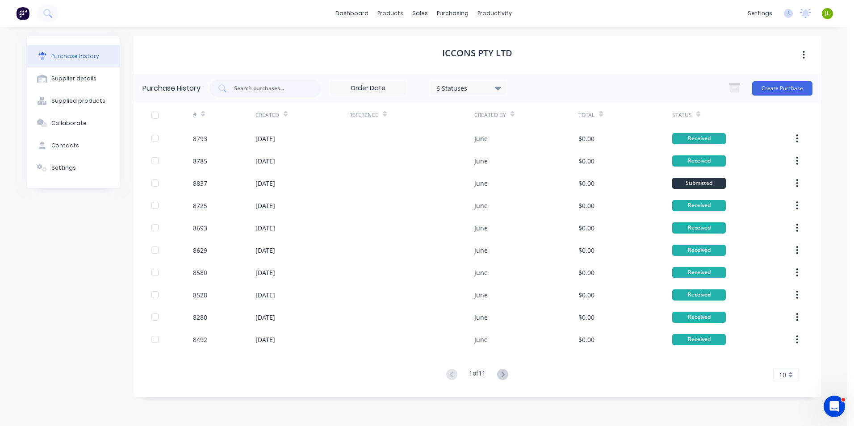
click at [320, 397] on div "ICCONS Pty Ltd Purchase History 6 Statuses 6 Statuses Create Purchase # Created…" at bounding box center [478, 222] width 688 height 372
click at [498, 89] on icon at bounding box center [498, 89] width 6 height 4
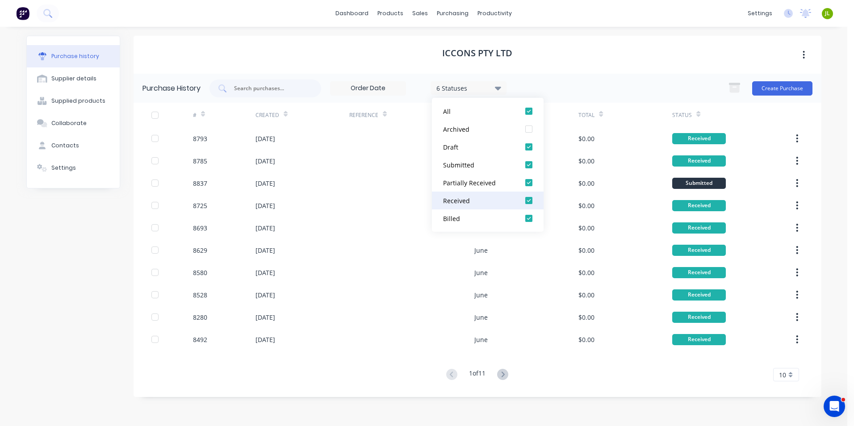
click at [509, 198] on div "Received" at bounding box center [478, 200] width 71 height 9
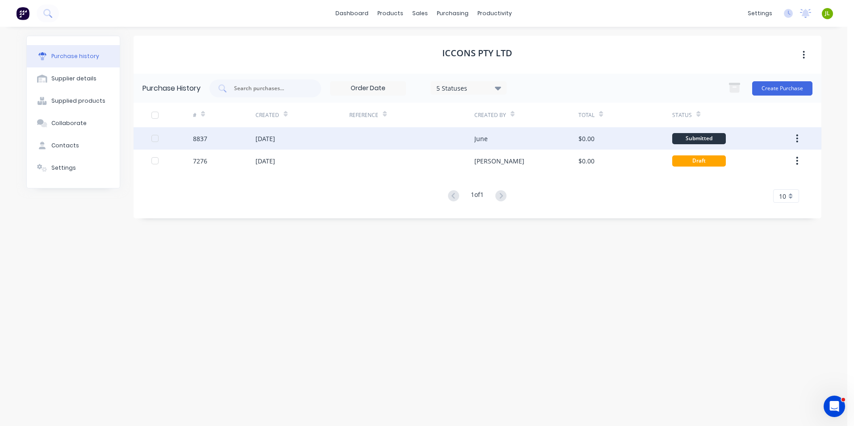
click at [294, 137] on div "[DATE]" at bounding box center [302, 138] width 94 height 22
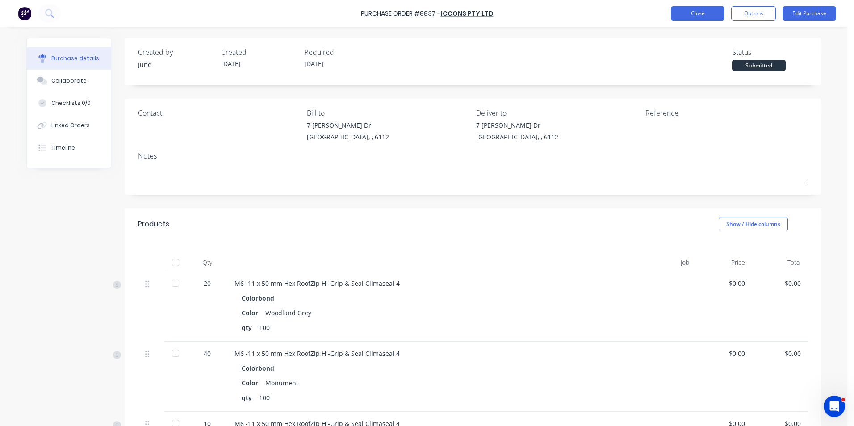
click at [689, 13] on button "Close" at bounding box center [698, 13] width 54 height 14
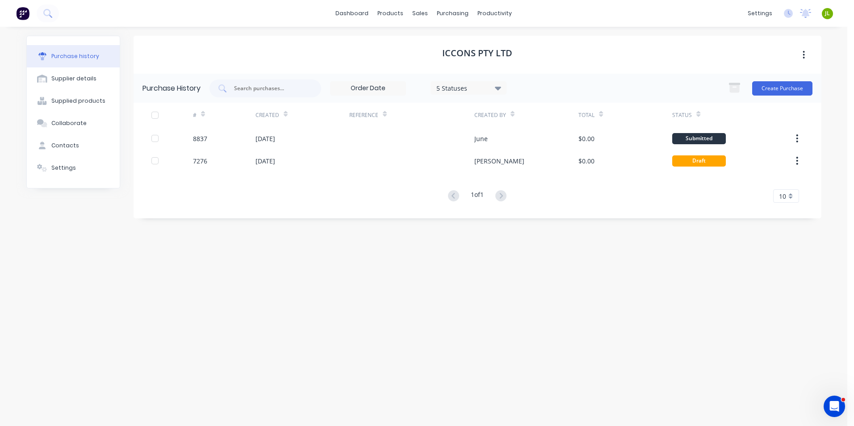
click at [303, 317] on div "ICCONS Pty Ltd Purchase History 5 Statuses 5 Statuses Create Purchase # Created…" at bounding box center [478, 222] width 688 height 372
click at [424, 44] on icon at bounding box center [423, 42] width 3 height 5
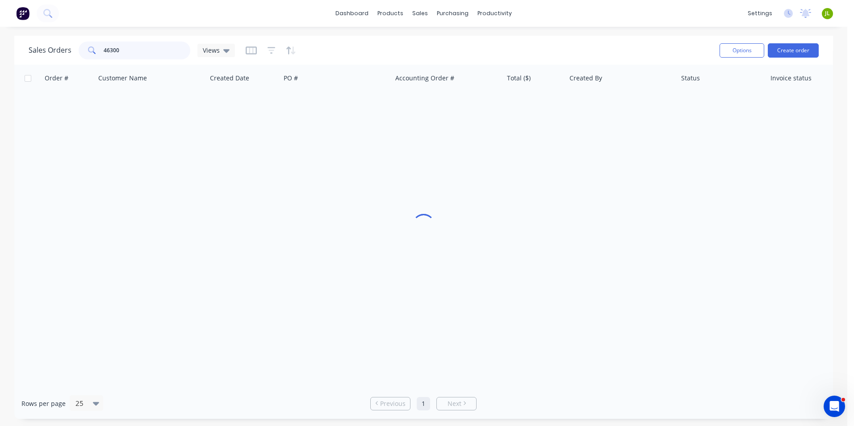
drag, startPoint x: 164, startPoint y: 48, endPoint x: 71, endPoint y: 55, distance: 93.2
click at [71, 55] on div "Sales Orders 46300 Views" at bounding box center [132, 51] width 206 height 18
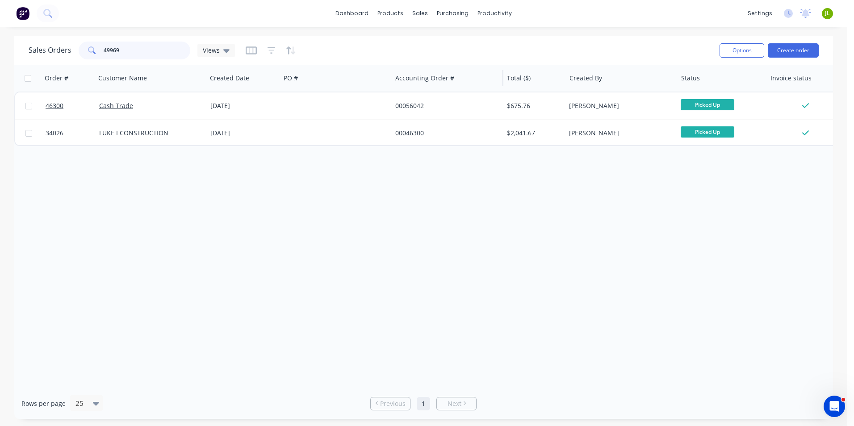
type input "49969"
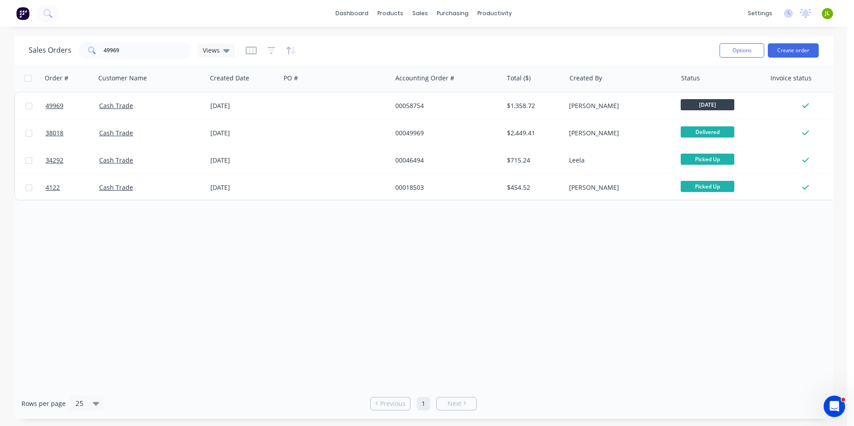
click at [422, 112] on div "00058754" at bounding box center [447, 105] width 111 height 27
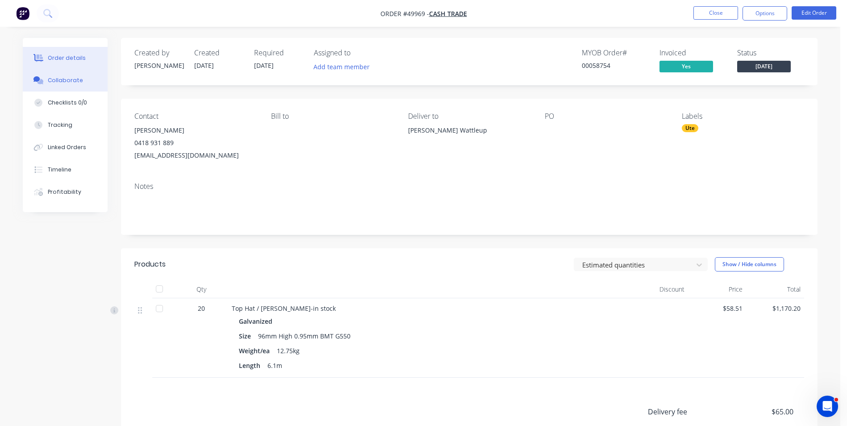
click at [55, 79] on div "Collaborate" at bounding box center [65, 80] width 35 height 8
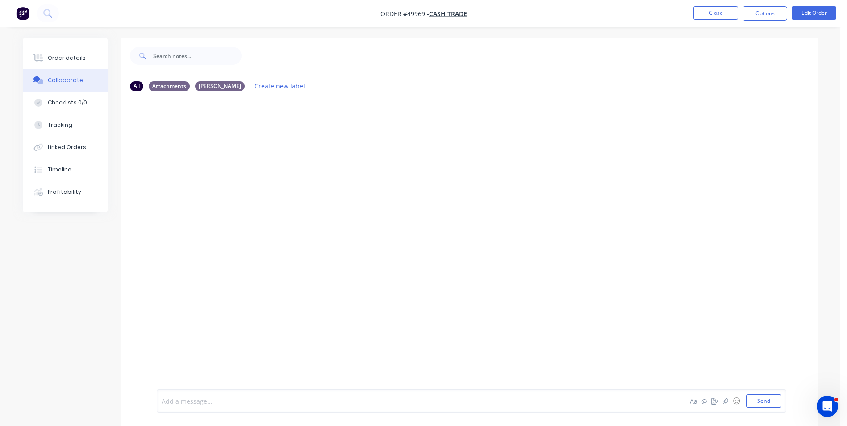
click at [205, 400] on div at bounding box center [394, 401] width 464 height 9
click at [272, 398] on div at bounding box center [394, 401] width 464 height 9
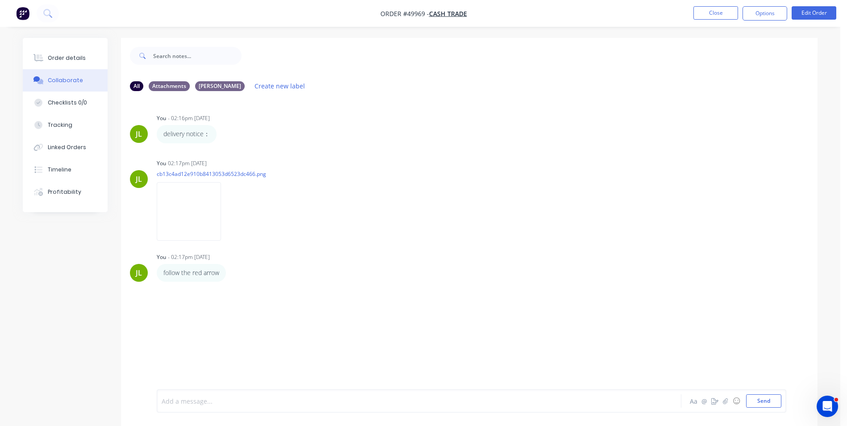
click at [727, 5] on nav "Order #49969 - Cash Trade Close Options Edit Order" at bounding box center [423, 13] width 847 height 27
click at [724, 8] on button "Close" at bounding box center [715, 12] width 45 height 13
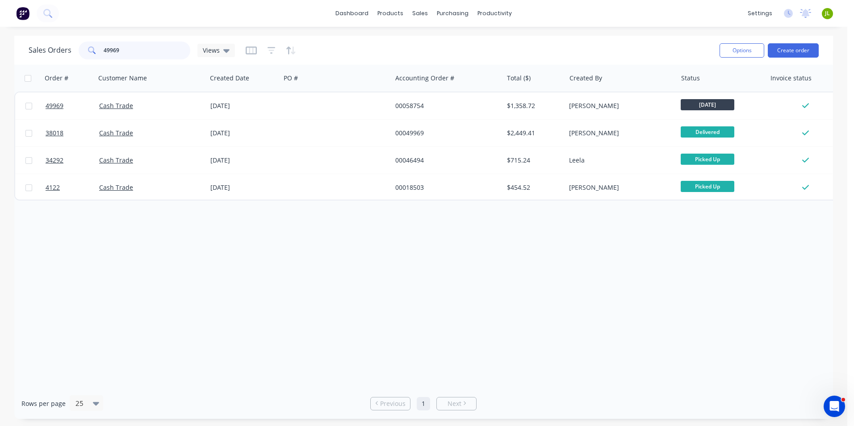
drag, startPoint x: 129, startPoint y: 46, endPoint x: 10, endPoint y: 46, distance: 118.3
click at [10, 46] on div "Sales Orders 49969 Views Options Create order Order # Customer Name Created Dat…" at bounding box center [423, 227] width 847 height 383
type input "49991"
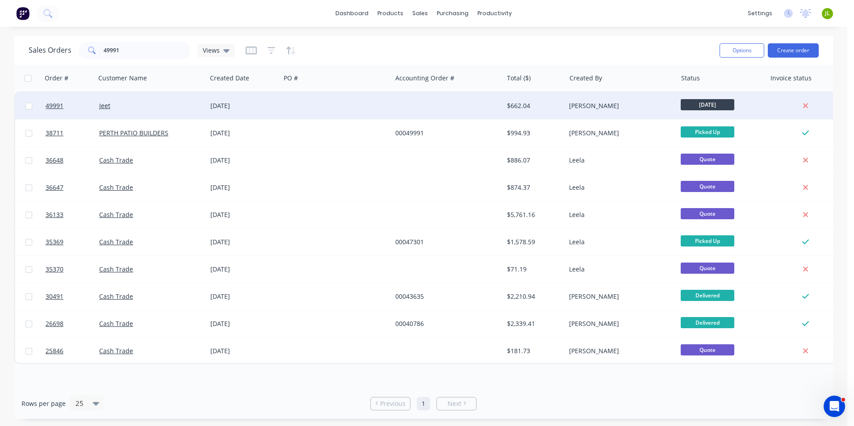
click at [180, 103] on div "Jeet" at bounding box center [148, 105] width 99 height 9
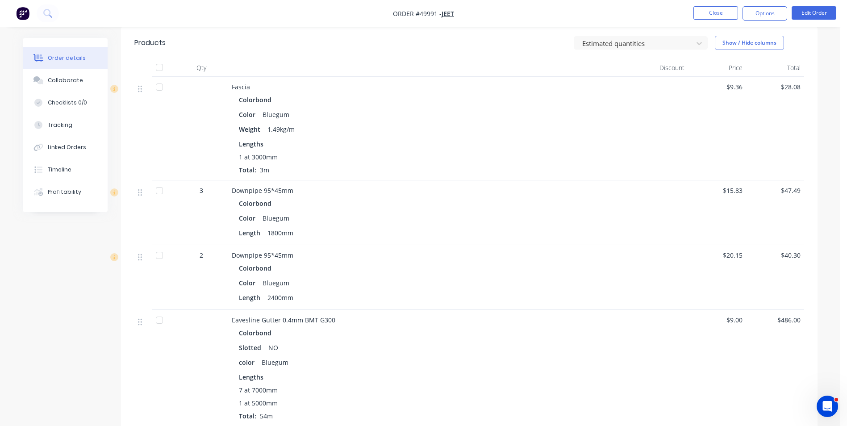
scroll to position [134, 0]
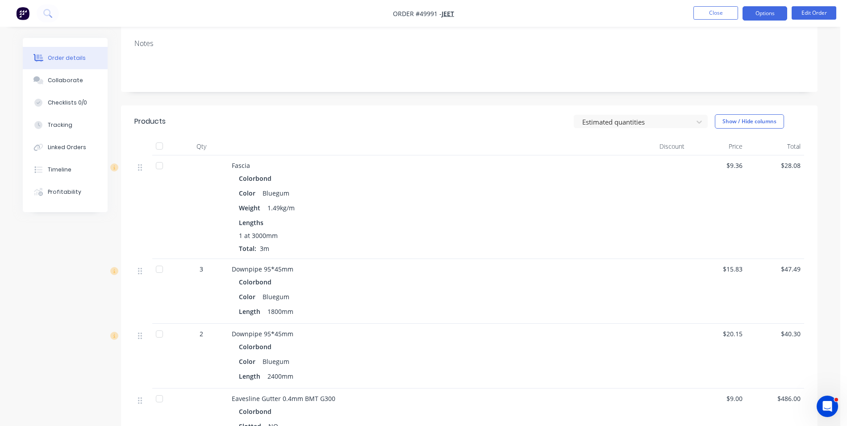
click at [762, 9] on button "Options" at bounding box center [765, 13] width 45 height 14
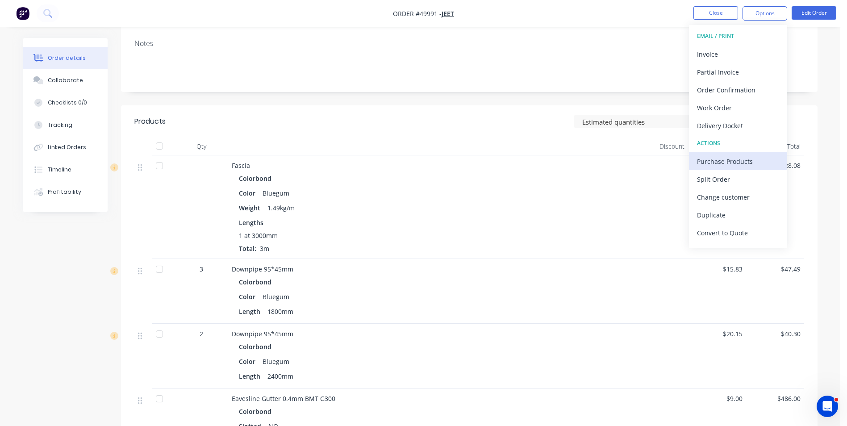
click at [716, 165] on div "Purchase Products" at bounding box center [738, 161] width 82 height 13
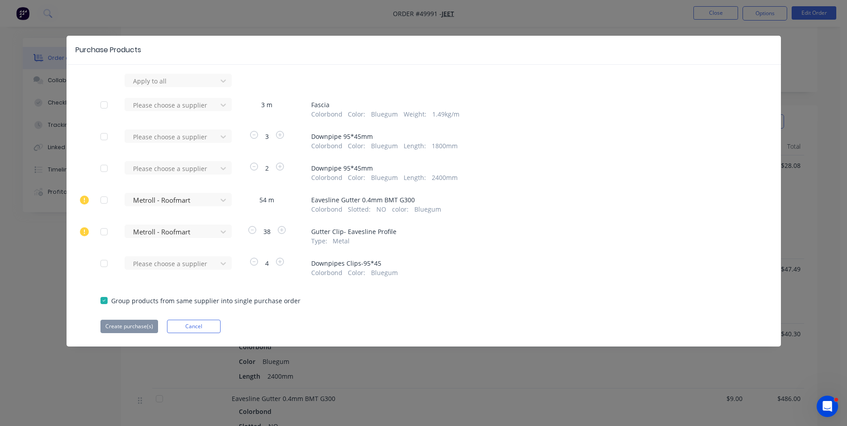
click at [113, 168] on div at bounding box center [106, 173] width 13 height 17
click at [97, 169] on div at bounding box center [104, 168] width 18 height 18
click at [101, 131] on div at bounding box center [104, 137] width 18 height 18
click at [113, 262] on div at bounding box center [104, 264] width 18 height 18
click at [162, 268] on div at bounding box center [172, 263] width 80 height 11
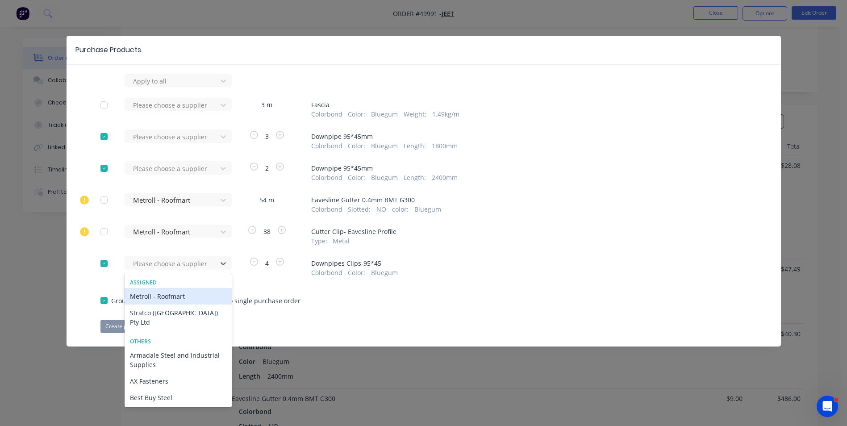
click at [170, 295] on div "Metroll - Roofmart" at bounding box center [178, 296] width 107 height 17
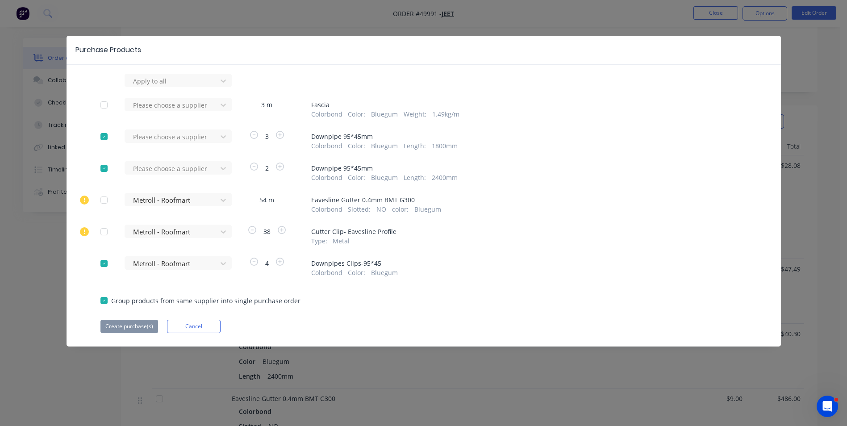
click at [177, 159] on div "Apply to all Please choose a supplier 3 m Fascia Colorbond Color : Bluegum Weig…" at bounding box center [424, 203] width 714 height 259
click at [177, 163] on div at bounding box center [172, 168] width 80 height 11
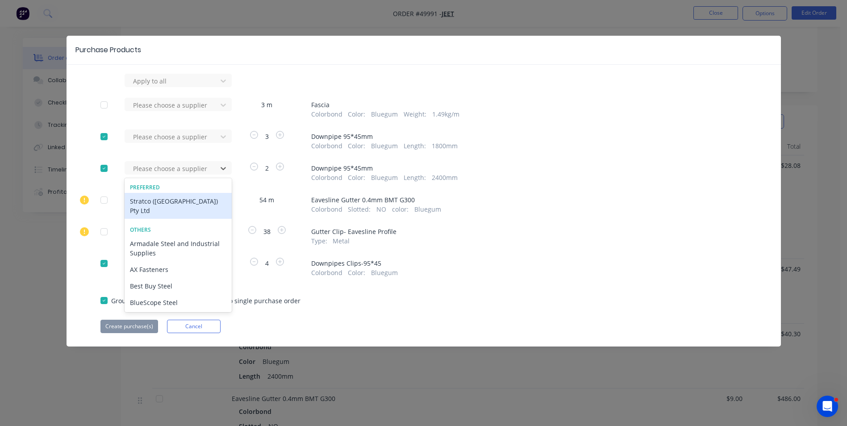
click at [185, 206] on div "Stratco ([GEOGRAPHIC_DATA]) Pty Ltd" at bounding box center [178, 206] width 107 height 26
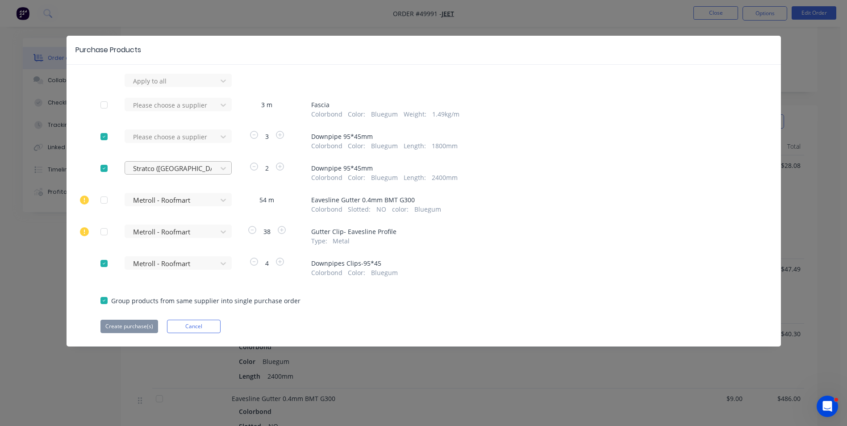
click at [194, 174] on div at bounding box center [172, 168] width 80 height 11
click at [70, 298] on div "Apply to all Please choose a supplier 3 m Fascia Colorbond Color : Bluegum Weig…" at bounding box center [424, 203] width 714 height 259
click at [143, 268] on div at bounding box center [172, 263] width 80 height 11
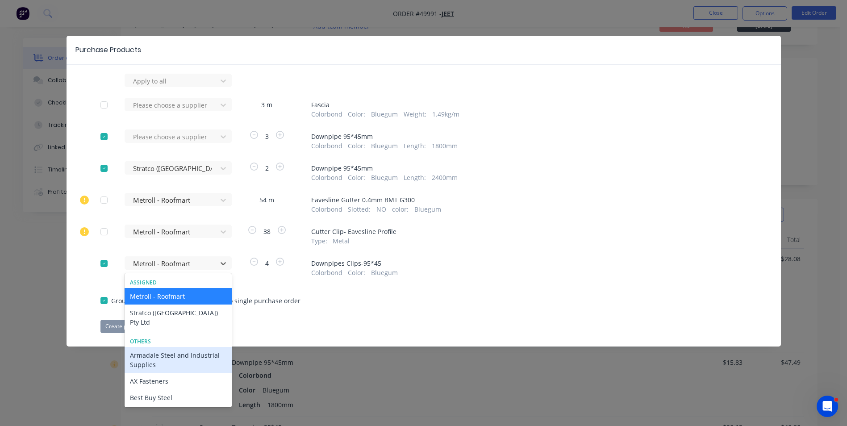
scroll to position [45, 0]
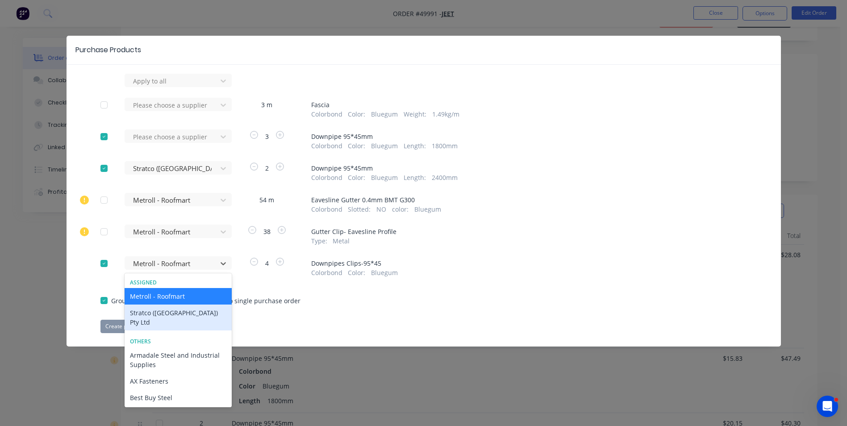
click at [157, 305] on div "Stratco ([GEOGRAPHIC_DATA]) Pty Ltd" at bounding box center [178, 318] width 107 height 26
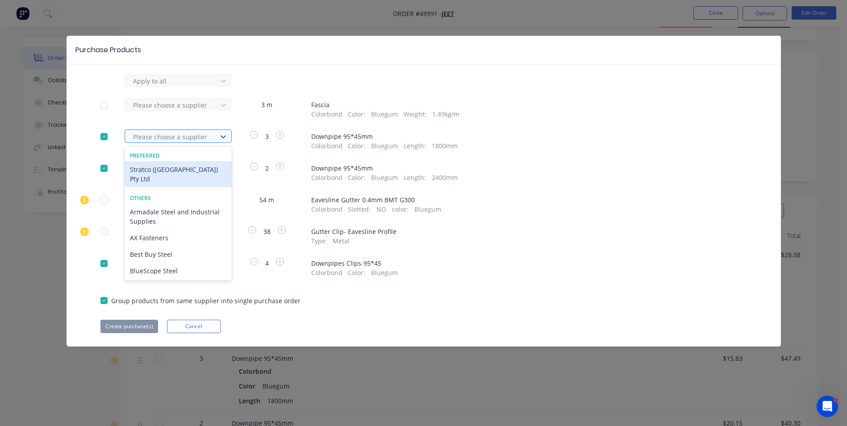
click at [171, 135] on div at bounding box center [172, 136] width 80 height 11
click at [165, 166] on div "Stratco ([GEOGRAPHIC_DATA]) Pty Ltd" at bounding box center [178, 174] width 107 height 26
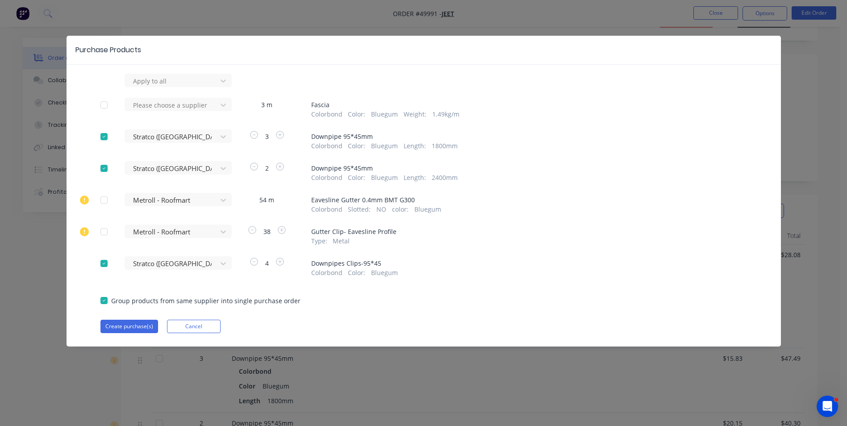
click at [367, 319] on div "Apply to all Please choose a supplier 3 m Fascia Colorbond Color : Bluegum Weig…" at bounding box center [424, 203] width 714 height 259
click at [115, 323] on button "Create purchase(s)" at bounding box center [129, 326] width 58 height 13
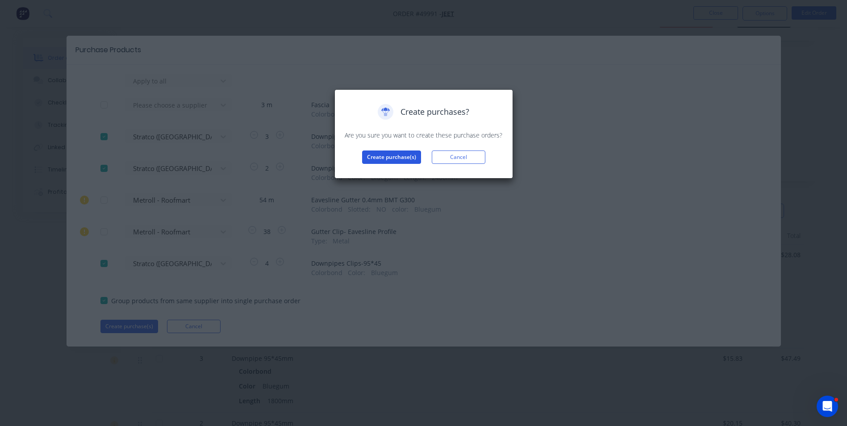
click at [387, 158] on button "Create purchase(s)" at bounding box center [391, 156] width 59 height 13
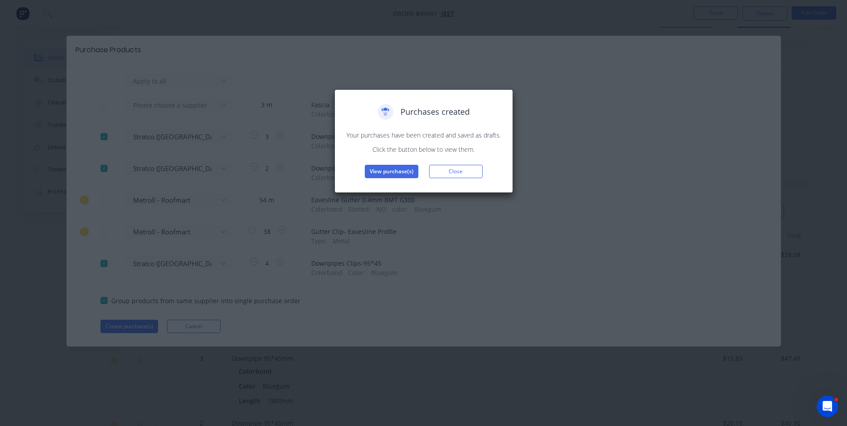
click at [412, 164] on div "Purchases created Your purchases have been created and saved as drafts. Click t…" at bounding box center [424, 141] width 160 height 74
click at [412, 168] on button "View purchase(s)" at bounding box center [392, 171] width 54 height 13
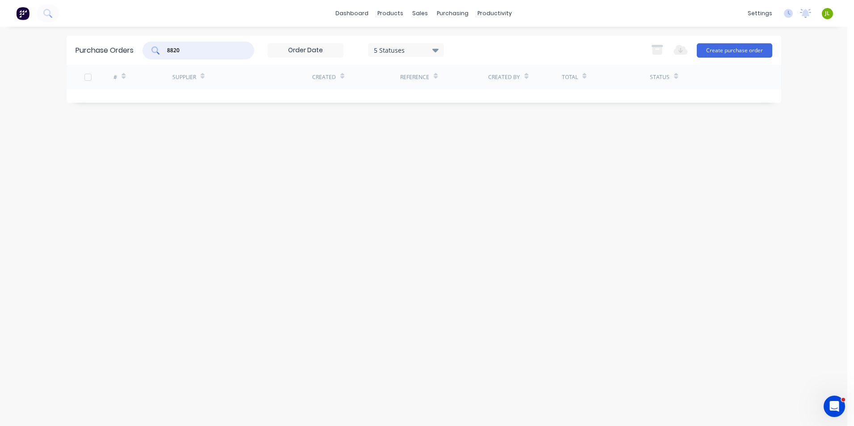
drag, startPoint x: 194, startPoint y: 48, endPoint x: 167, endPoint y: 48, distance: 27.2
click at [167, 48] on div "8820" at bounding box center [198, 51] width 112 height 18
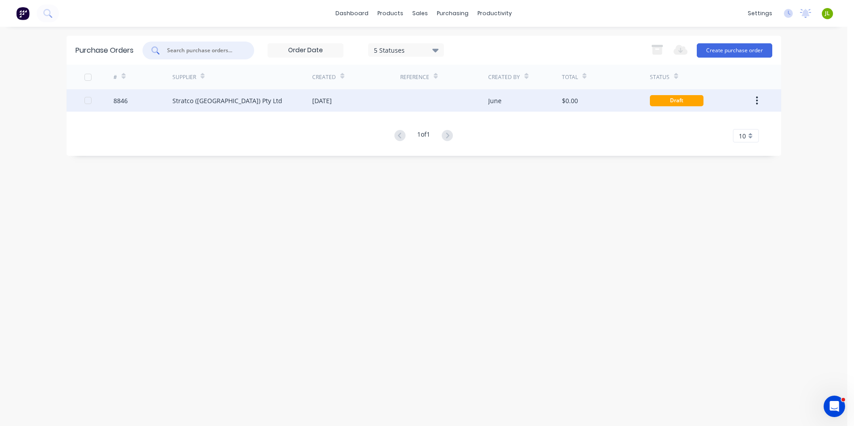
click at [322, 108] on div "[DATE]" at bounding box center [356, 100] width 88 height 22
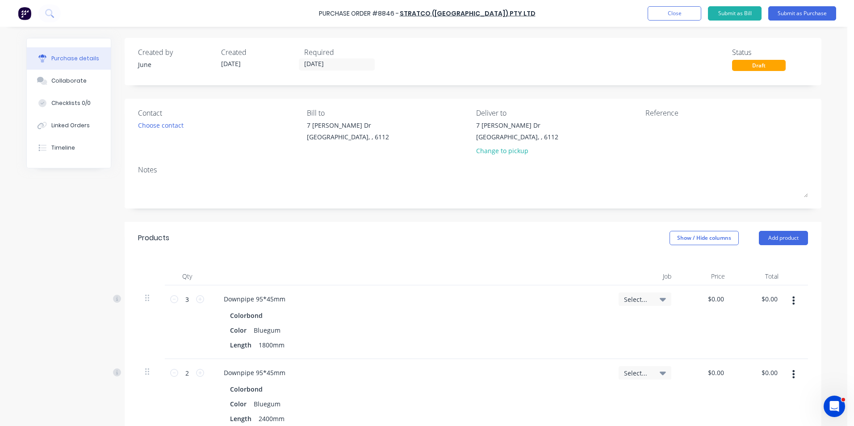
click at [324, 71] on div "Created by June Created [DATE] Required [DATE] Status Draft" at bounding box center [473, 61] width 697 height 47
click at [327, 68] on input "[DATE]" at bounding box center [336, 64] width 75 height 11
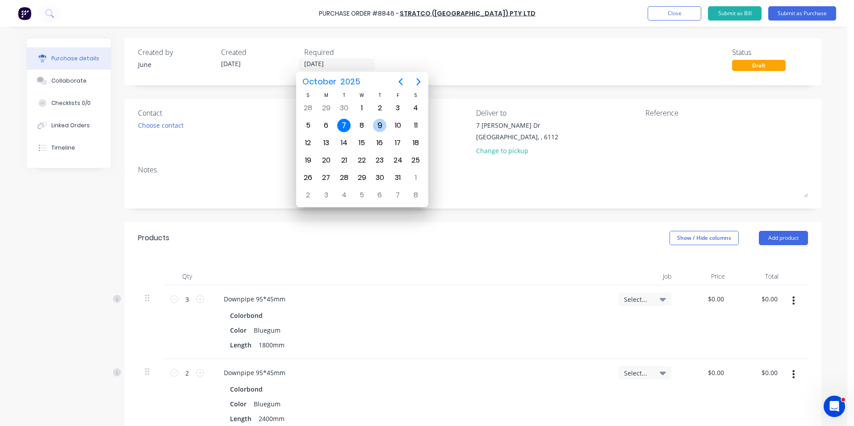
click at [380, 123] on div "9" at bounding box center [379, 125] width 13 height 13
type input "[DATE]"
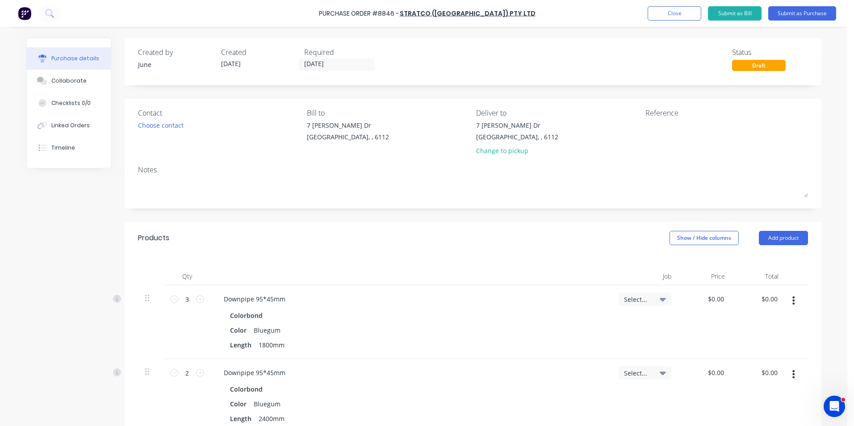
click at [421, 83] on div "Created by June Created [DATE] Required [DATE] Status Draft" at bounding box center [473, 61] width 697 height 47
drag, startPoint x: 792, startPoint y: 13, endPoint x: 790, endPoint y: 22, distance: 10.0
click at [792, 12] on button "Submit as Purchase" at bounding box center [802, 13] width 68 height 14
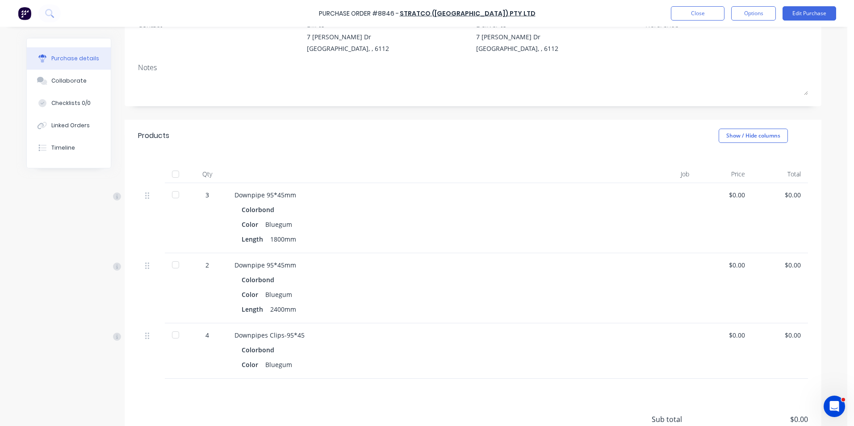
scroll to position [89, 0]
click at [759, 3] on div "Purchase Order #8846 - Stratco ([GEOGRAPHIC_DATA]) Pty Ltd Close Options Edit P…" at bounding box center [427, 13] width 854 height 27
click at [755, 17] on button "Options" at bounding box center [753, 13] width 45 height 14
click at [750, 38] on div "Print / Email" at bounding box center [733, 36] width 69 height 13
click at [741, 64] on button "Without pricing" at bounding box center [733, 72] width 85 height 18
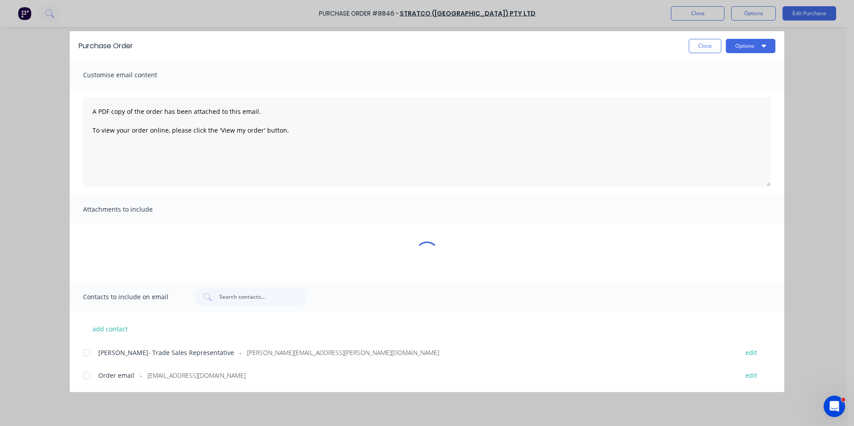
scroll to position [0, 0]
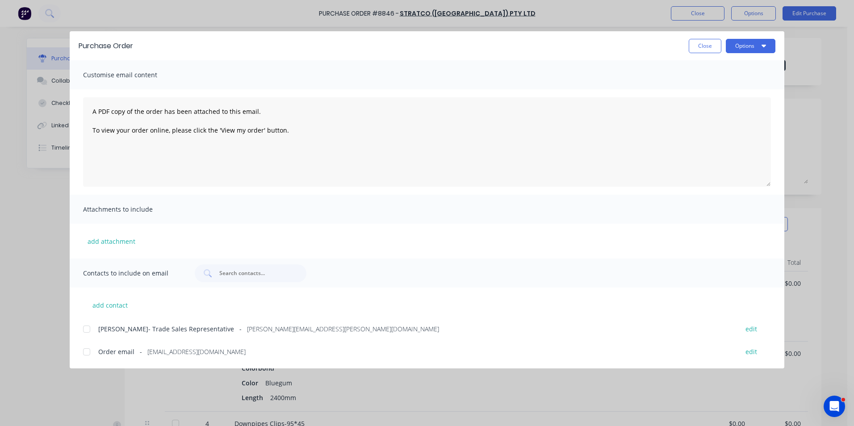
click at [85, 351] on div at bounding box center [87, 352] width 18 height 18
click at [757, 44] on button "Options" at bounding box center [751, 46] width 50 height 14
click at [735, 107] on div "Email" at bounding box center [732, 104] width 69 height 13
click at [704, 49] on button "Close" at bounding box center [705, 46] width 33 height 14
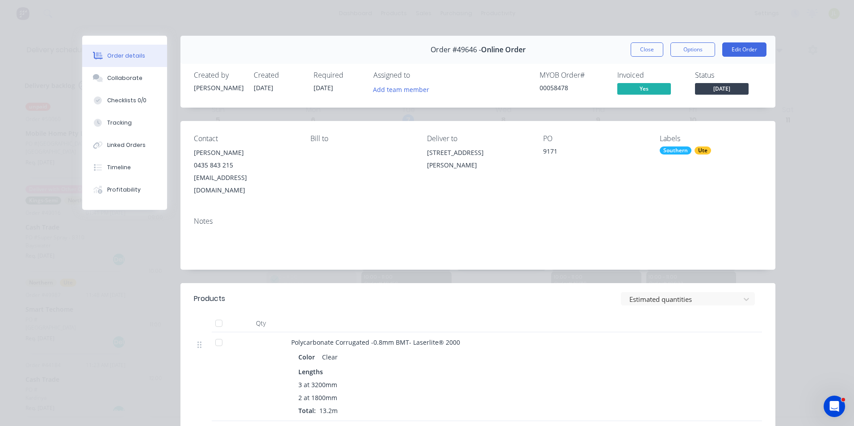
scroll to position [89, 0]
click at [634, 53] on button "Close" at bounding box center [646, 49] width 33 height 14
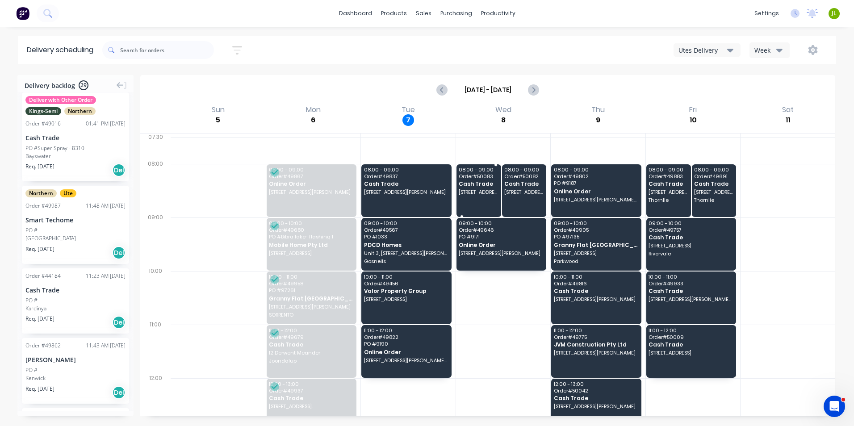
click at [480, 182] on span "Cash Trade" at bounding box center [478, 184] width 39 height 6
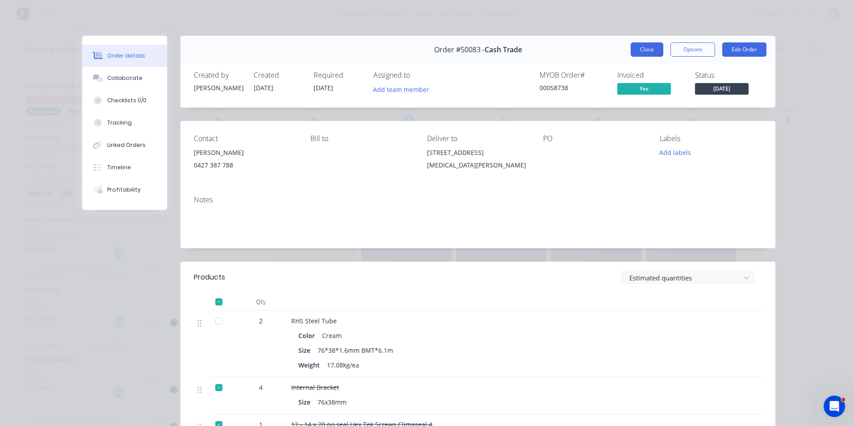
click at [643, 51] on button "Close" at bounding box center [646, 49] width 33 height 14
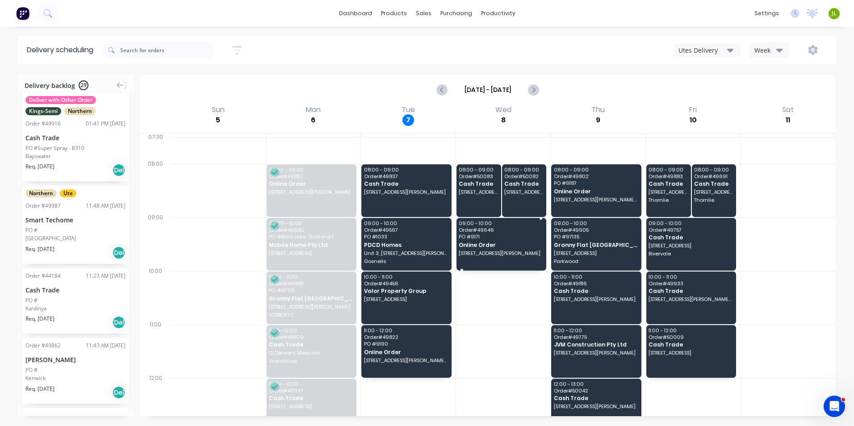
click at [518, 222] on span "09:00 - 10:00" at bounding box center [501, 223] width 84 height 5
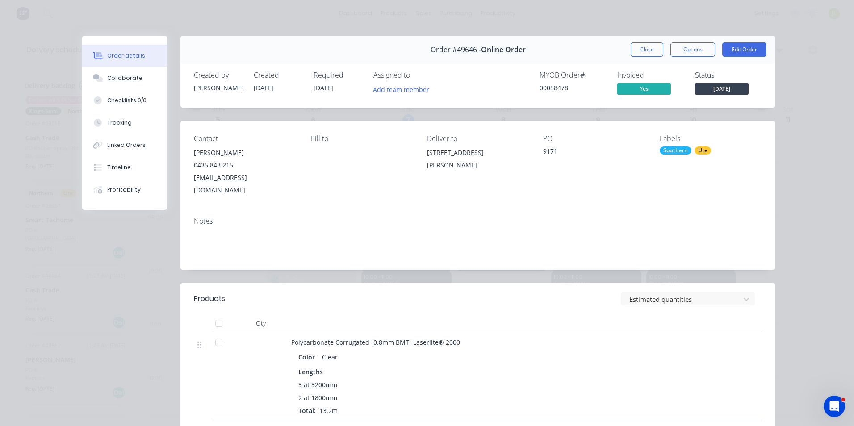
drag, startPoint x: 445, startPoint y: 169, endPoint x: 420, endPoint y: 151, distance: 30.5
click at [420, 151] on div "Contact Peter Williamson 0435 843 215 petewill303@gmail.com Bill to Deliver to …" at bounding box center [477, 165] width 595 height 89
copy div "23 Biarritz Pass, Port Kennedy WA 6172"
click at [655, 54] on button "Close" at bounding box center [646, 49] width 33 height 14
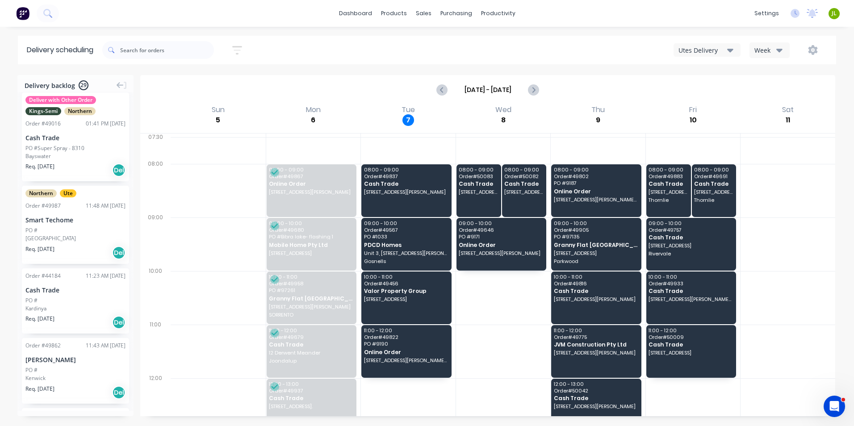
click at [0, 0] on div at bounding box center [0, 0] width 0 height 0
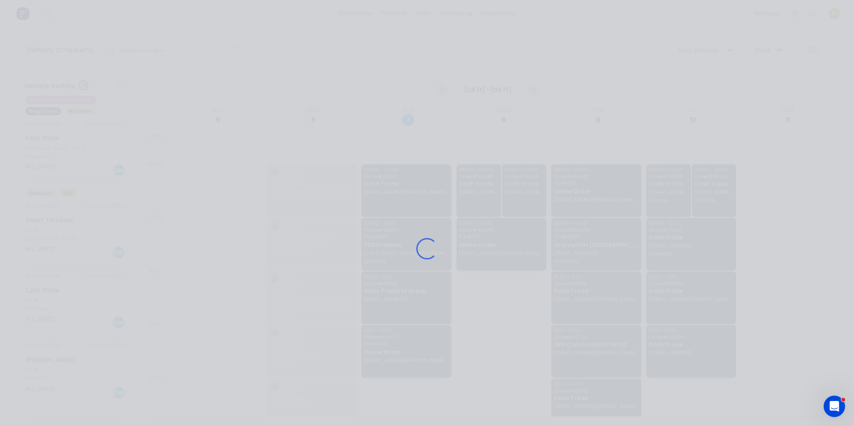
click at [487, 175] on div "Loading..." at bounding box center [427, 249] width 714 height 426
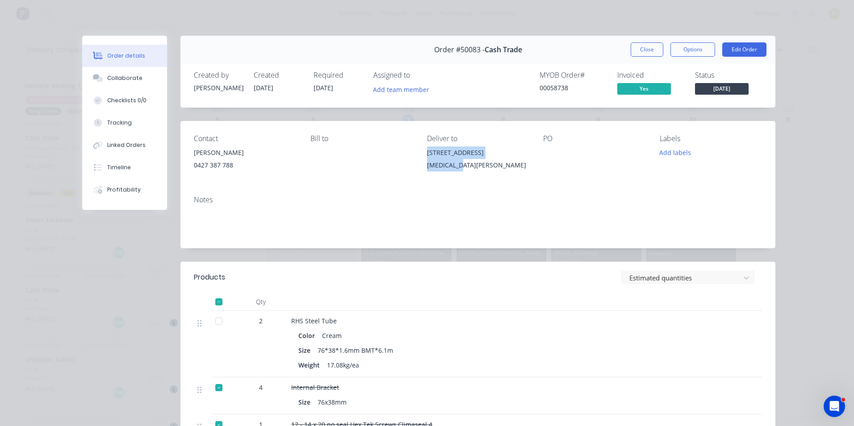
drag, startPoint x: 504, startPoint y: 151, endPoint x: 417, endPoint y: 148, distance: 86.7
click at [417, 148] on div "Contact Tom 0427 387 788 Bill to Deliver to 2 Exon Ct, Camillo WA 6111 PO Label…" at bounding box center [477, 154] width 595 height 67
copy div "2 Exon Ct, Camillo WA 6111"
